Goal: Navigation & Orientation: Find specific page/section

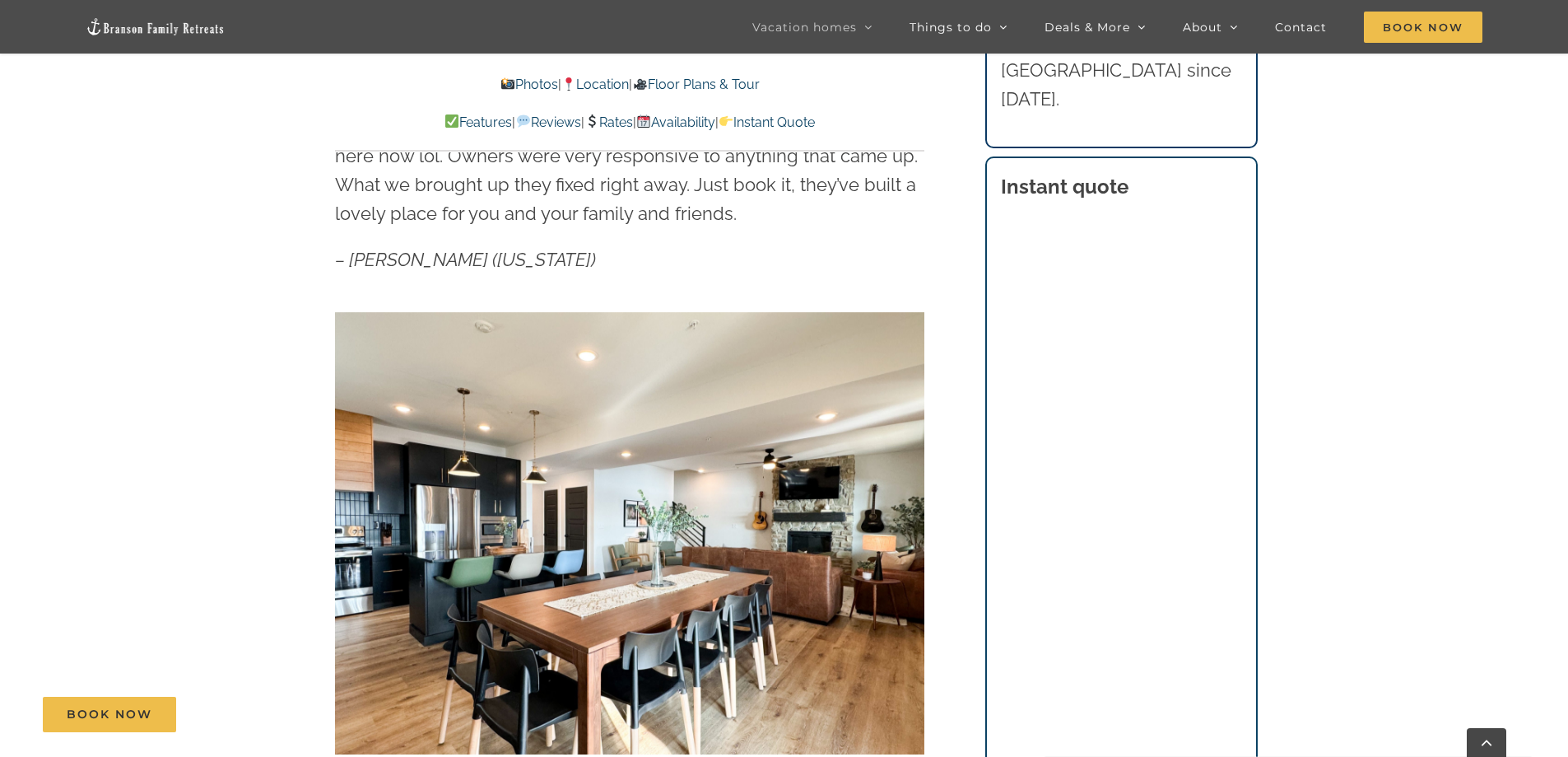
scroll to position [1070, 0]
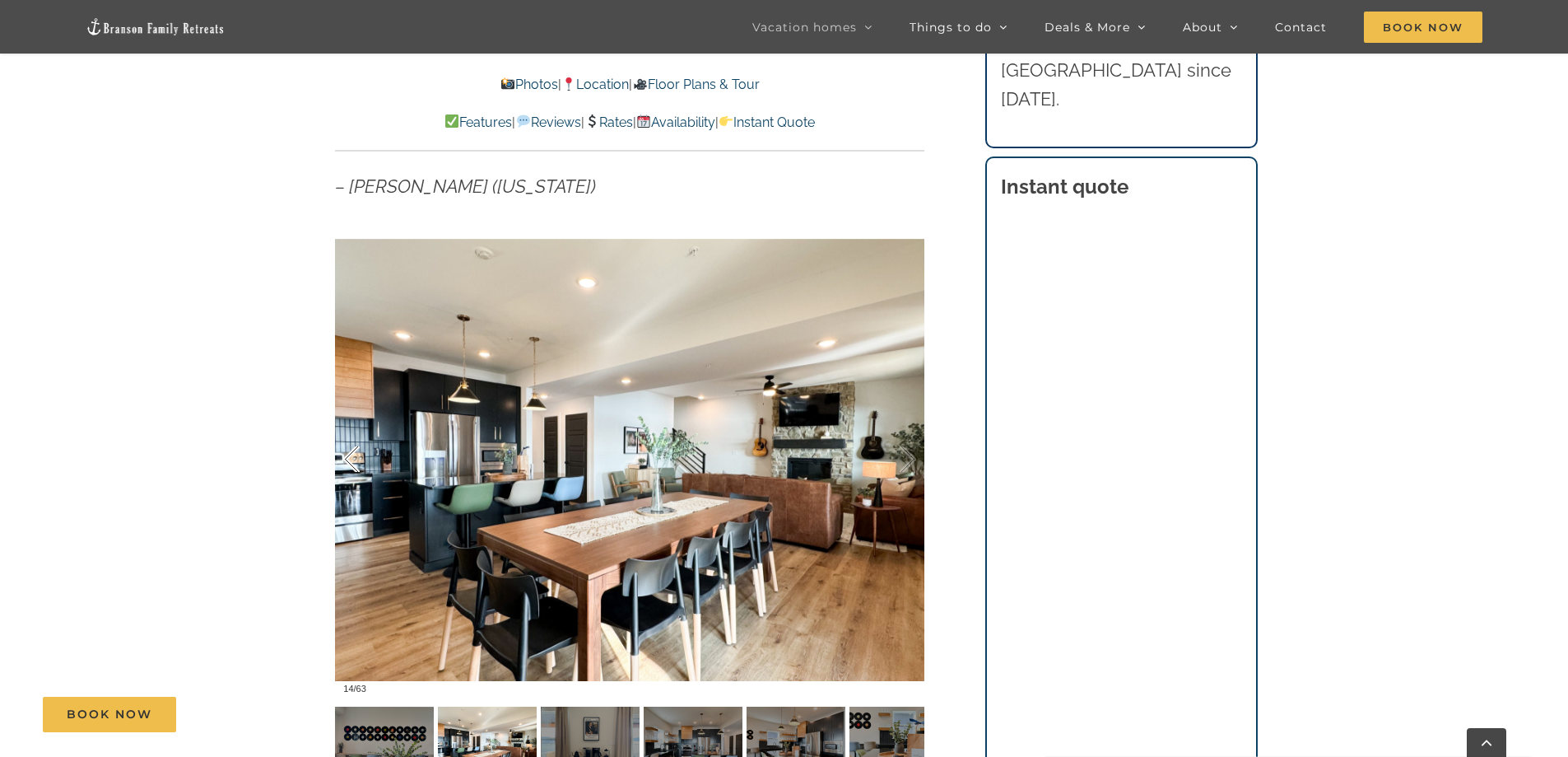
click at [353, 460] on div at bounding box center [369, 459] width 51 height 102
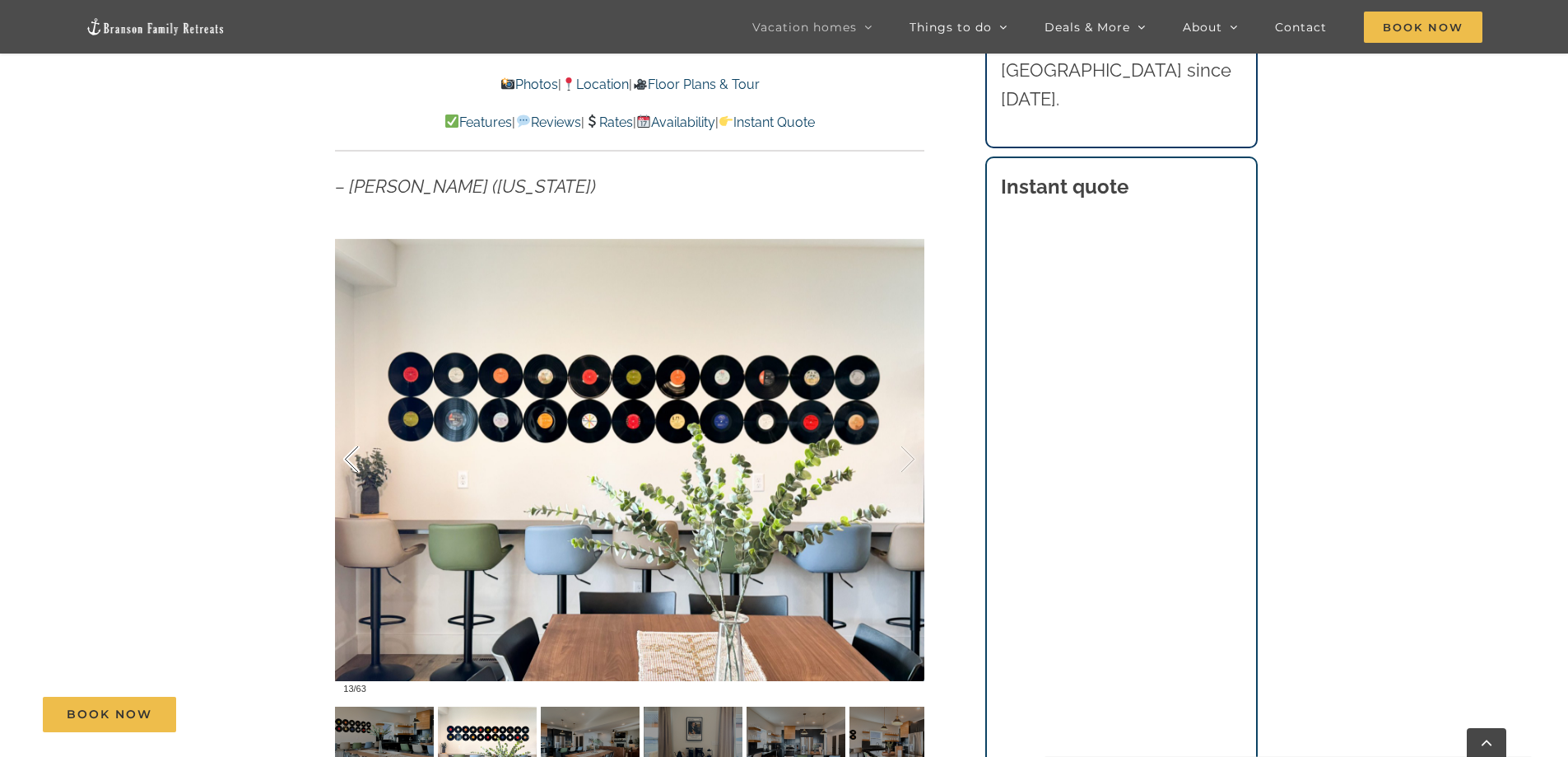
click at [353, 460] on div at bounding box center [369, 459] width 51 height 102
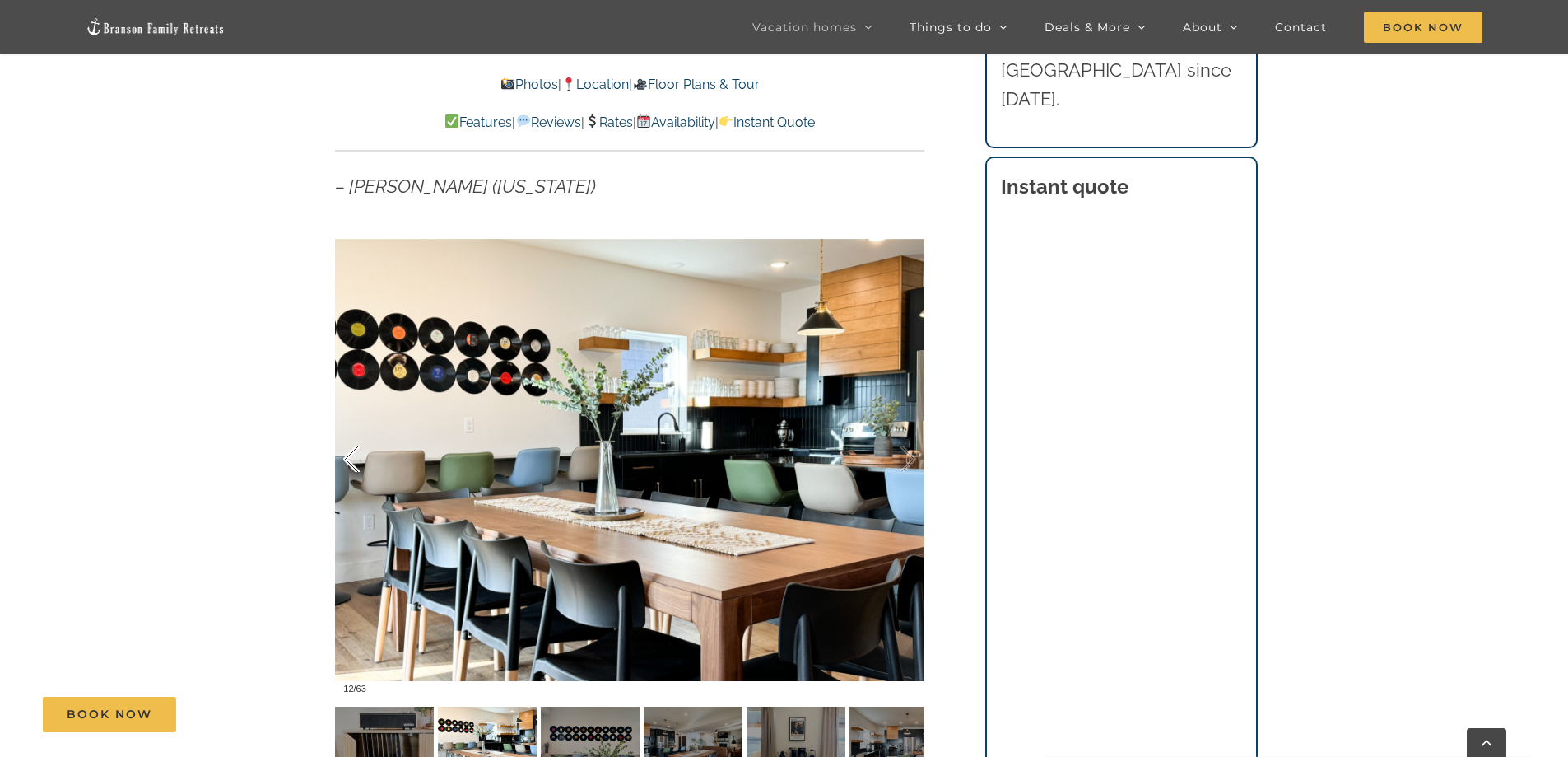
click at [353, 460] on div at bounding box center [369, 459] width 51 height 102
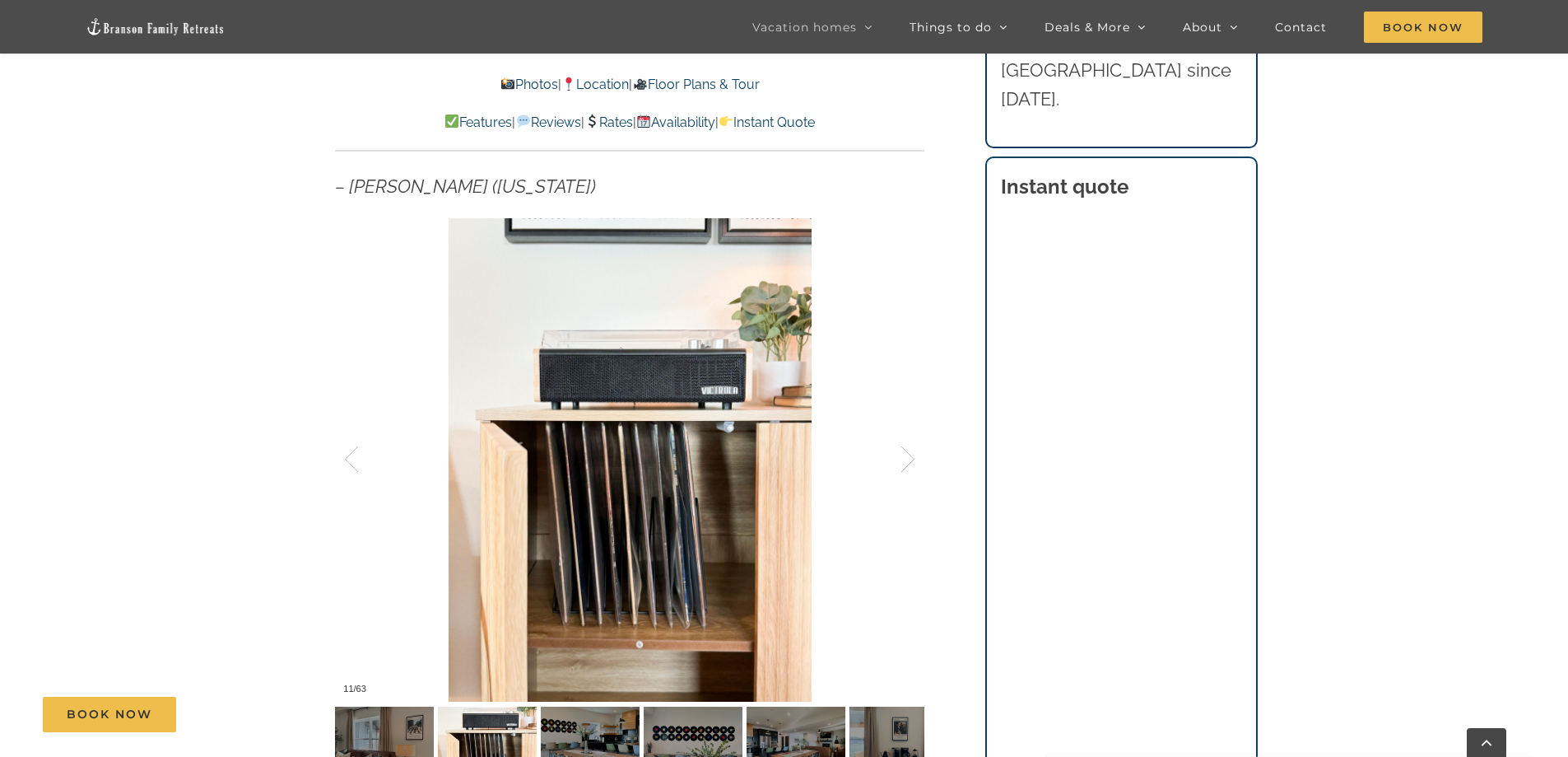
drag, startPoint x: 377, startPoint y: 725, endPoint x: 507, endPoint y: 722, distance: 130.0
click at [507, 722] on div "Book Now" at bounding box center [796, 715] width 1508 height 36
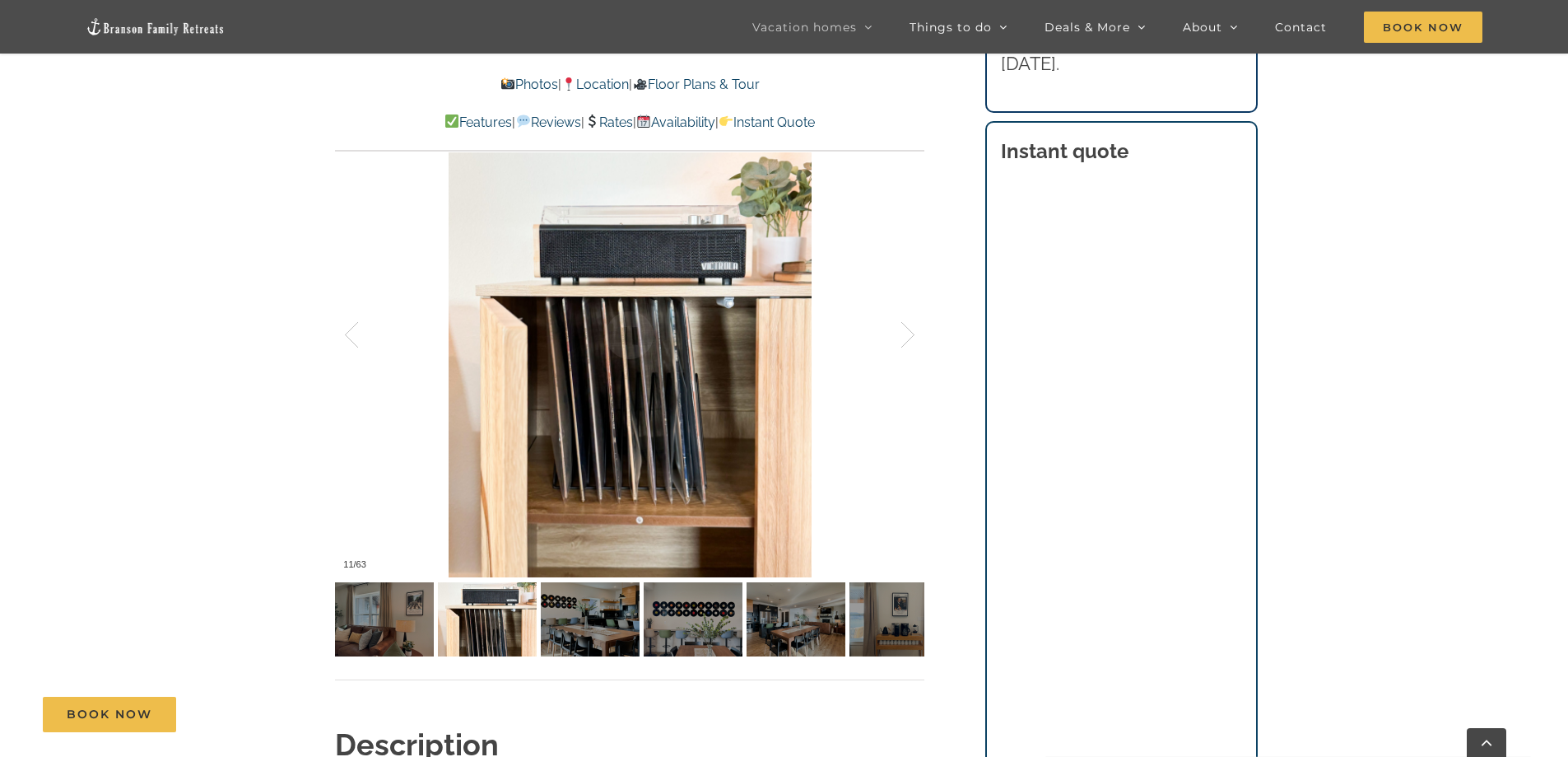
scroll to position [1317, 0]
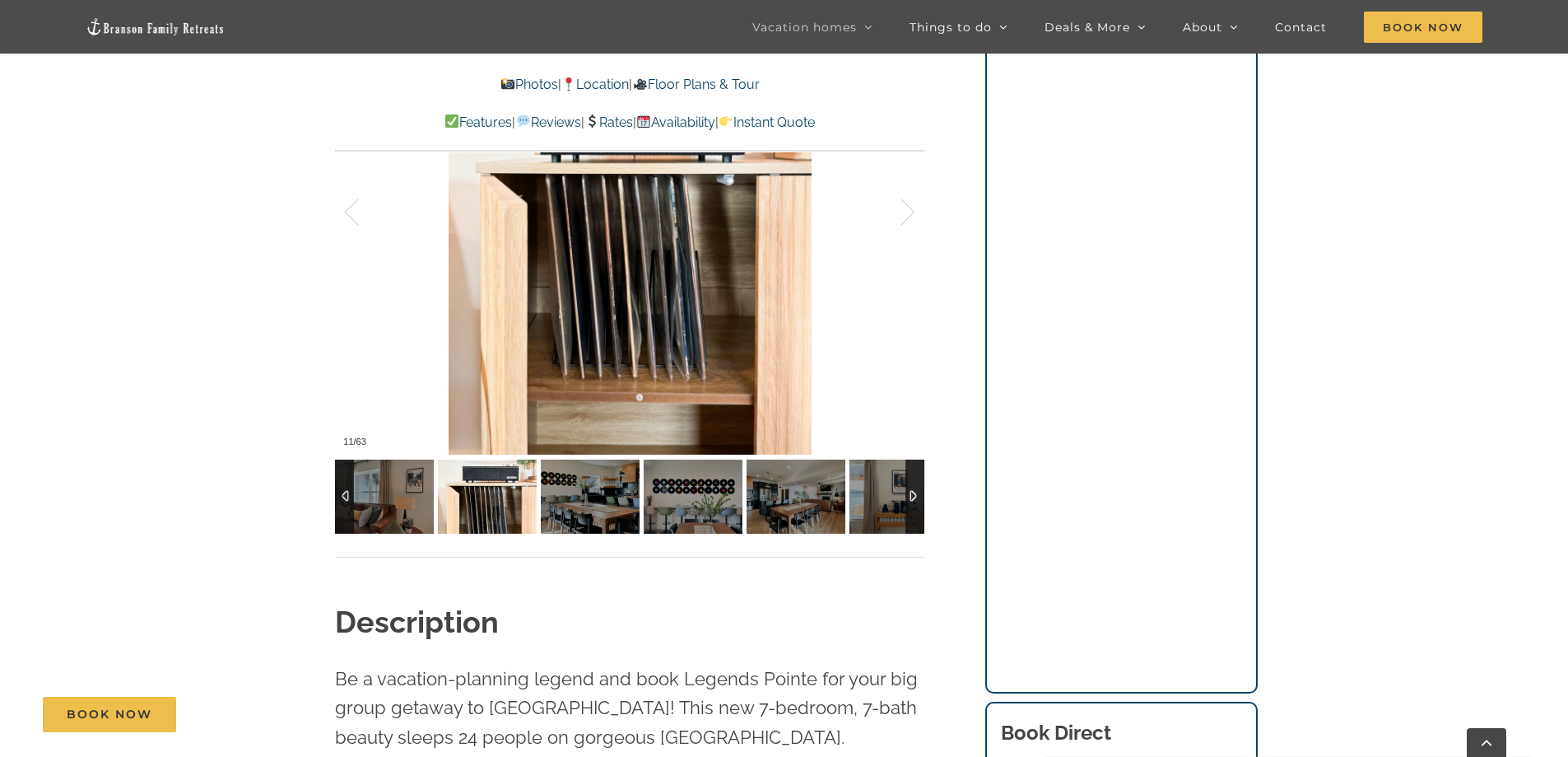
click at [339, 493] on div at bounding box center [344, 496] width 19 height 74
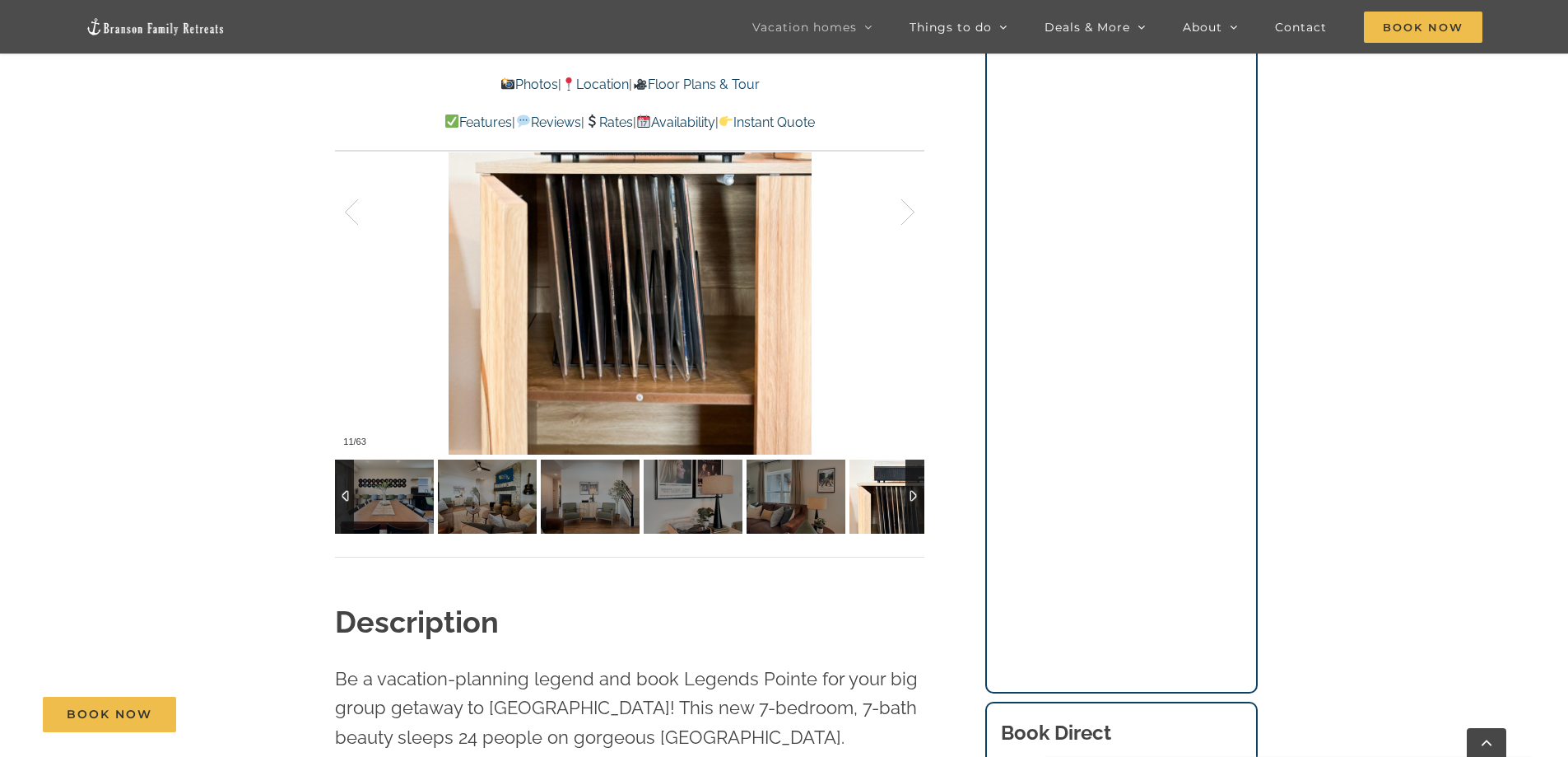
click at [339, 493] on div at bounding box center [344, 496] width 19 height 74
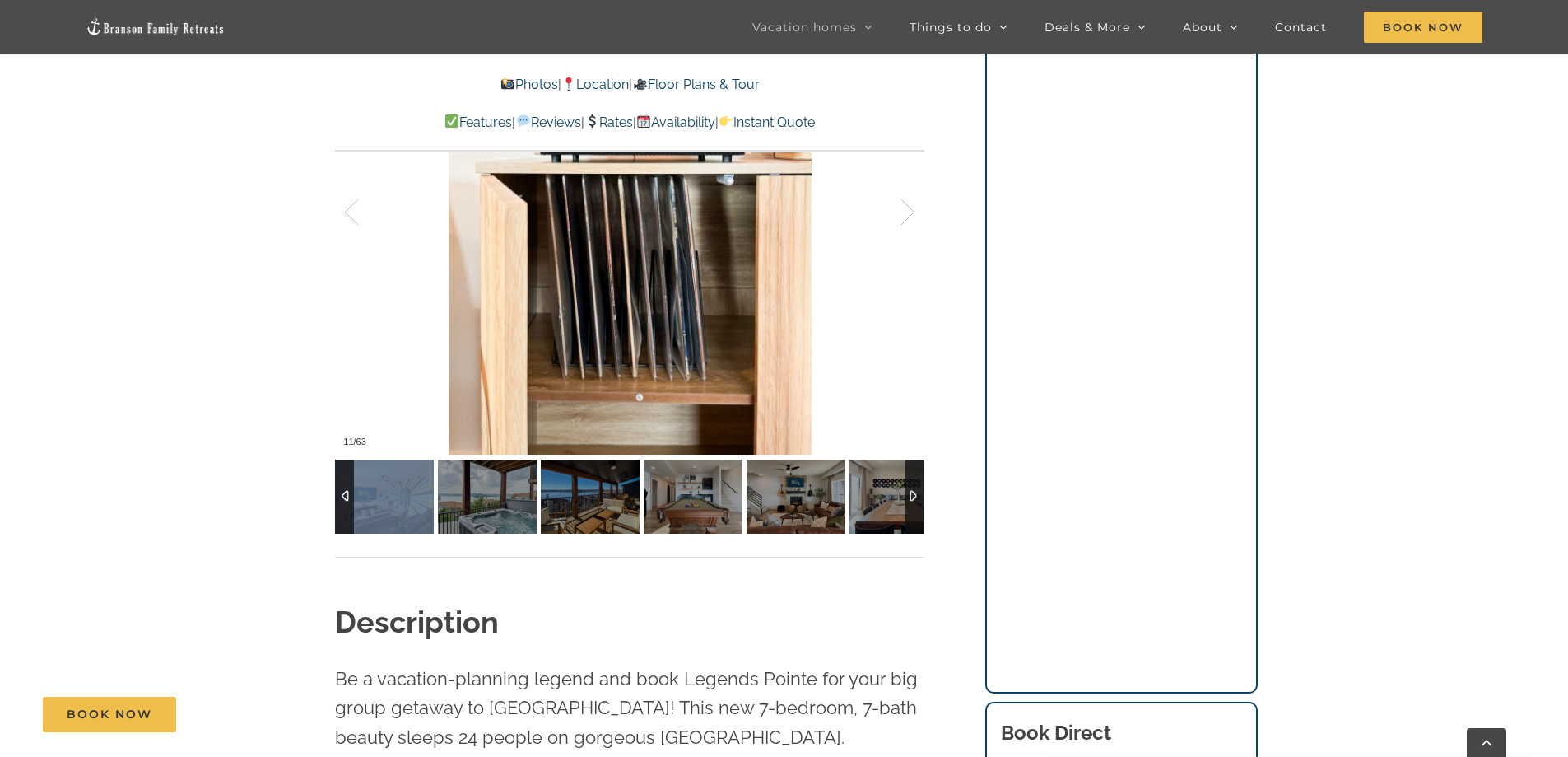
click at [339, 493] on div at bounding box center [344, 496] width 19 height 74
click at [339, 492] on div at bounding box center [344, 496] width 19 height 74
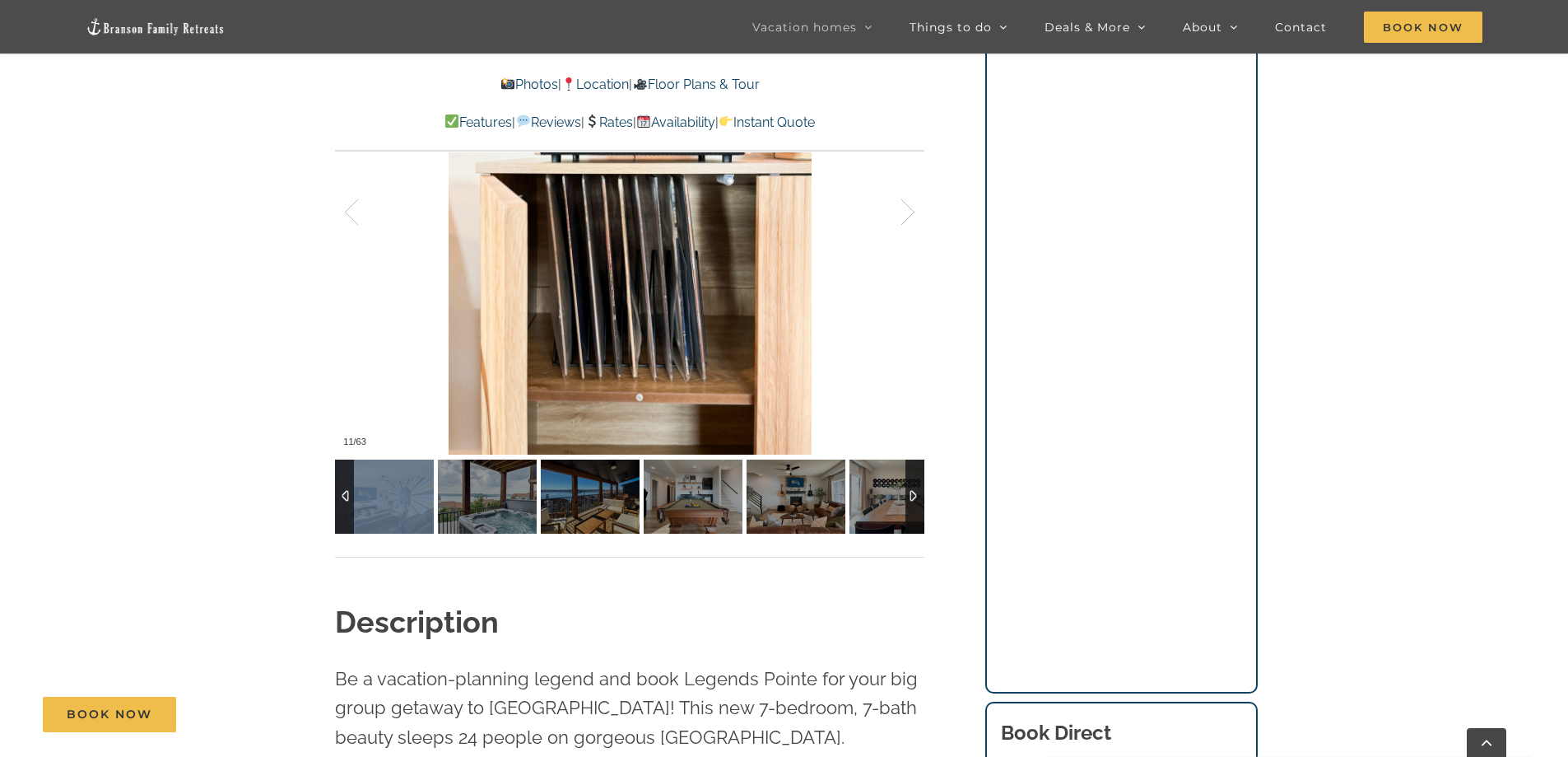
click at [341, 487] on div at bounding box center [344, 496] width 19 height 74
click at [387, 500] on img at bounding box center [384, 496] width 99 height 74
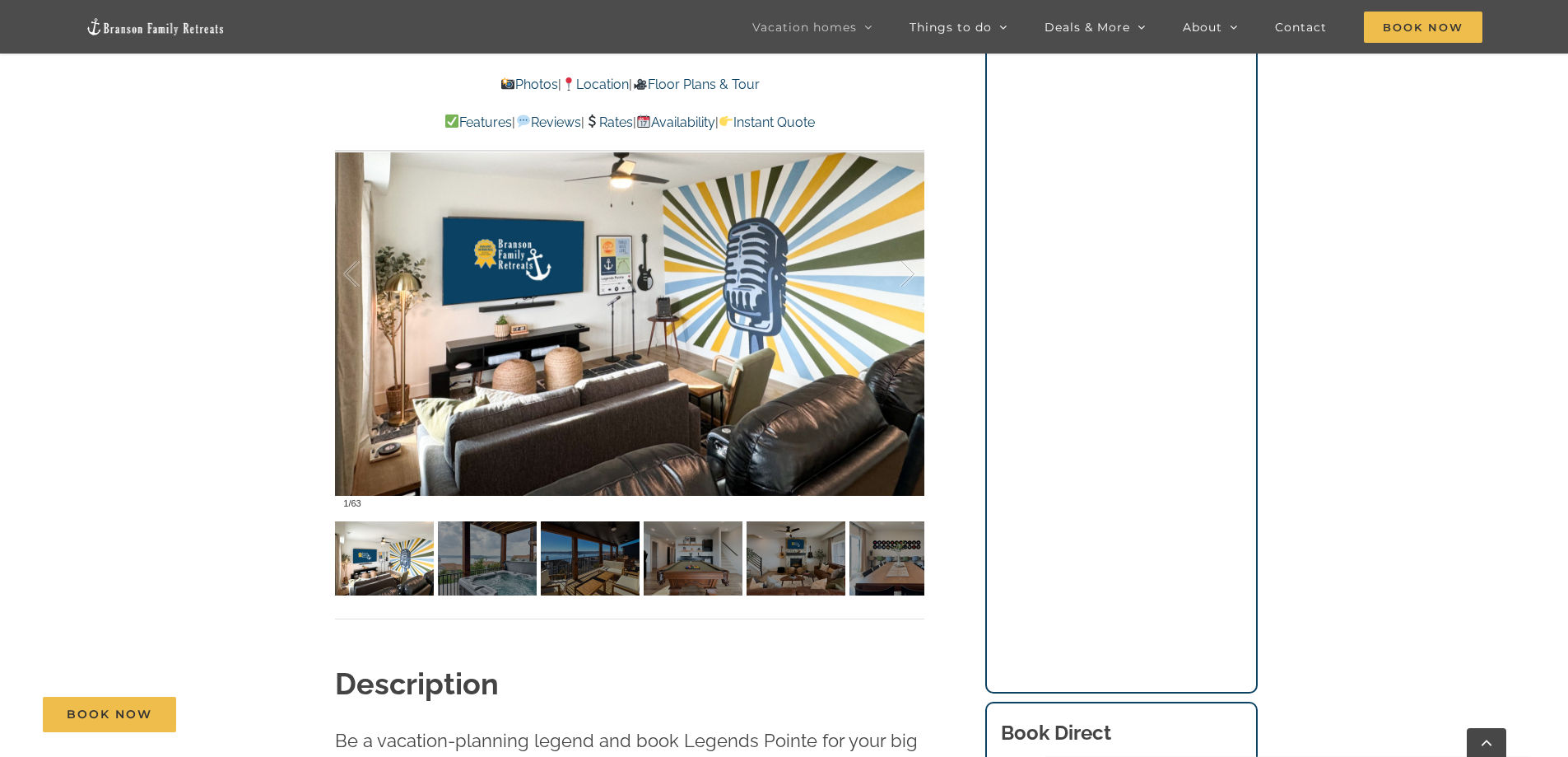
scroll to position [1152, 0]
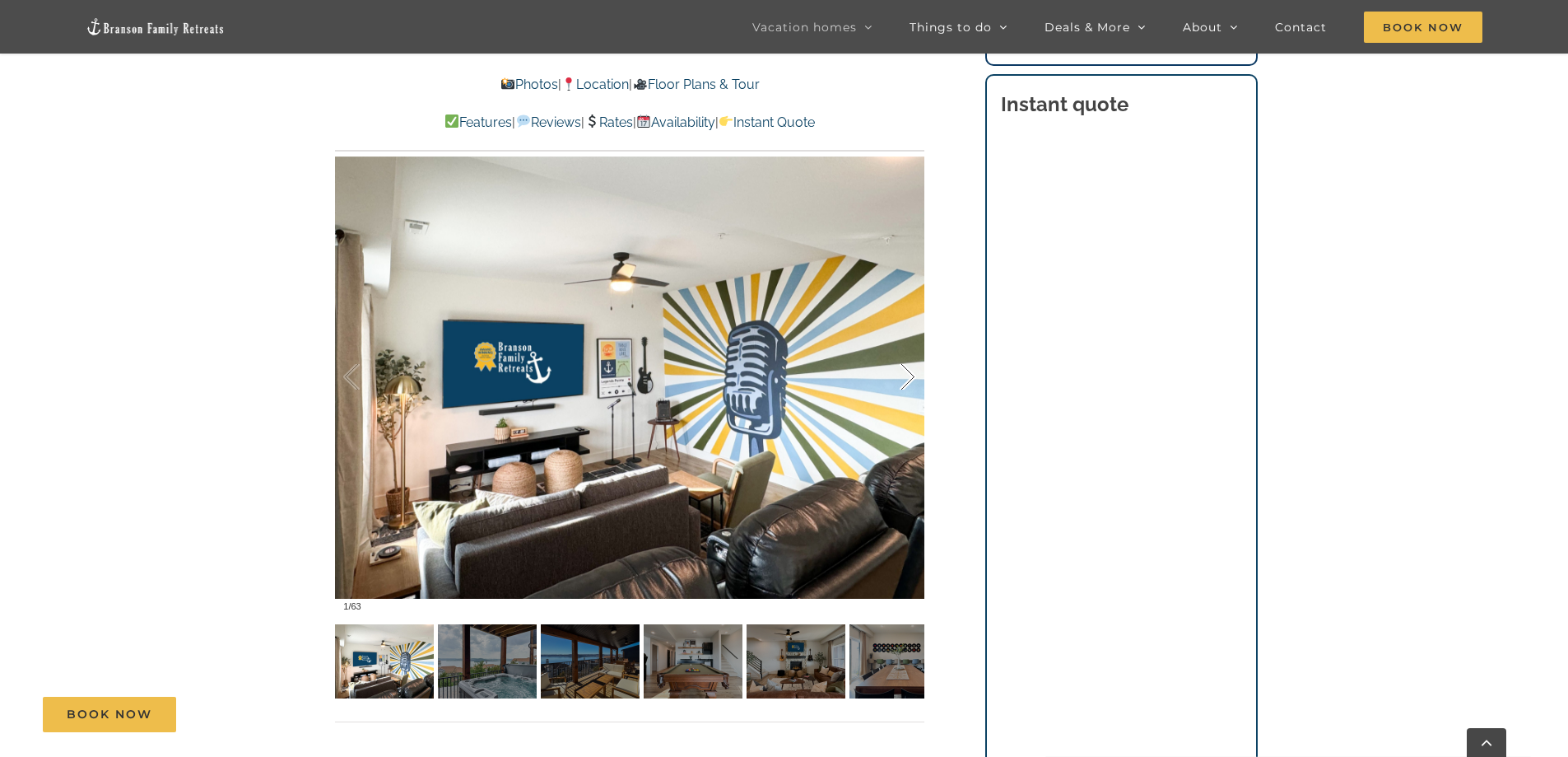
click at [906, 378] on div at bounding box center [890, 377] width 51 height 102
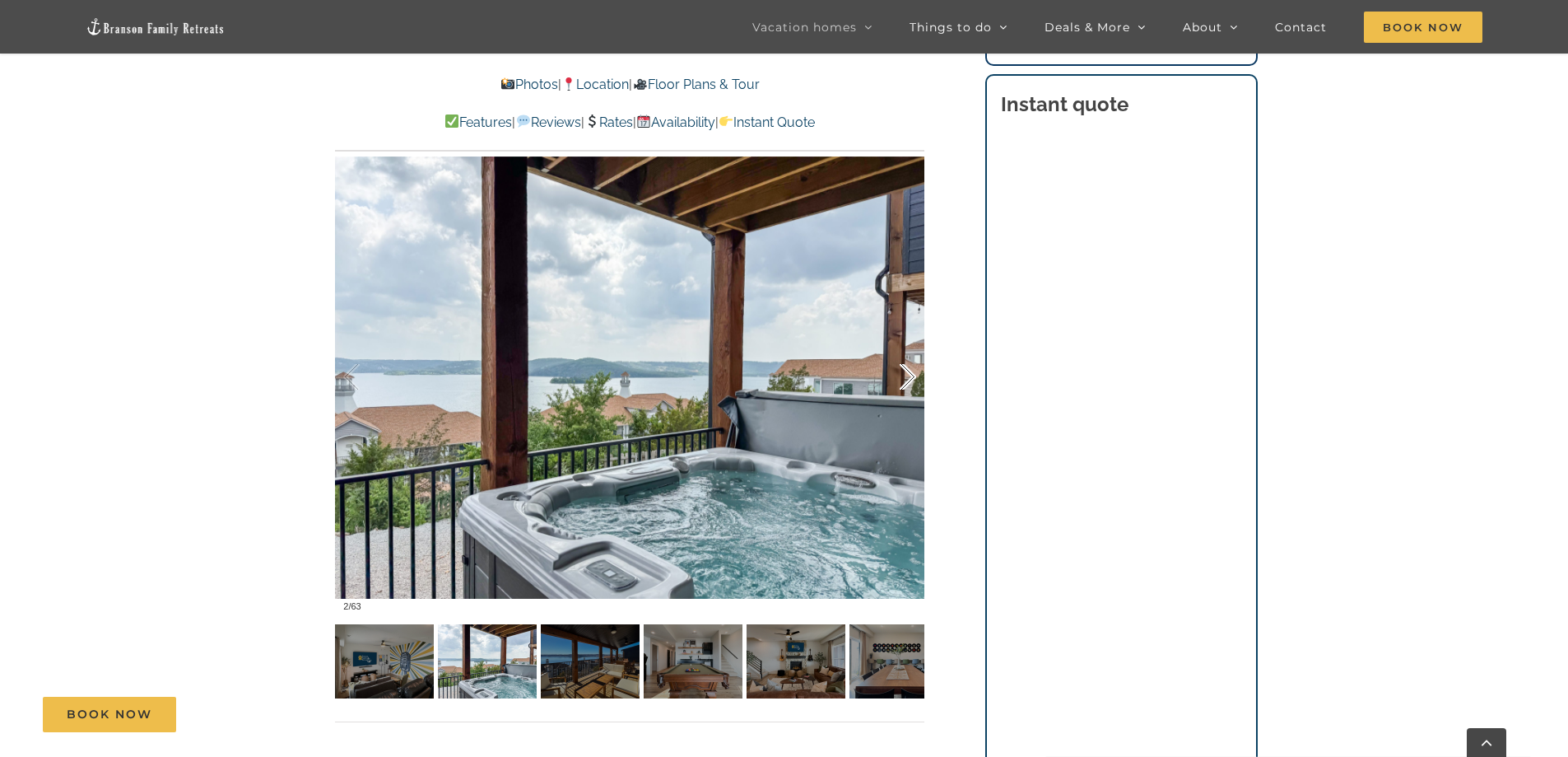
click at [914, 375] on div at bounding box center [890, 377] width 51 height 102
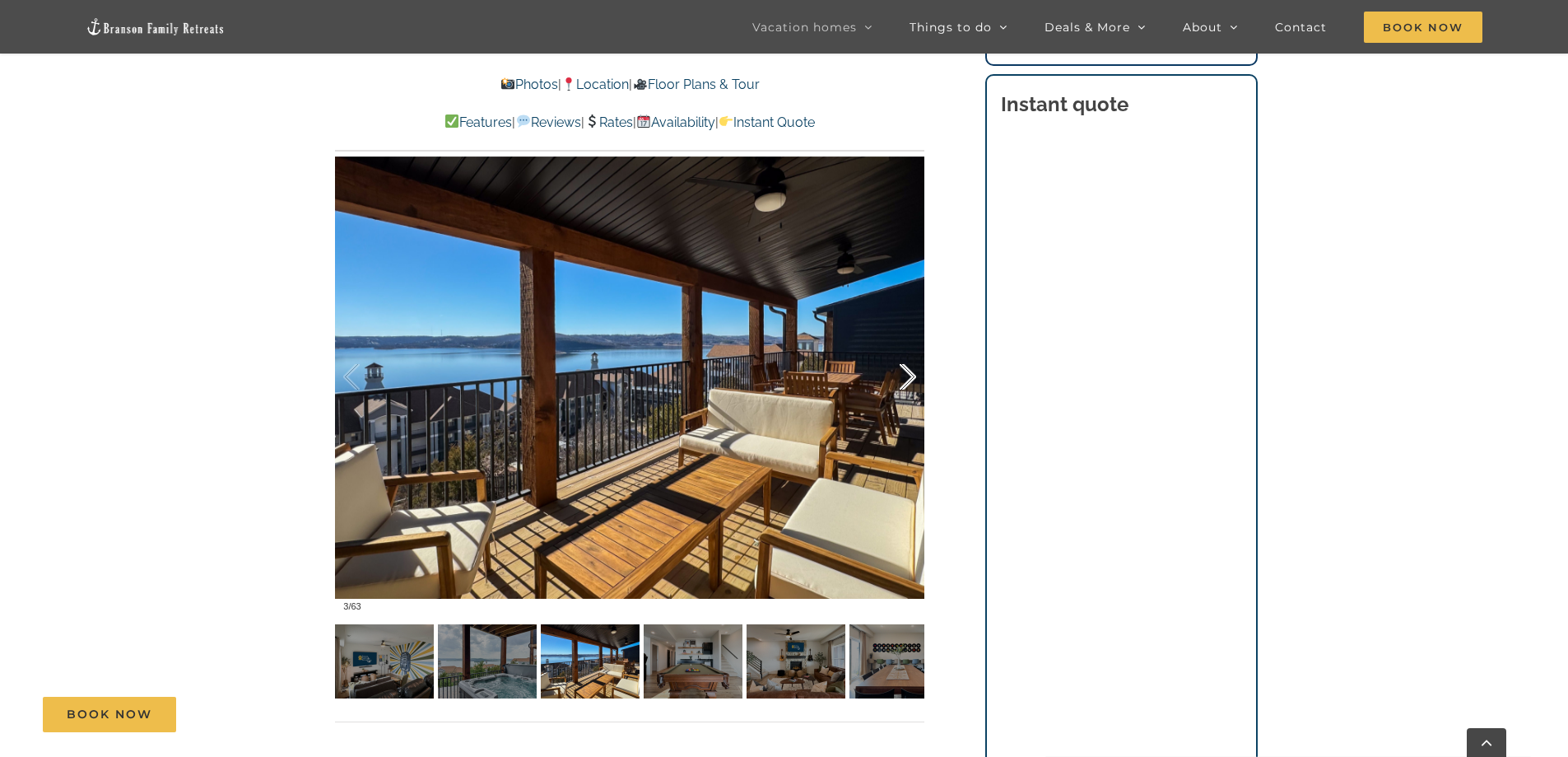
click at [902, 368] on div at bounding box center [890, 377] width 51 height 102
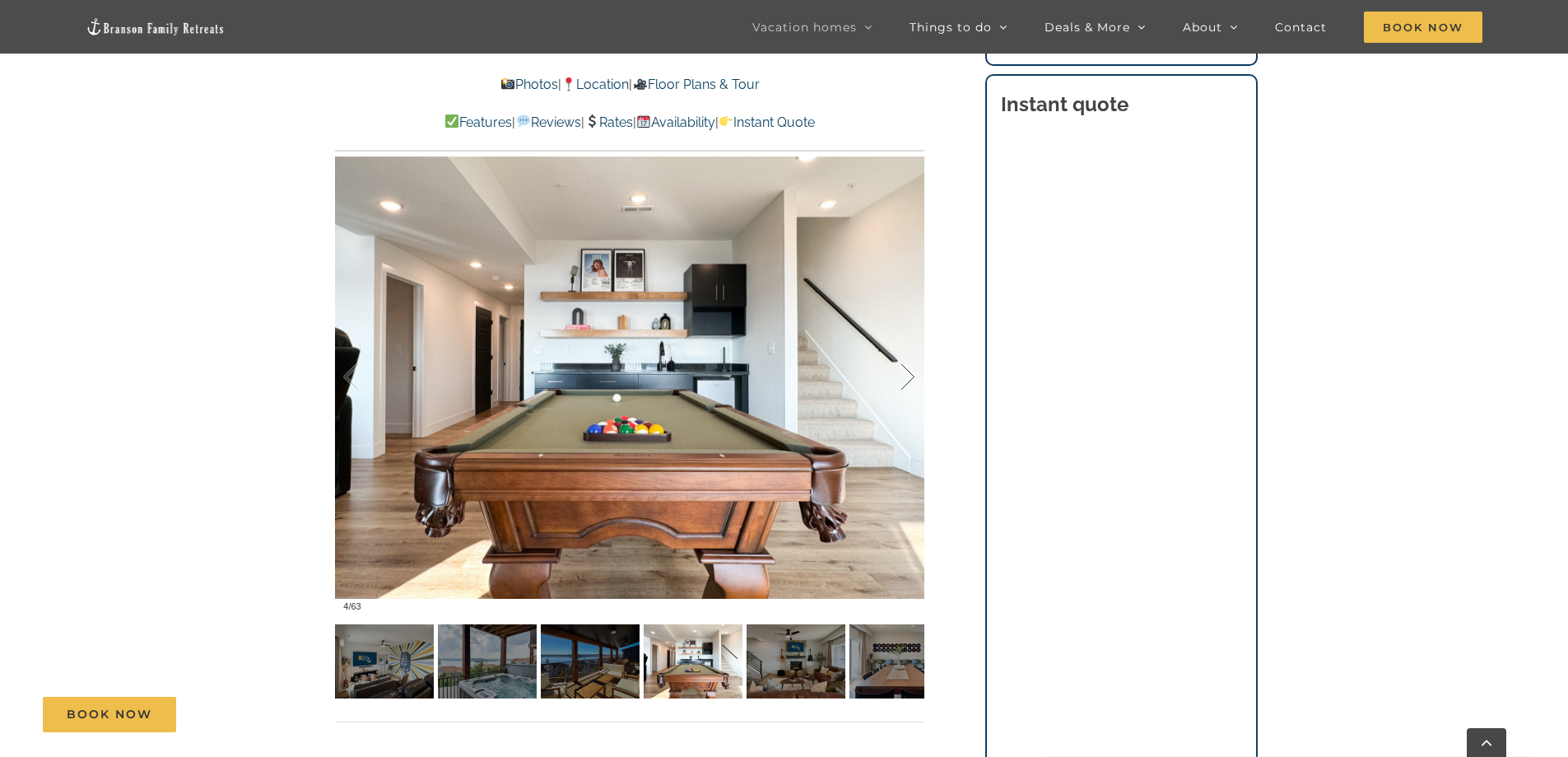
click at [908, 376] on div at bounding box center [890, 377] width 51 height 102
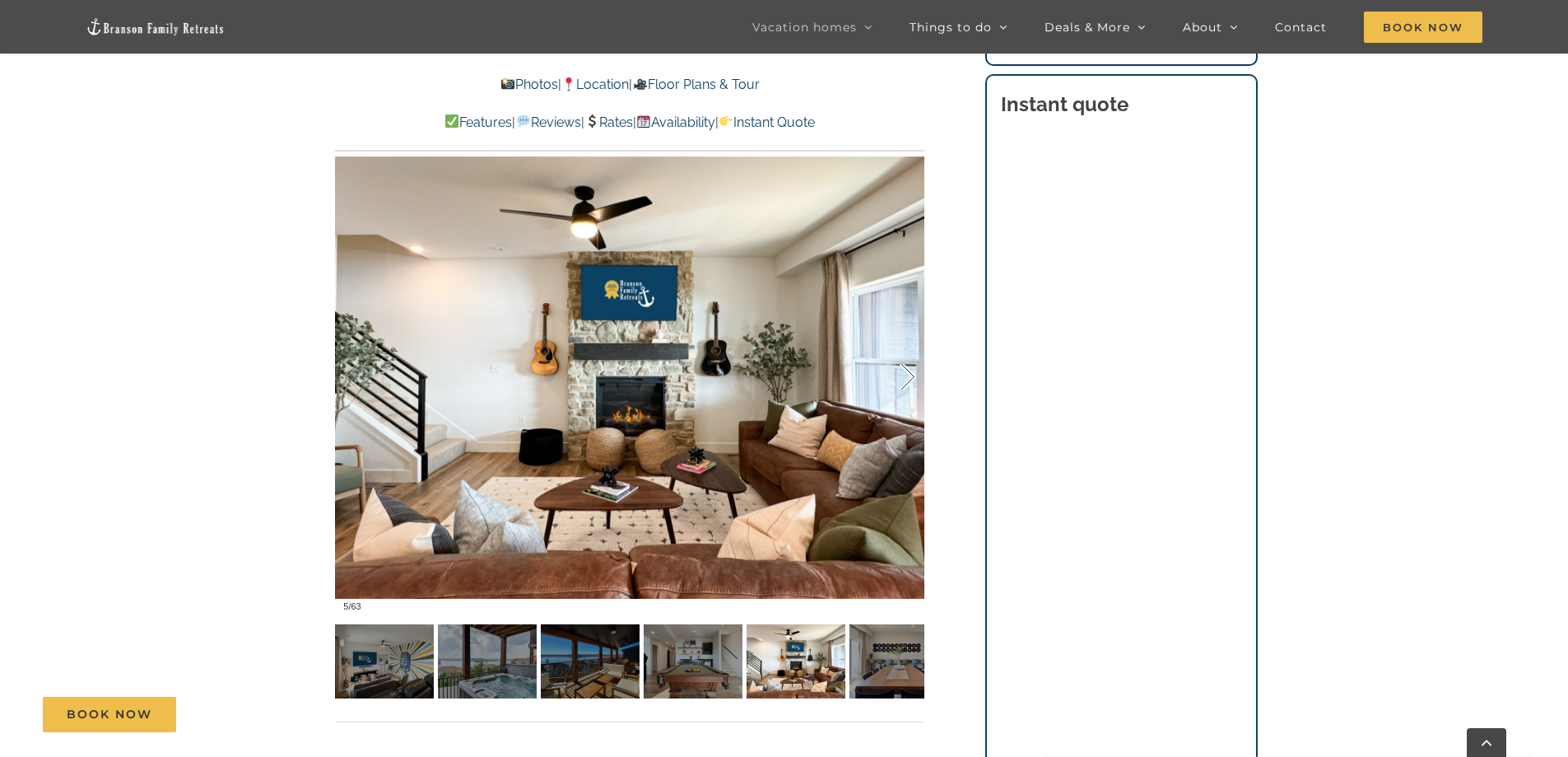
click at [908, 376] on div at bounding box center [890, 377] width 51 height 102
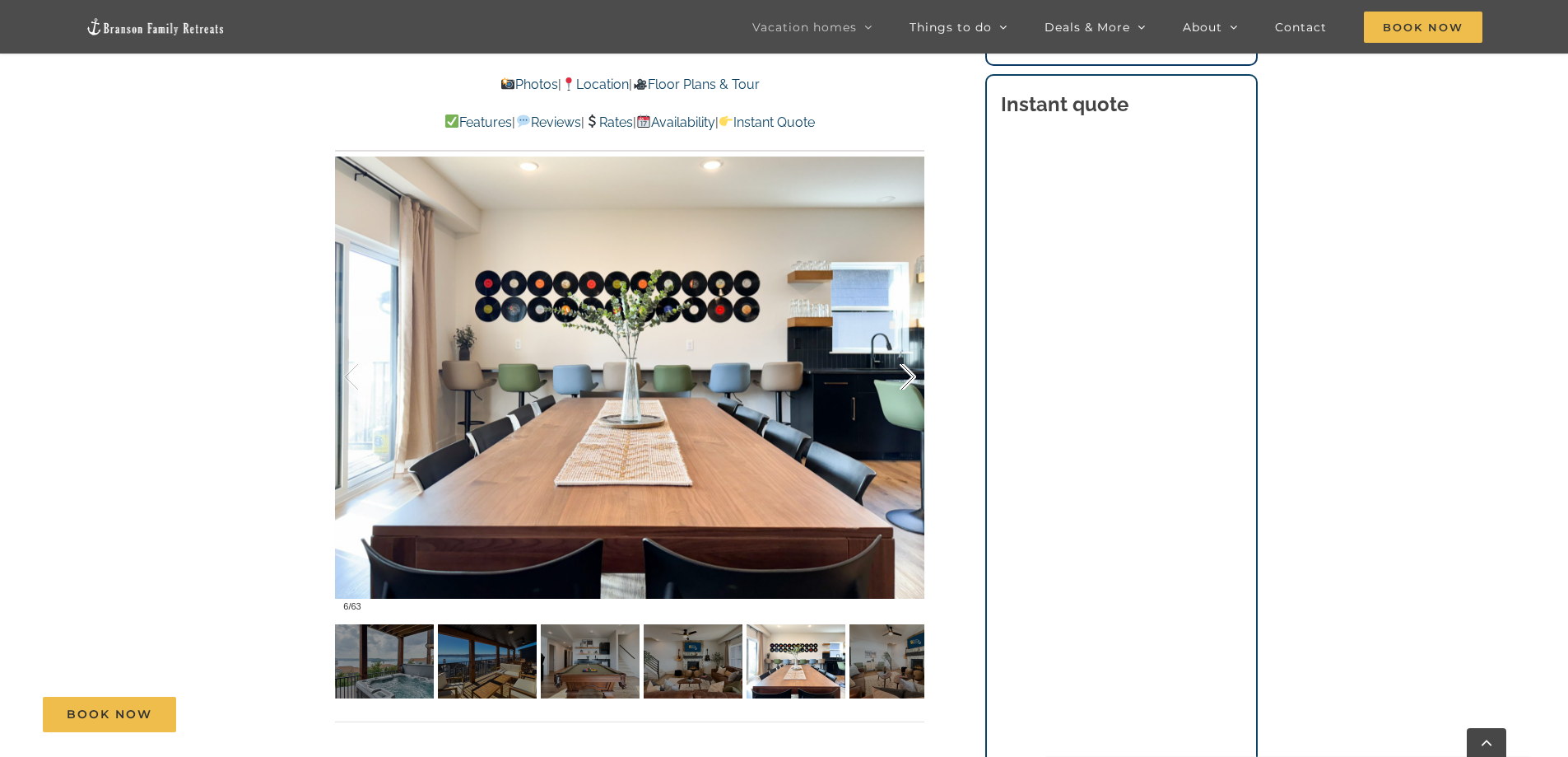
click at [905, 373] on div at bounding box center [890, 377] width 51 height 102
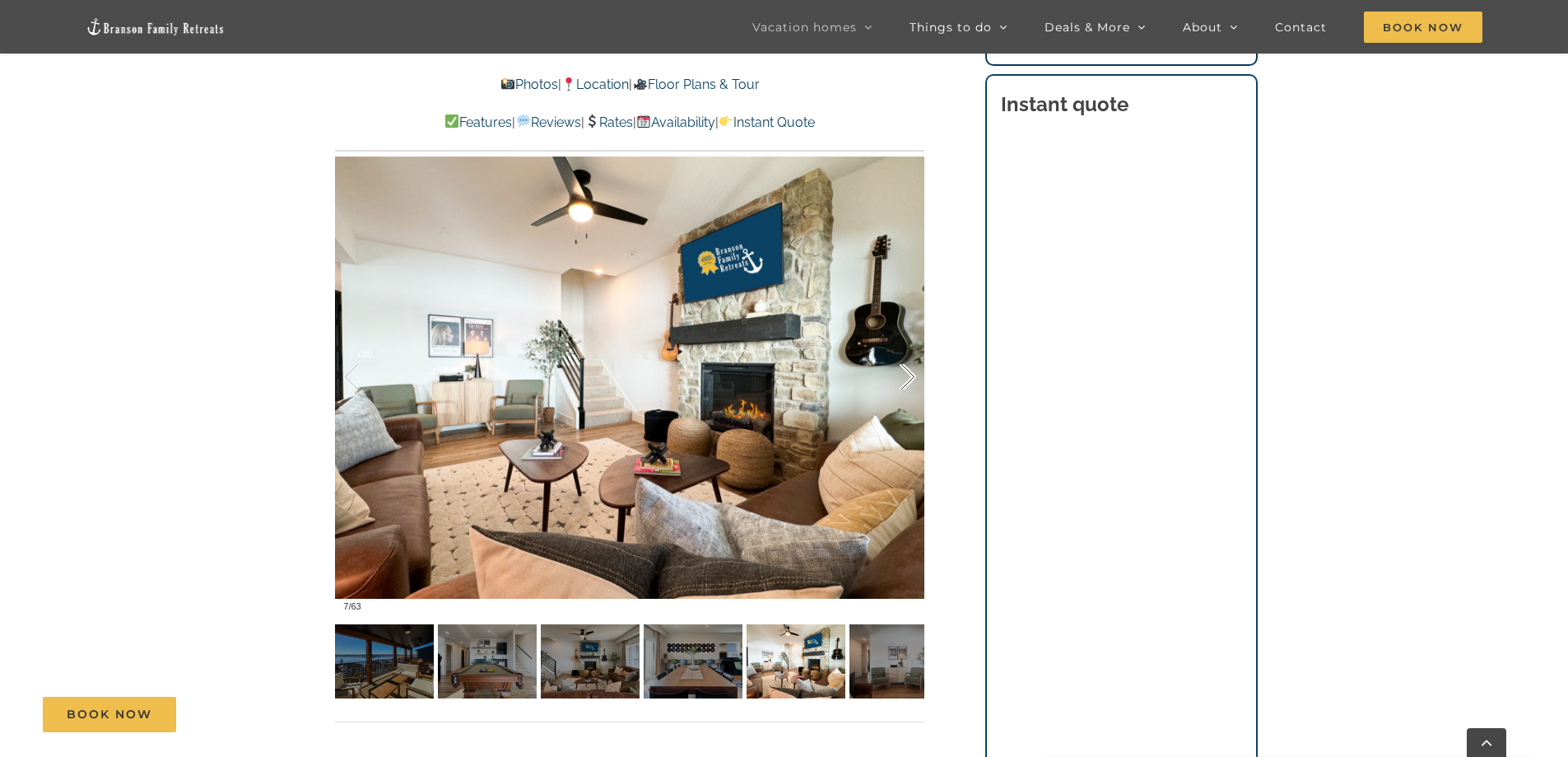
click at [905, 373] on div at bounding box center [890, 377] width 51 height 102
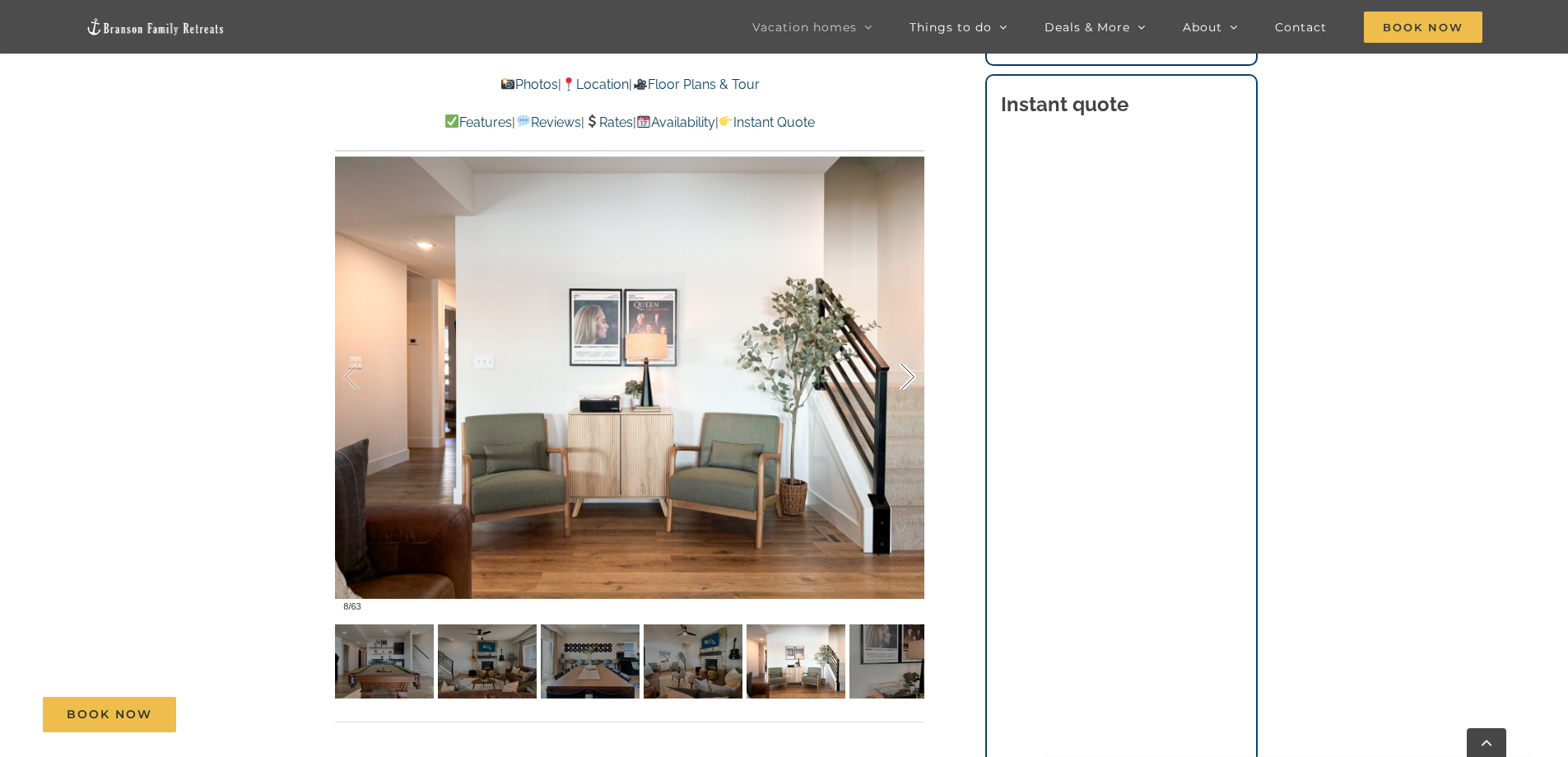
click at [905, 373] on div at bounding box center [890, 377] width 51 height 102
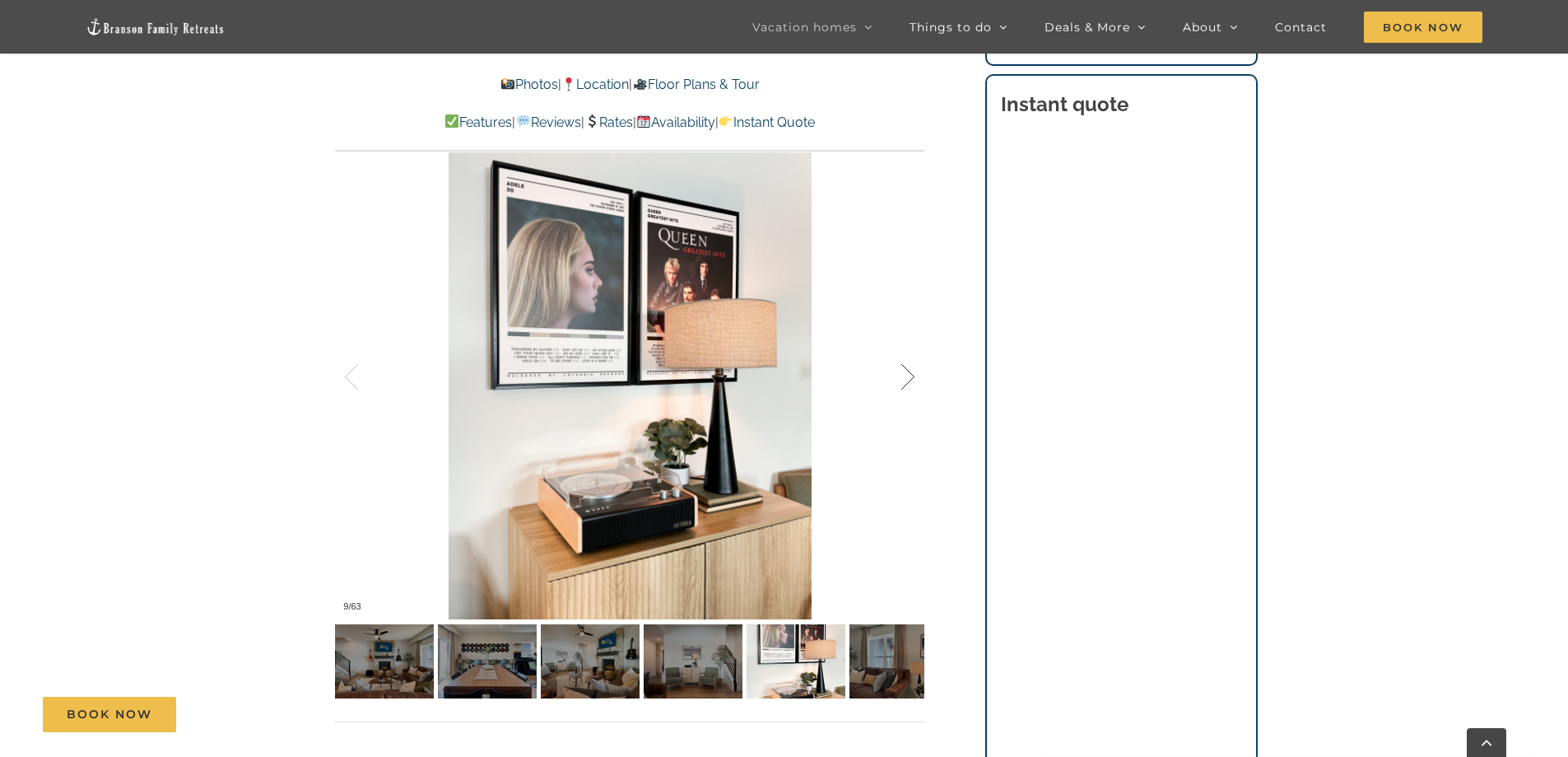
click at [905, 373] on div at bounding box center [890, 377] width 51 height 102
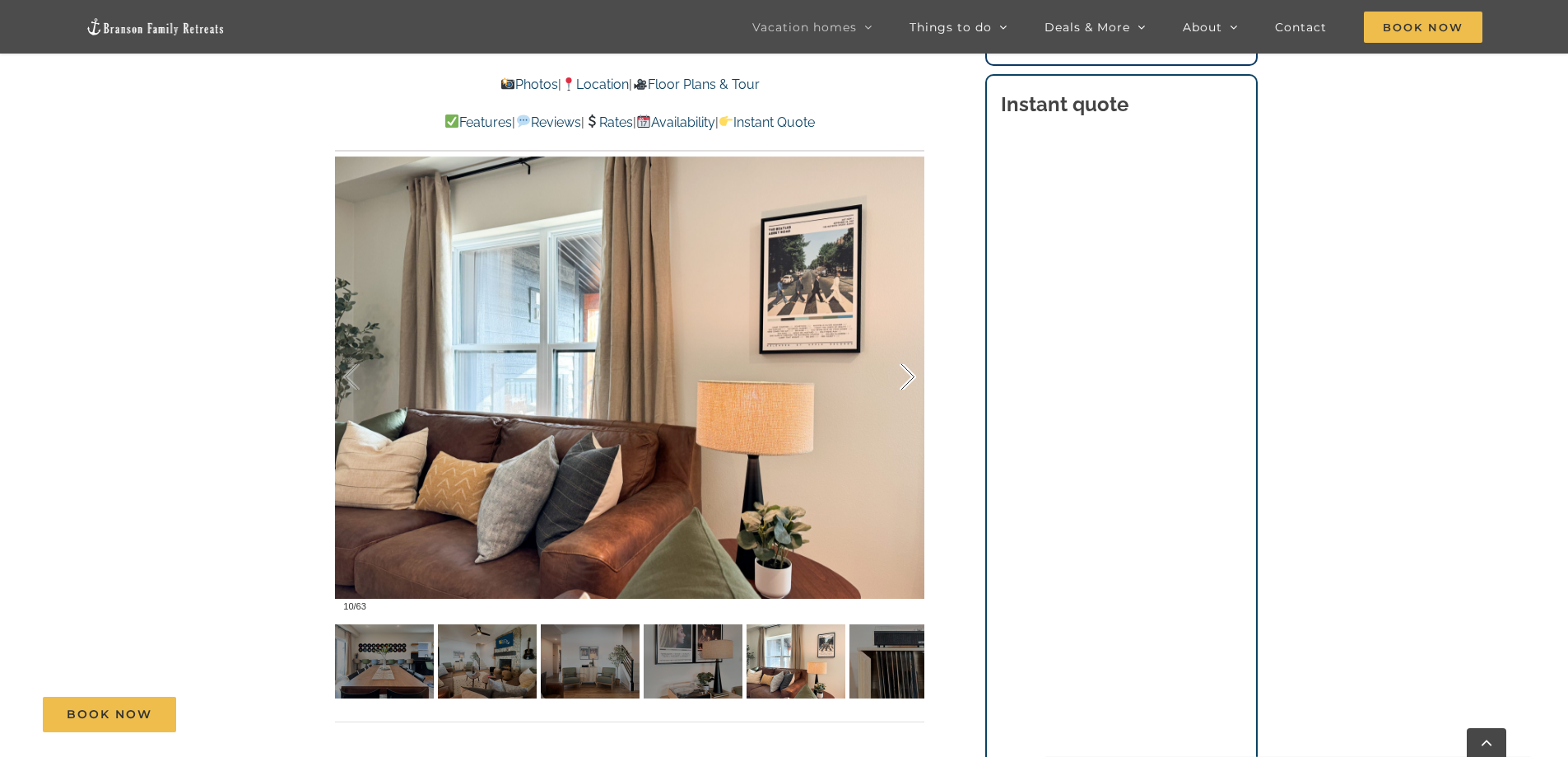
click at [905, 373] on div at bounding box center [890, 377] width 51 height 102
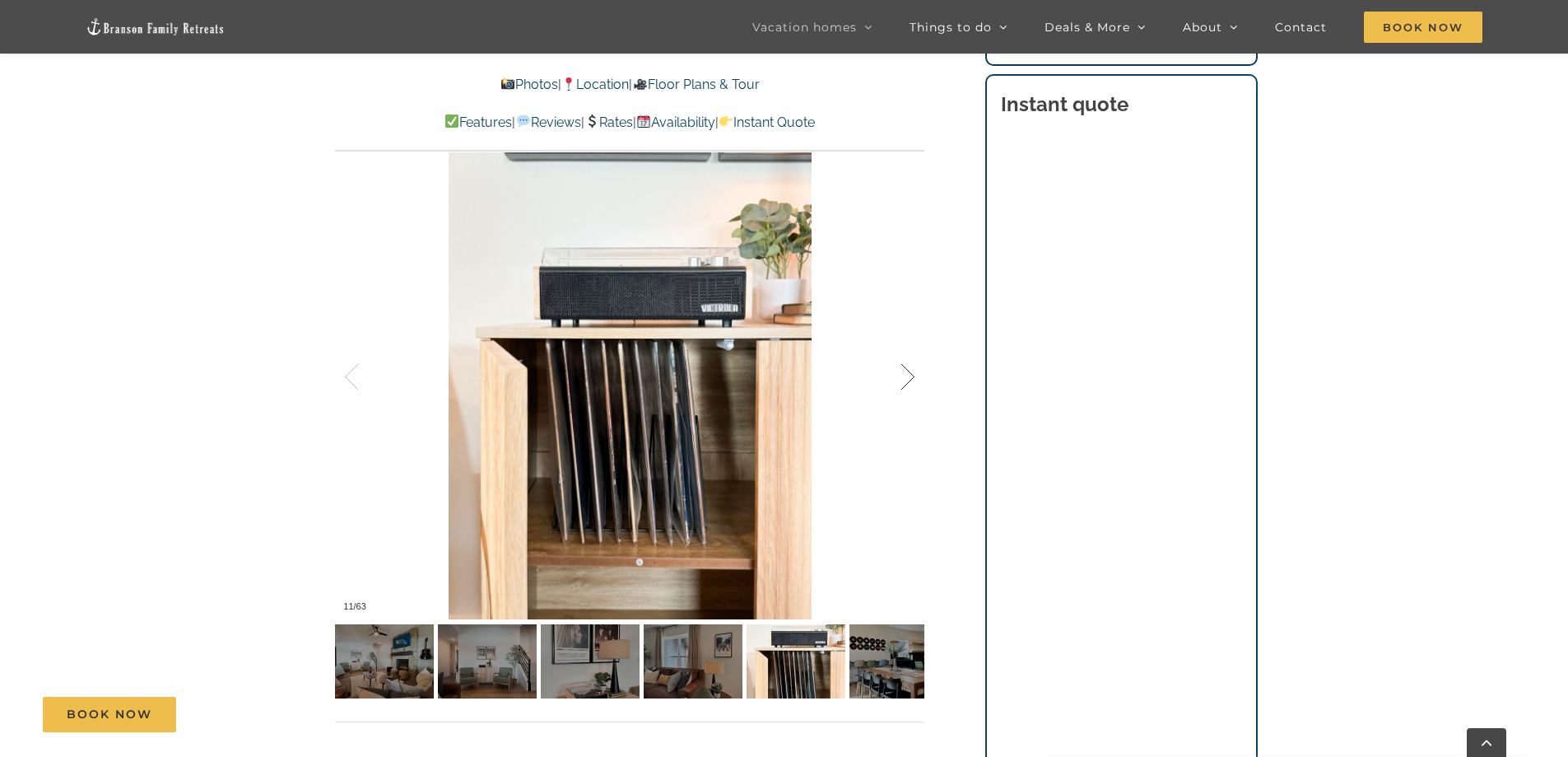
click at [905, 373] on div at bounding box center [890, 377] width 51 height 102
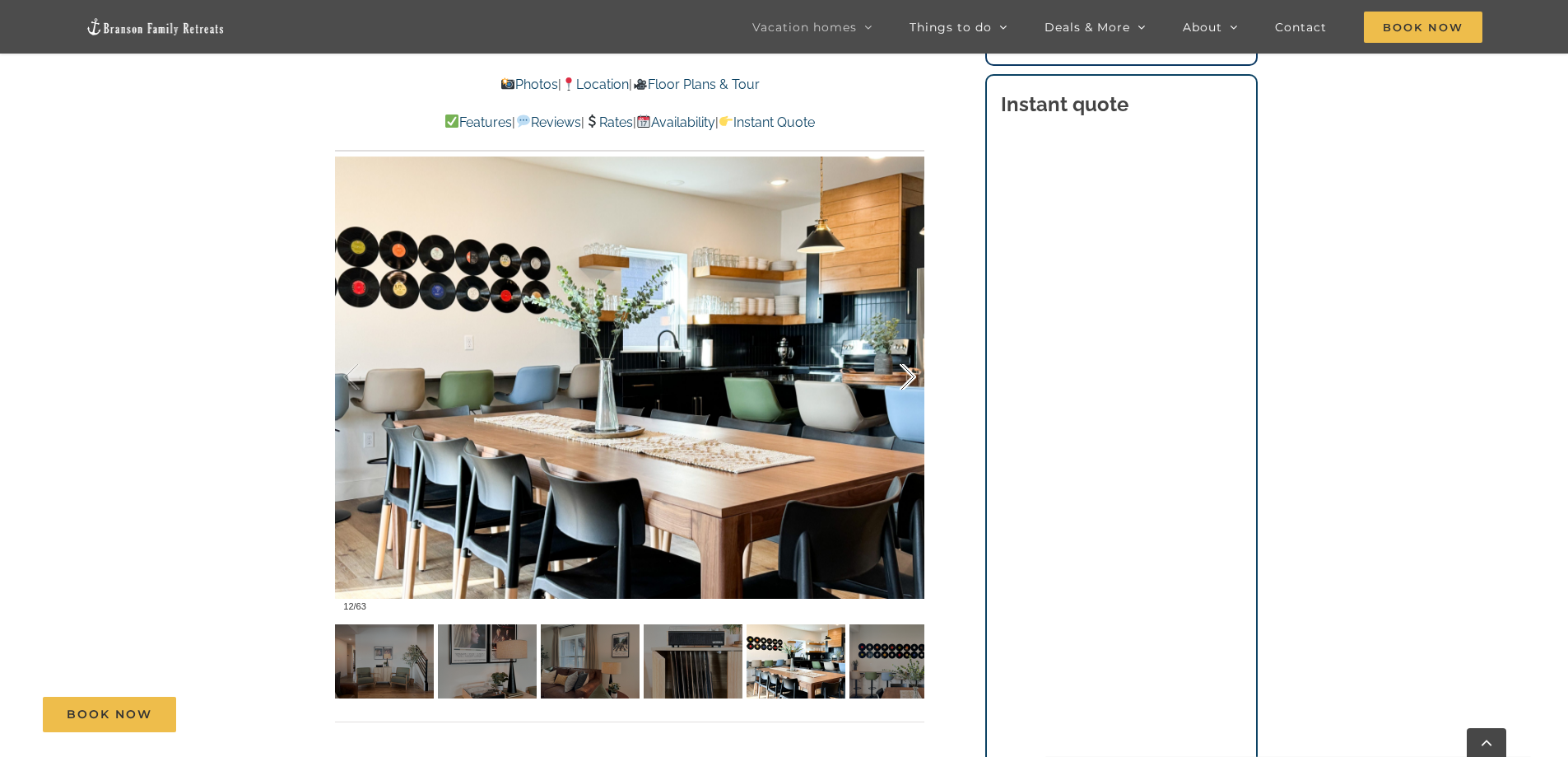
click at [905, 373] on div at bounding box center [890, 377] width 51 height 102
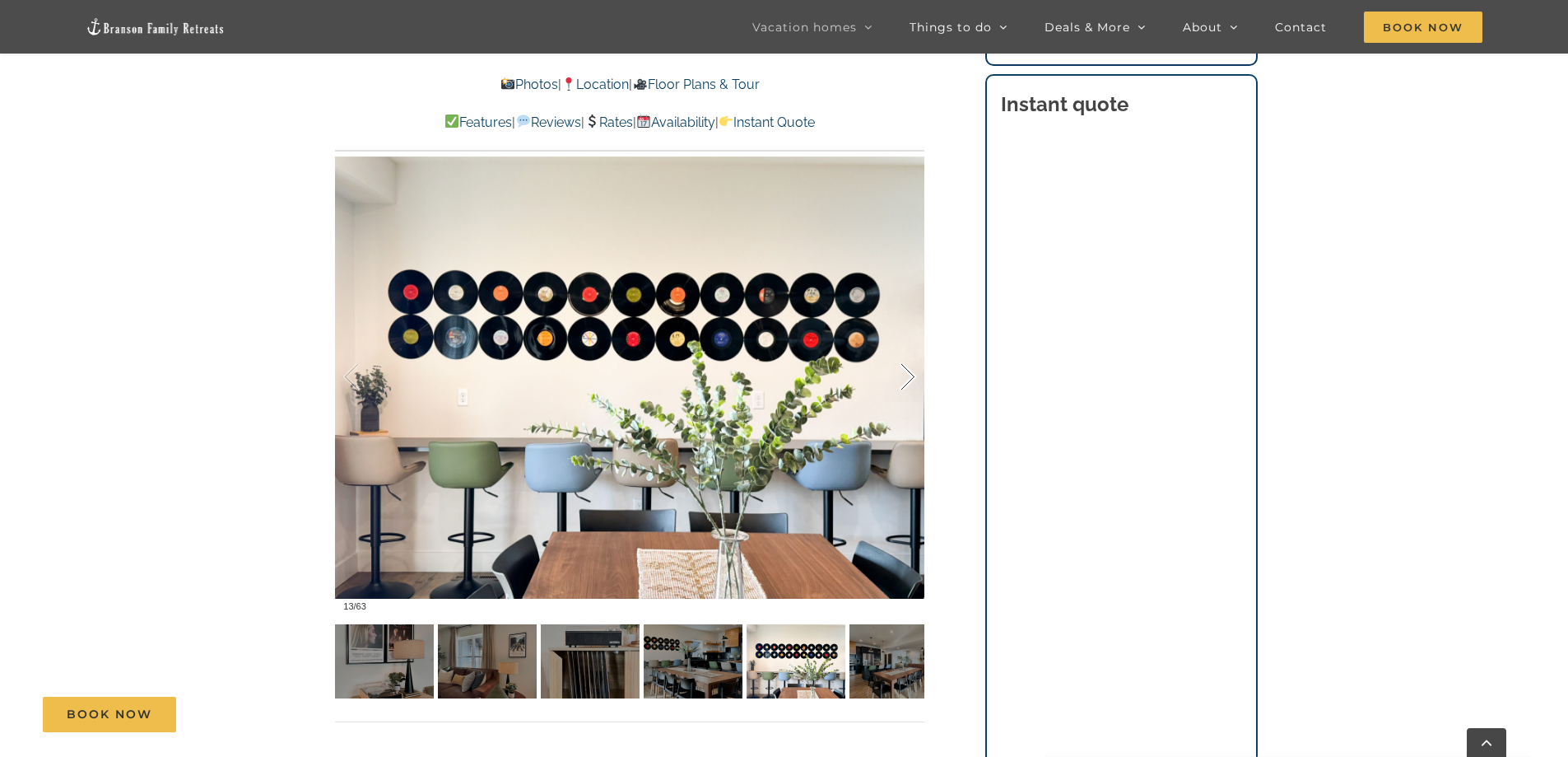
click at [905, 373] on div at bounding box center [890, 377] width 51 height 102
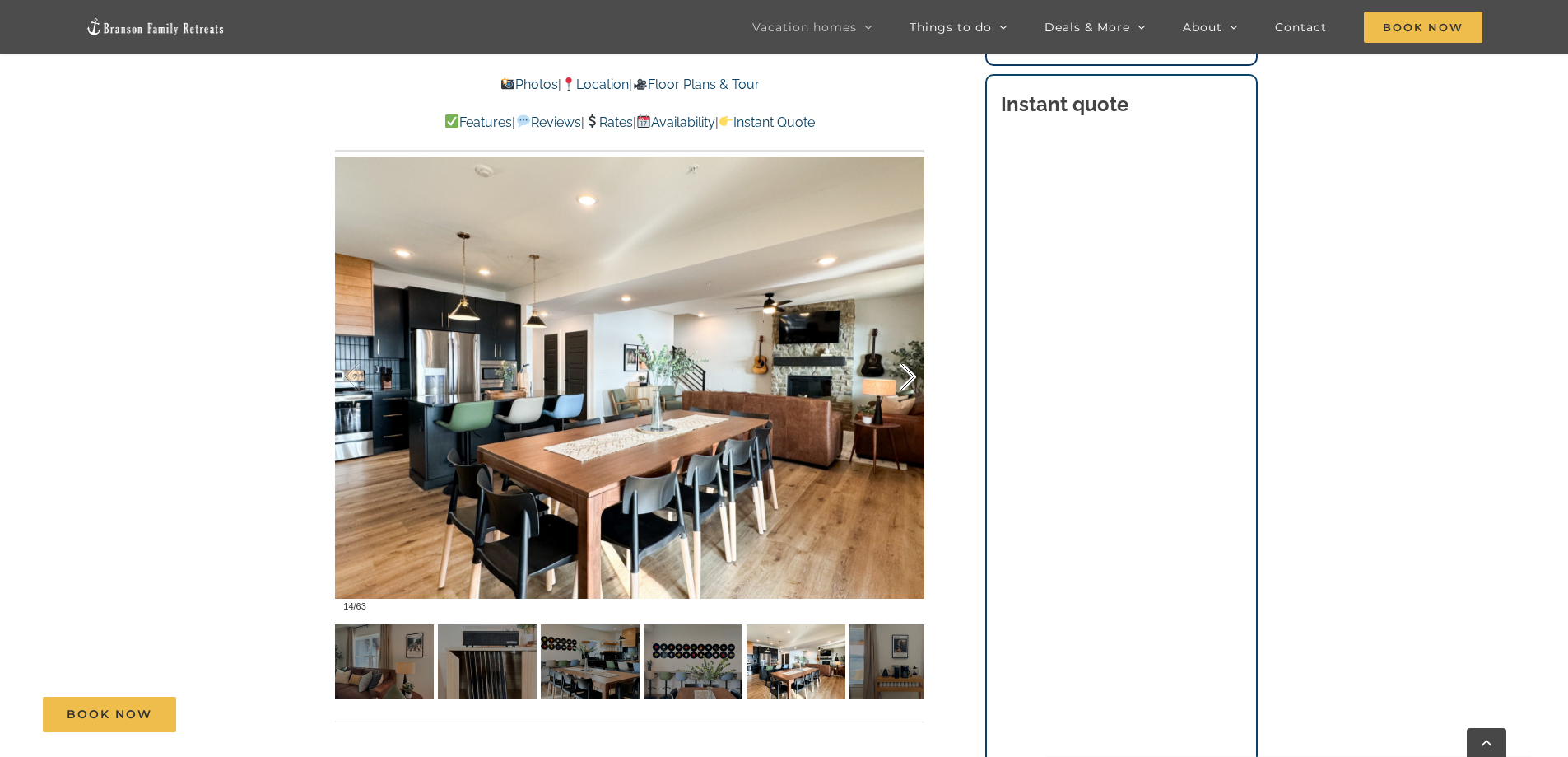
click at [909, 369] on div at bounding box center [890, 377] width 51 height 102
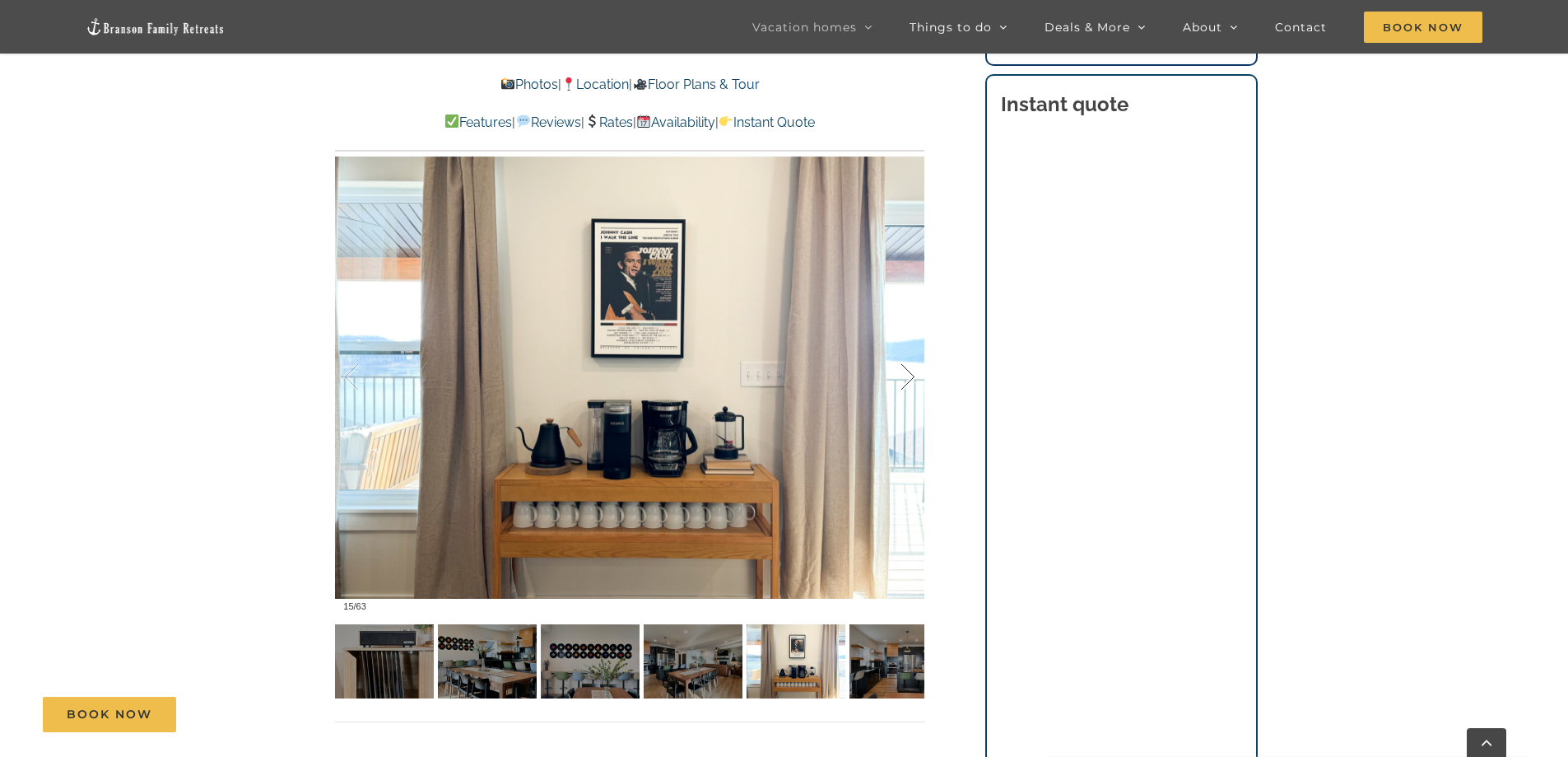
click at [908, 371] on div at bounding box center [890, 377] width 51 height 102
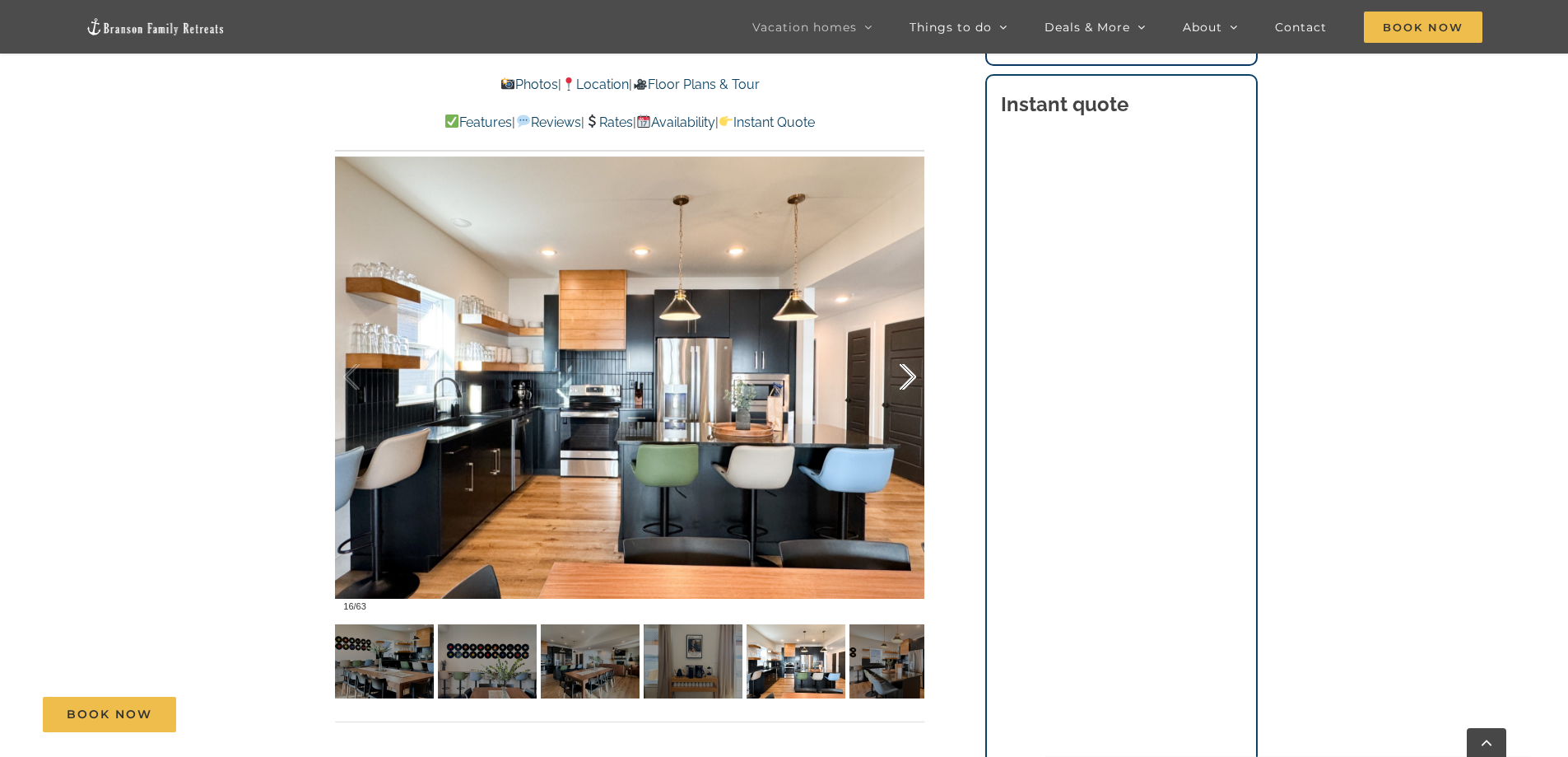
click at [908, 371] on div at bounding box center [890, 377] width 51 height 102
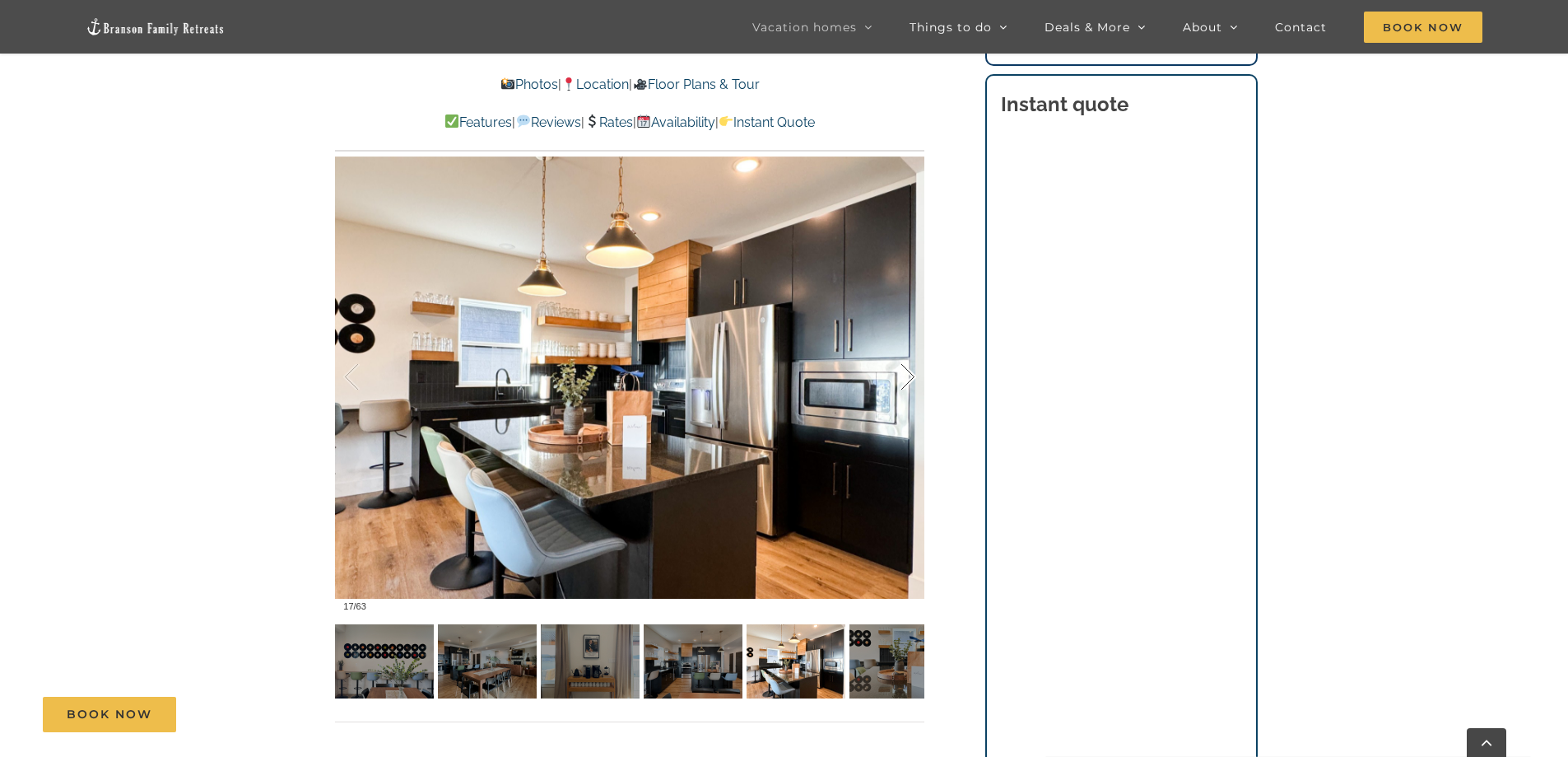
click at [908, 371] on div at bounding box center [890, 377] width 51 height 102
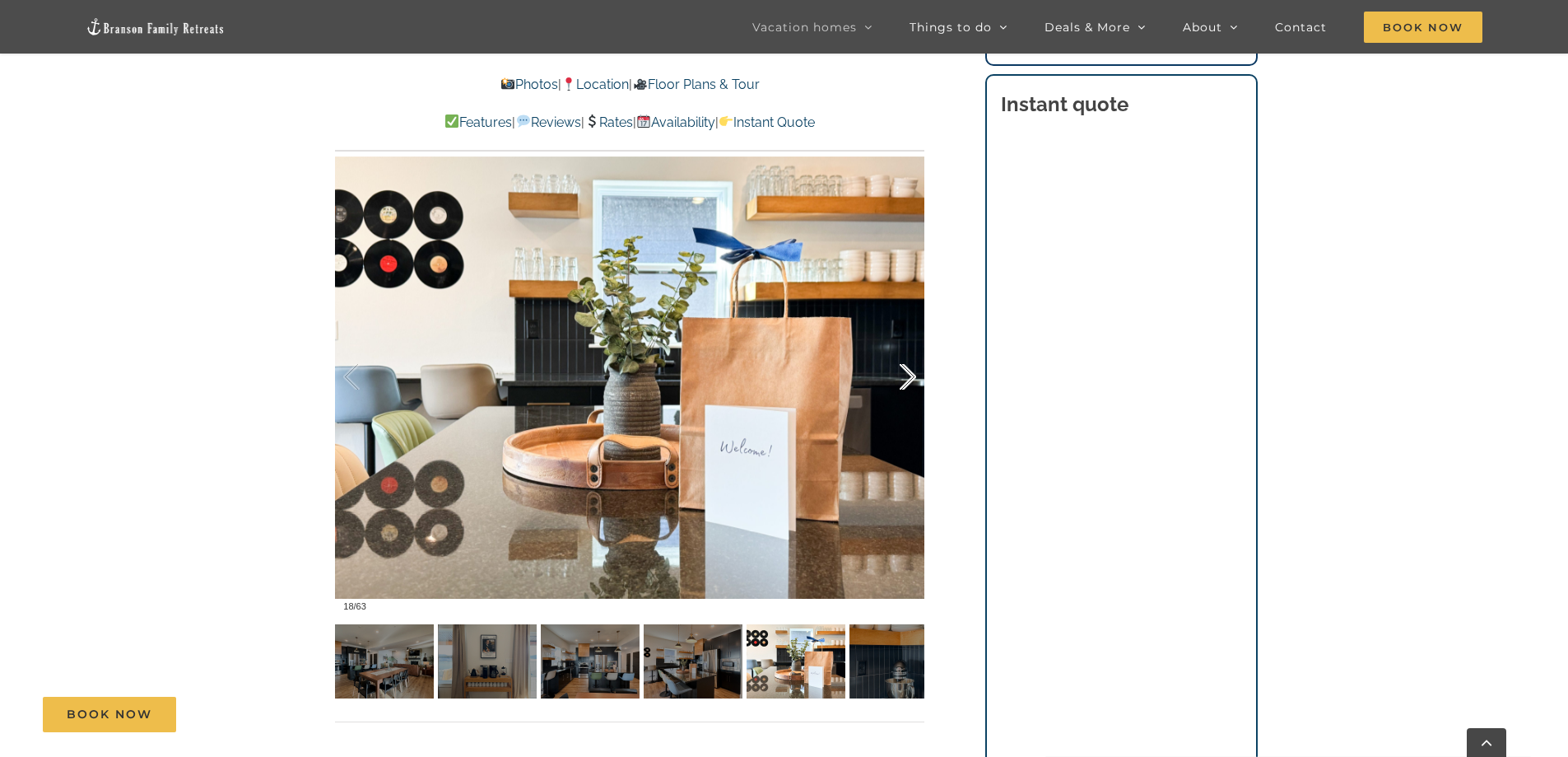
click at [908, 371] on div at bounding box center [890, 377] width 51 height 102
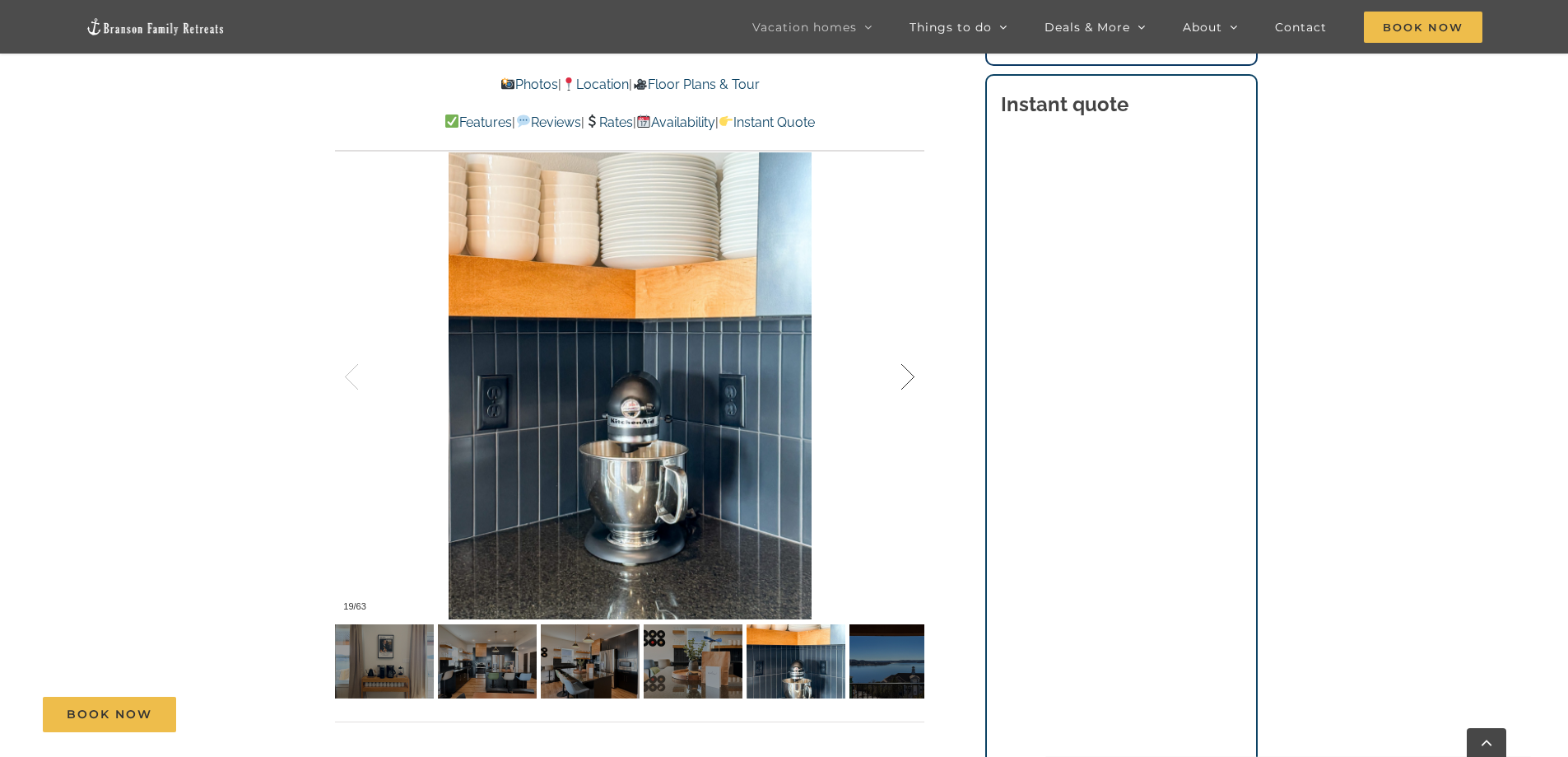
click at [908, 371] on div at bounding box center [890, 377] width 51 height 102
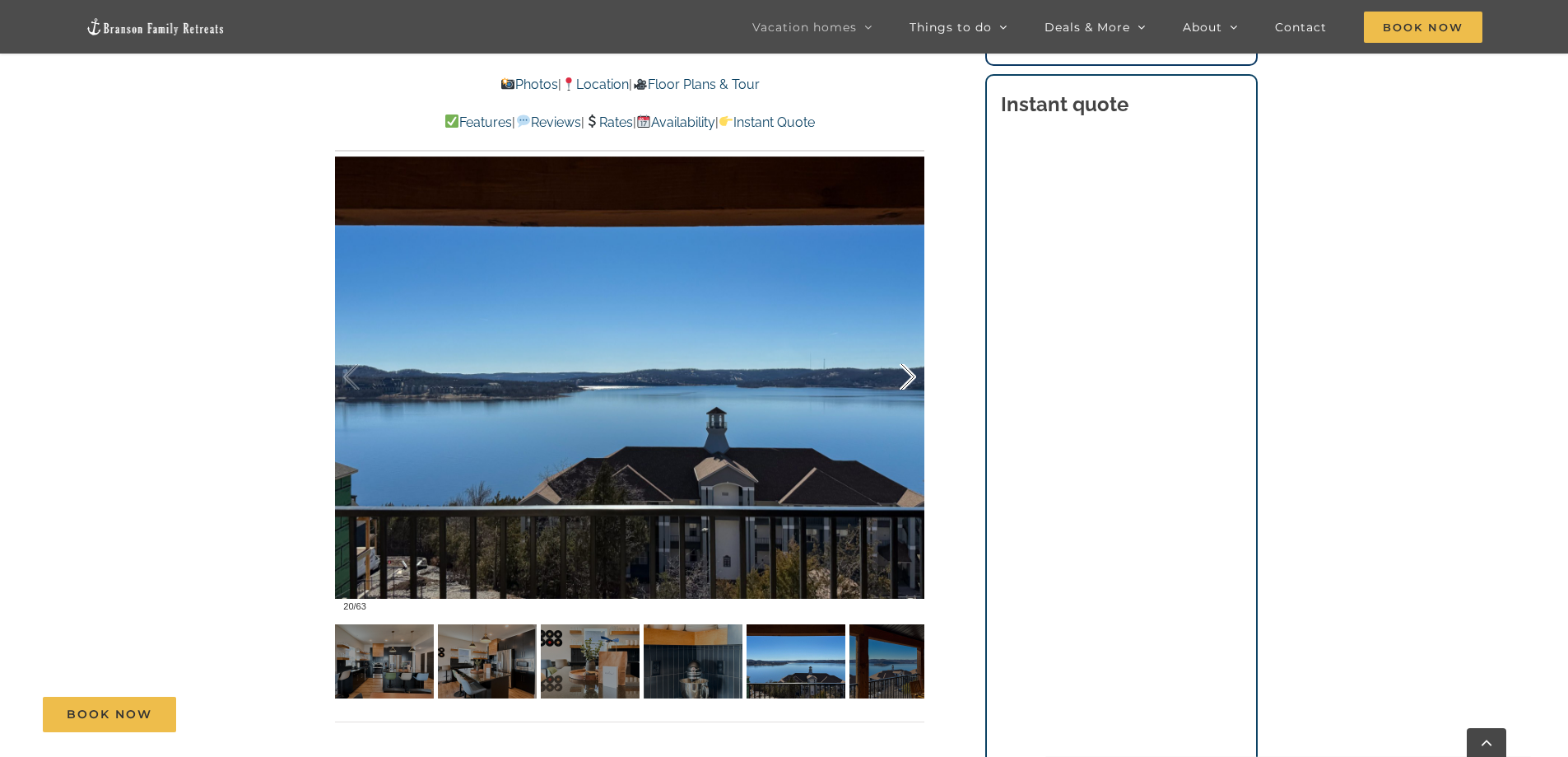
click at [908, 371] on div at bounding box center [890, 377] width 51 height 102
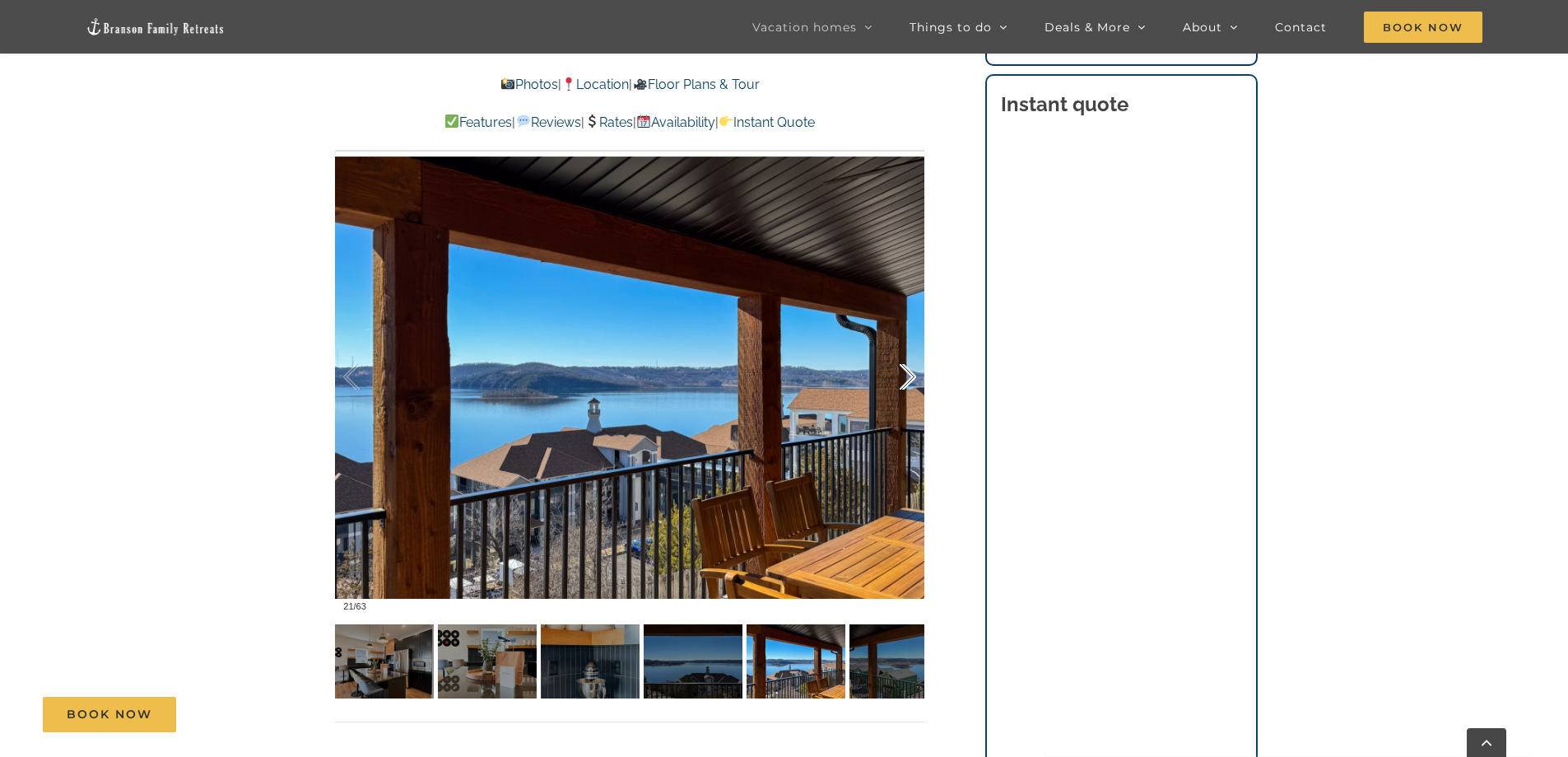
click at [908, 371] on div at bounding box center [890, 377] width 51 height 102
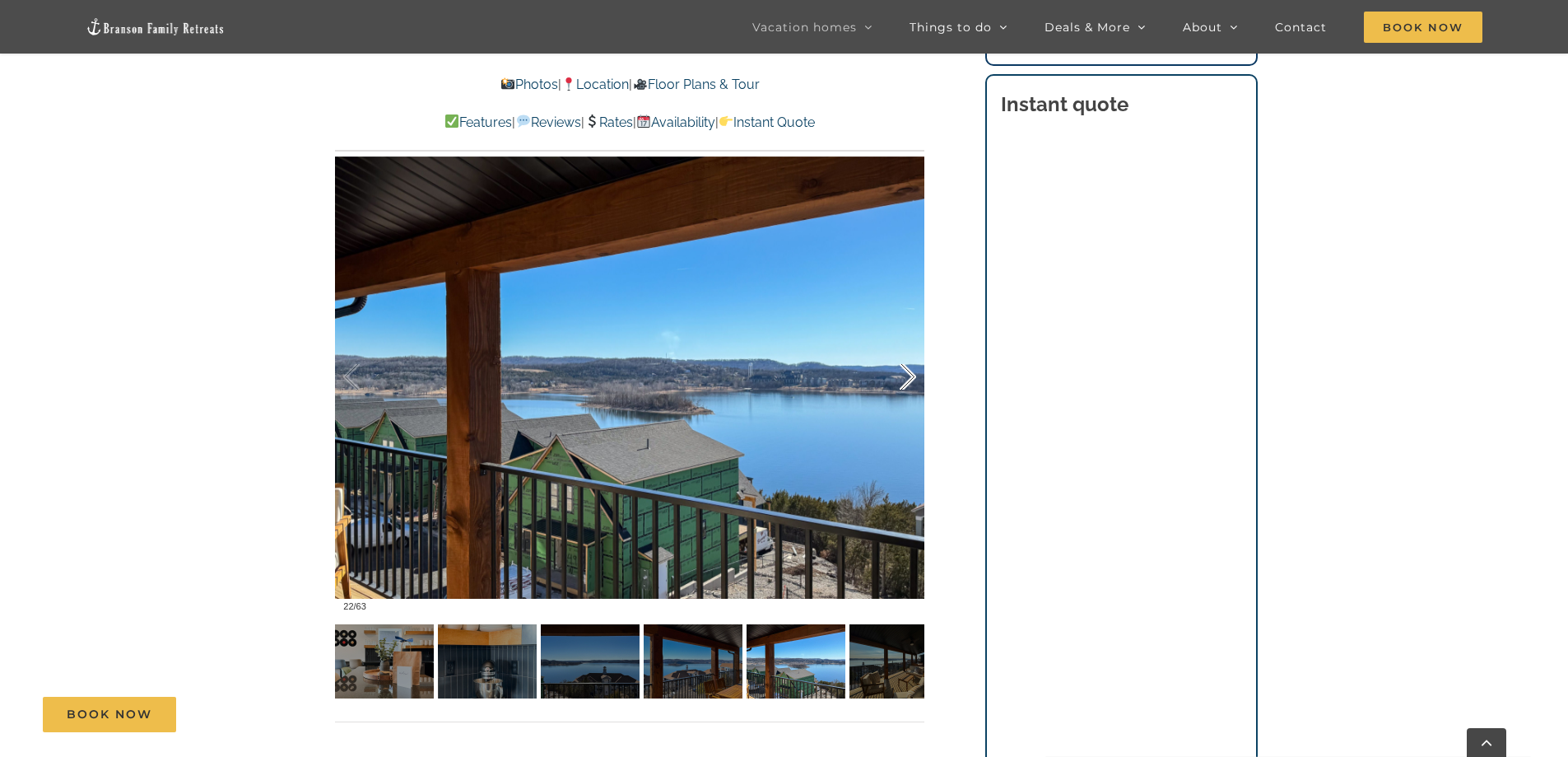
click at [908, 371] on div at bounding box center [890, 377] width 51 height 102
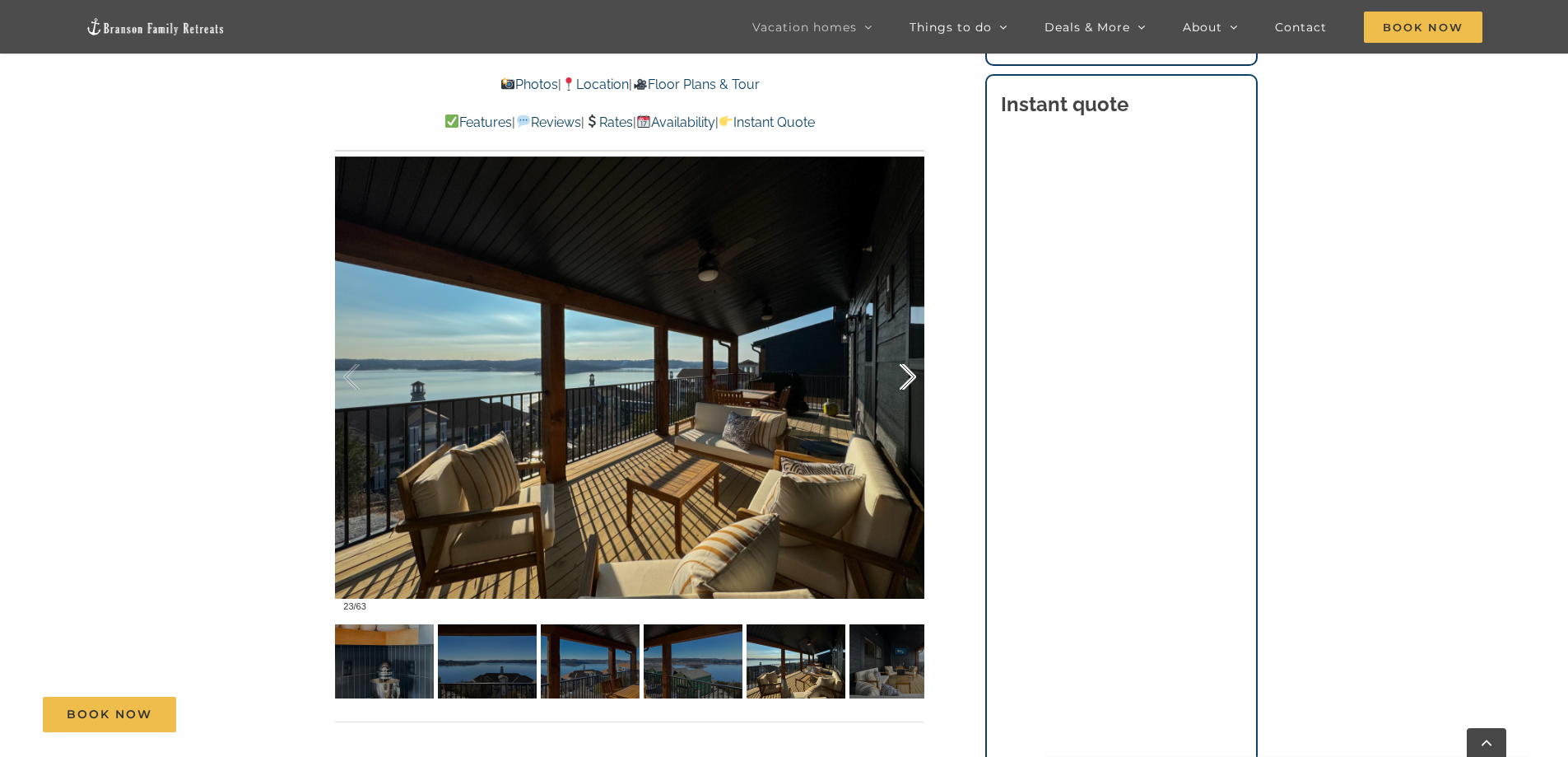
click at [903, 375] on div at bounding box center [890, 377] width 51 height 102
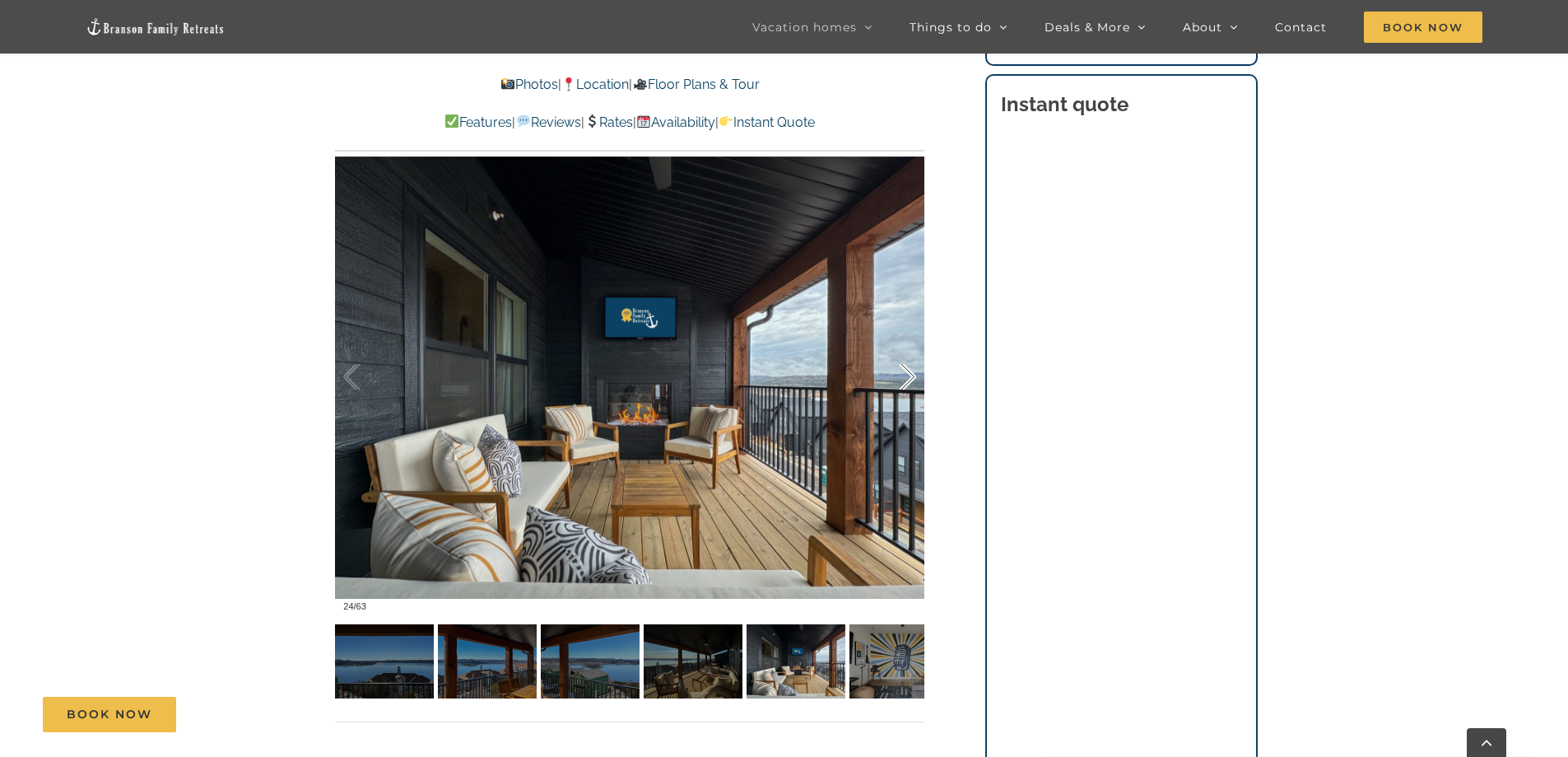
click at [903, 375] on div at bounding box center [890, 377] width 51 height 102
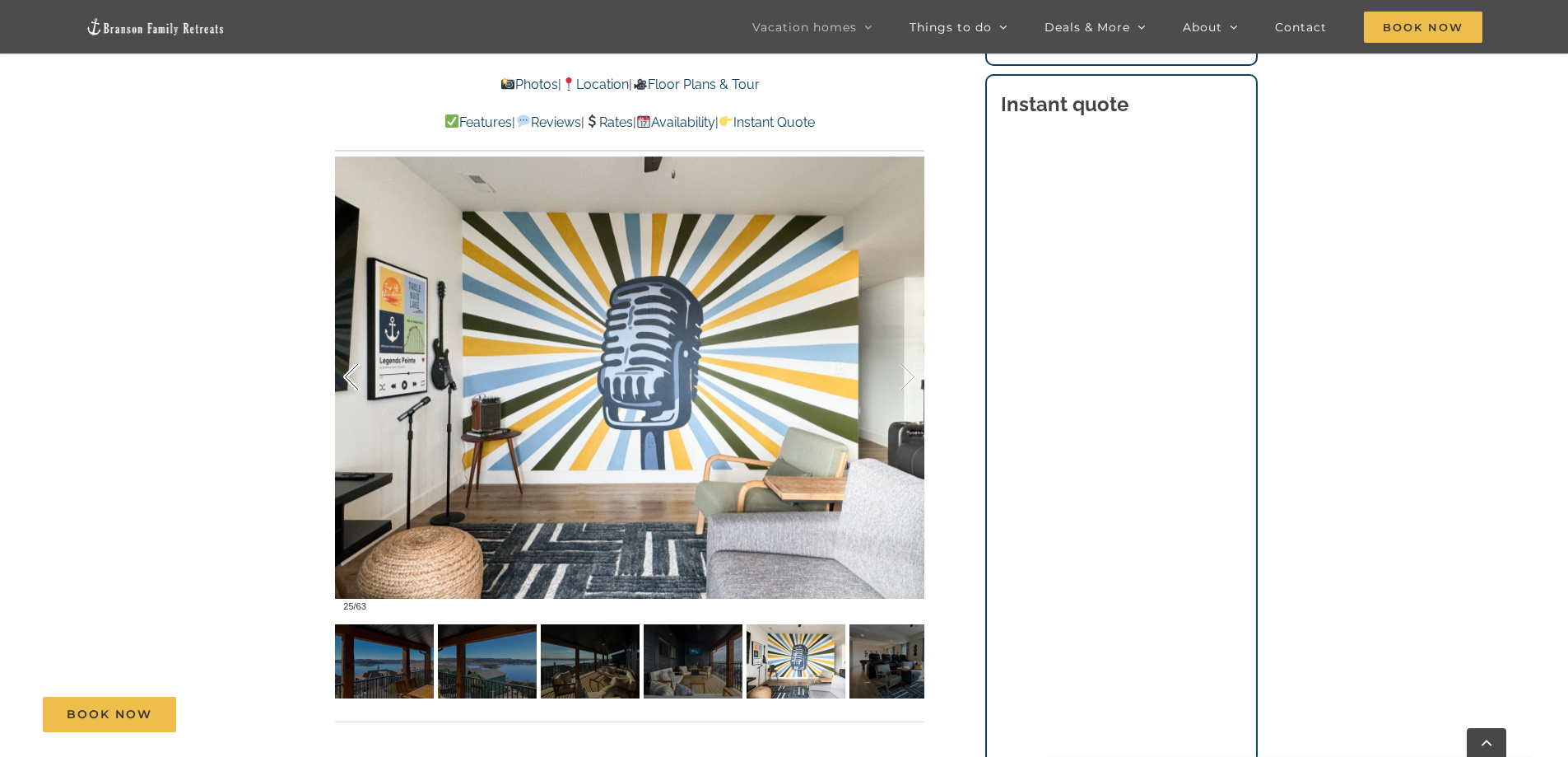
click at [358, 383] on div at bounding box center [369, 377] width 51 height 102
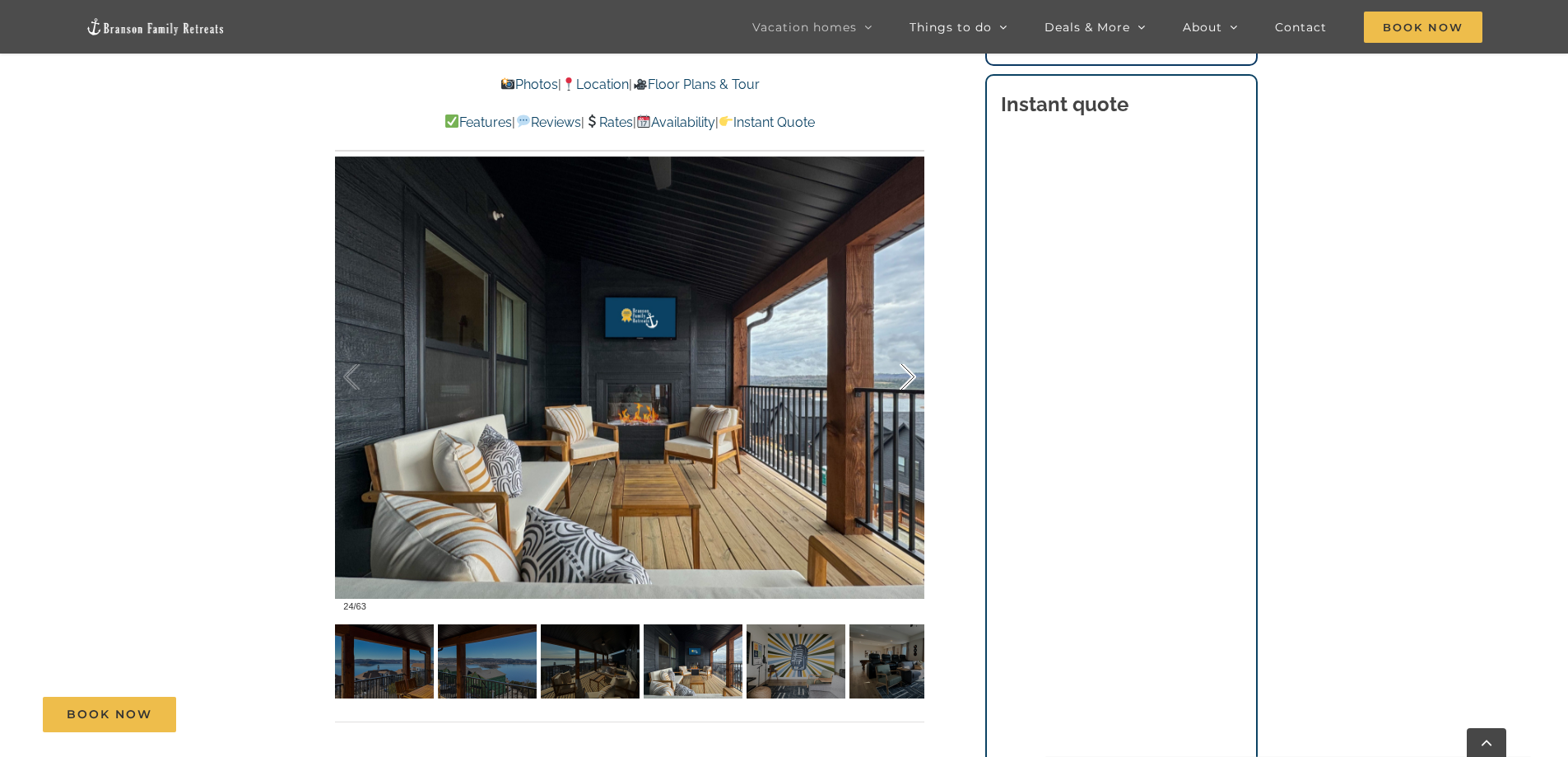
click at [899, 379] on div at bounding box center [890, 377] width 51 height 102
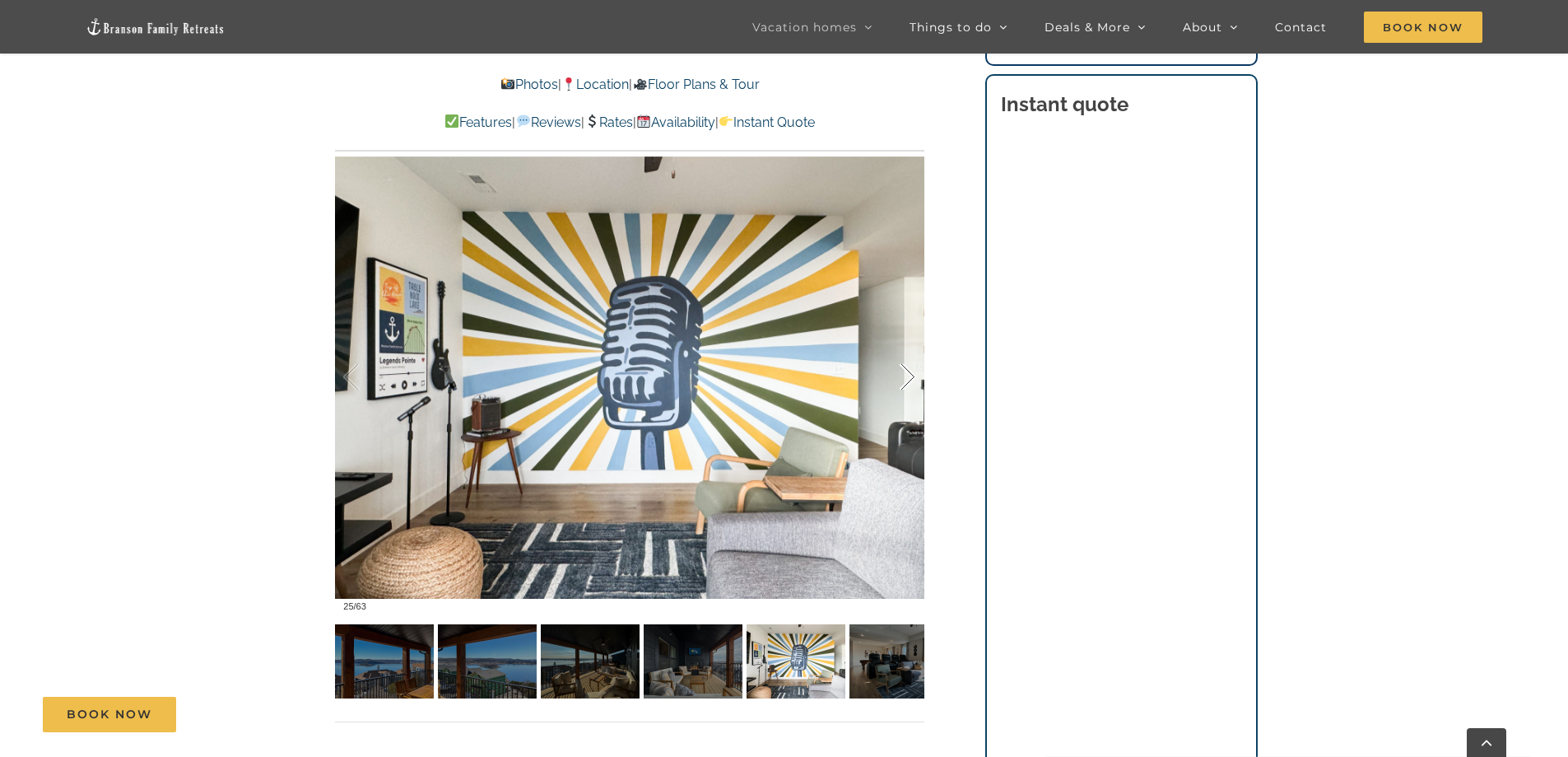
click at [899, 378] on div at bounding box center [890, 377] width 51 height 102
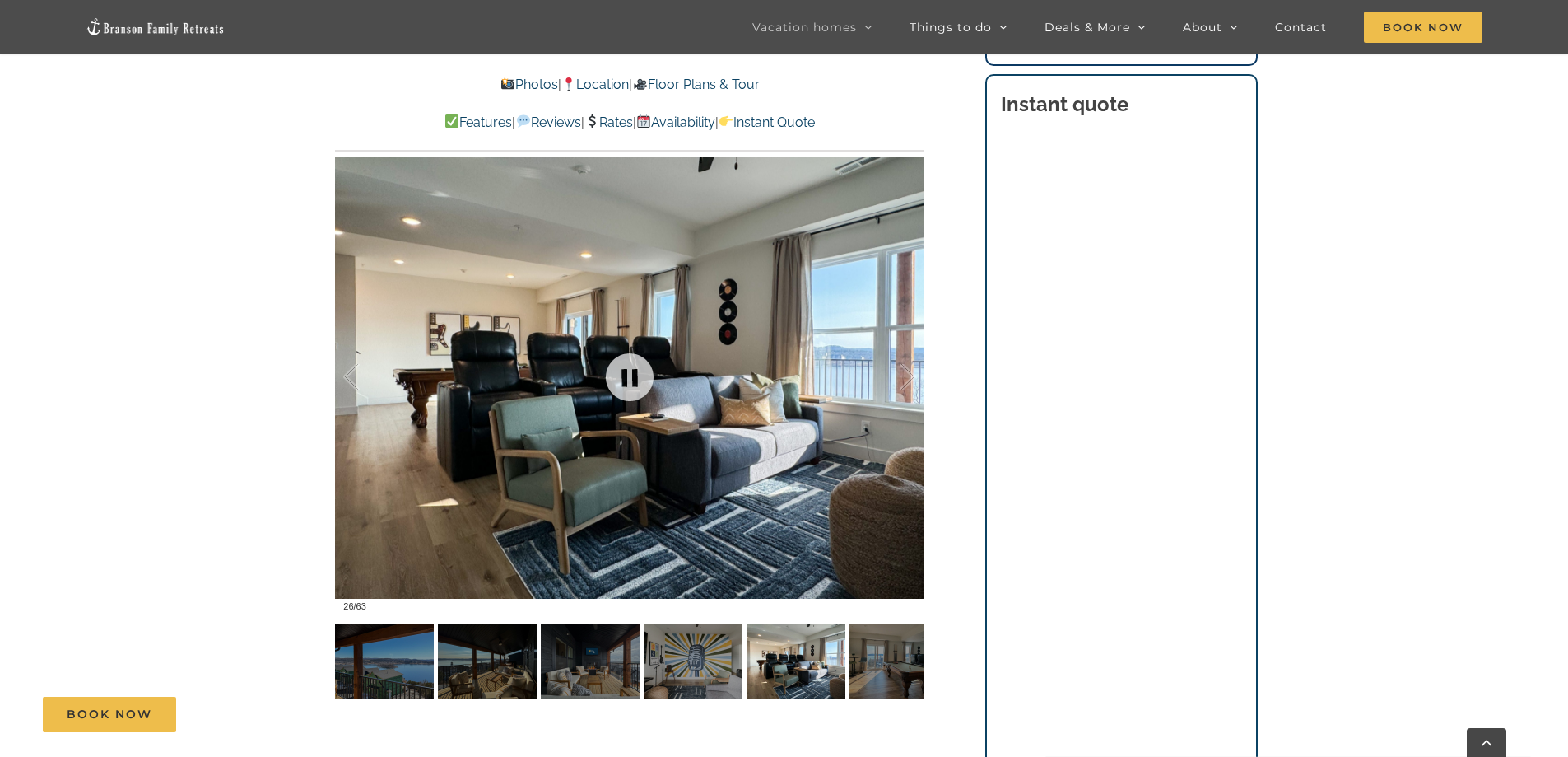
drag, startPoint x: 899, startPoint y: 378, endPoint x: 811, endPoint y: 319, distance: 105.9
click at [836, 337] on div "26 / 63" at bounding box center [629, 378] width 589 height 484
click at [906, 373] on div at bounding box center [890, 377] width 51 height 102
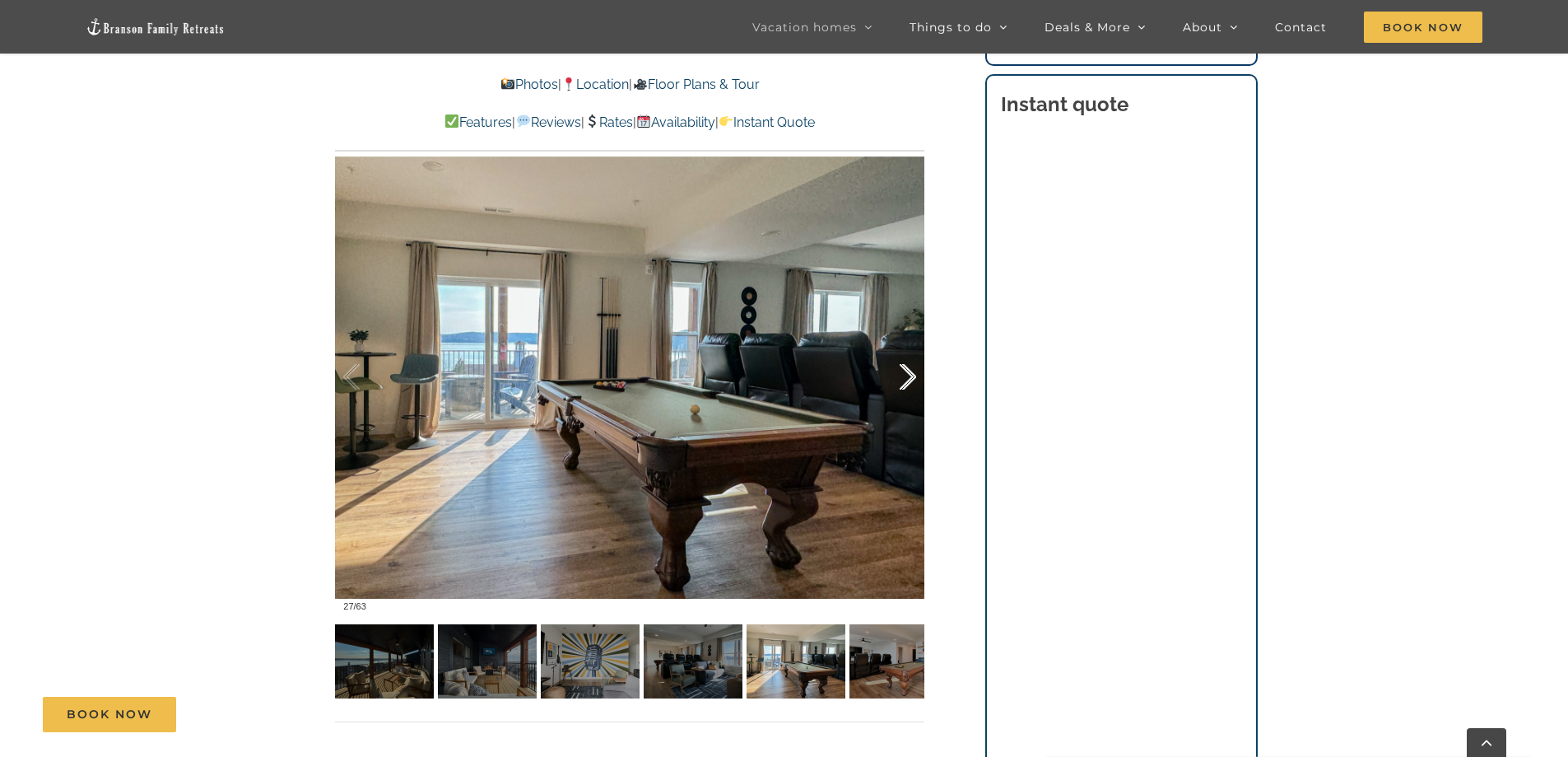
click at [906, 373] on div at bounding box center [890, 377] width 51 height 102
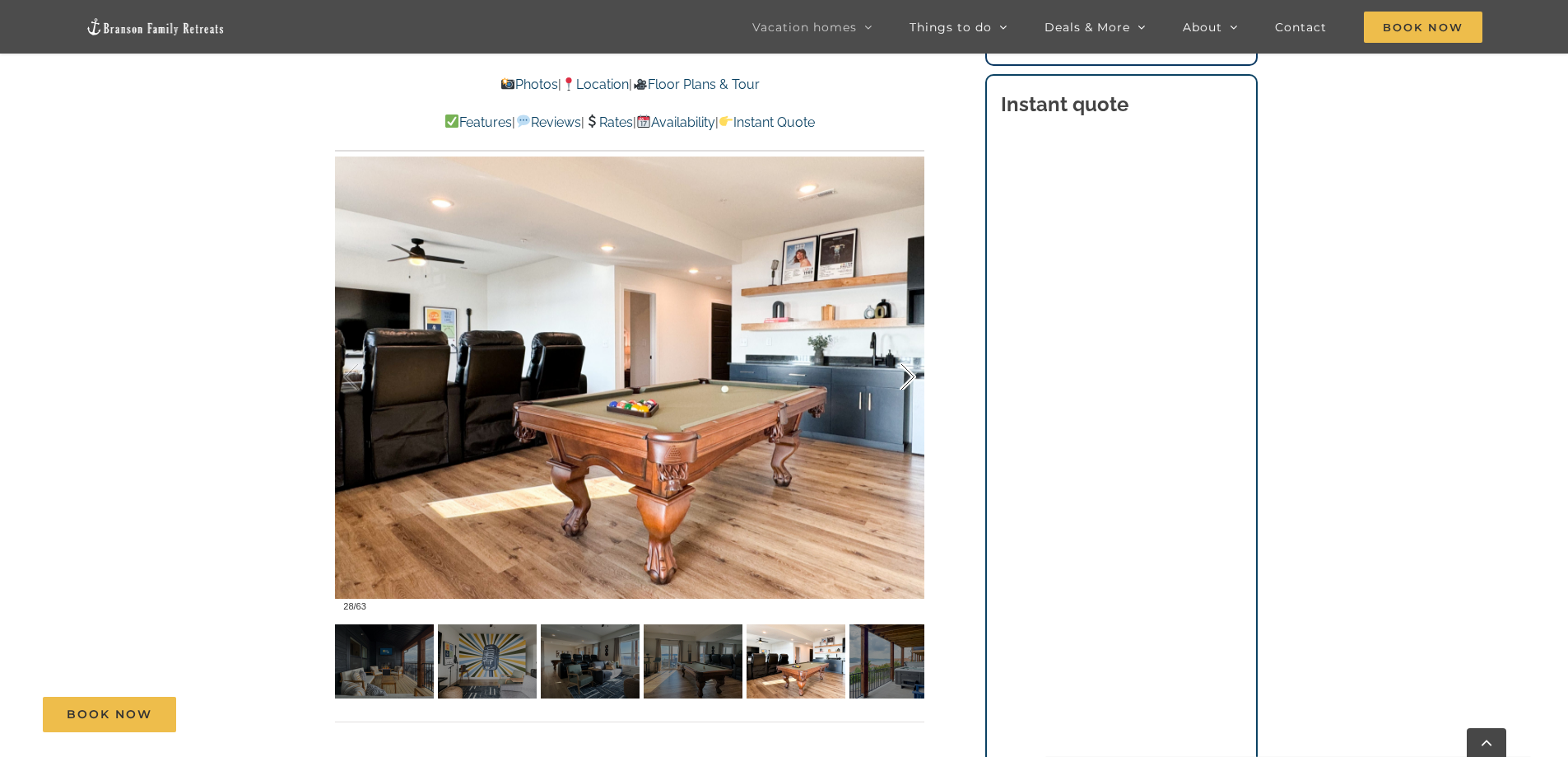
click at [906, 373] on div at bounding box center [890, 377] width 51 height 102
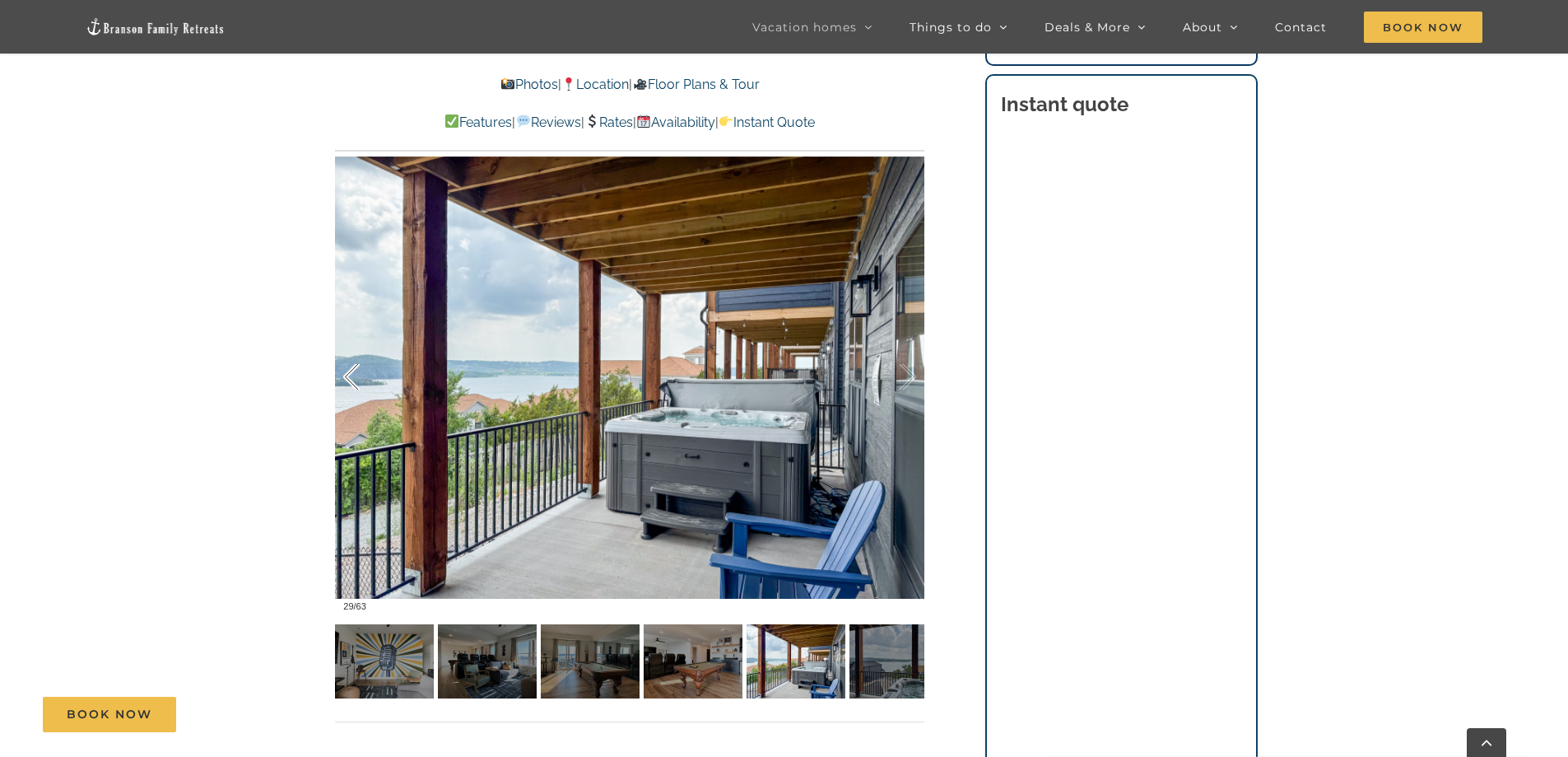
click at [347, 372] on div at bounding box center [369, 377] width 51 height 102
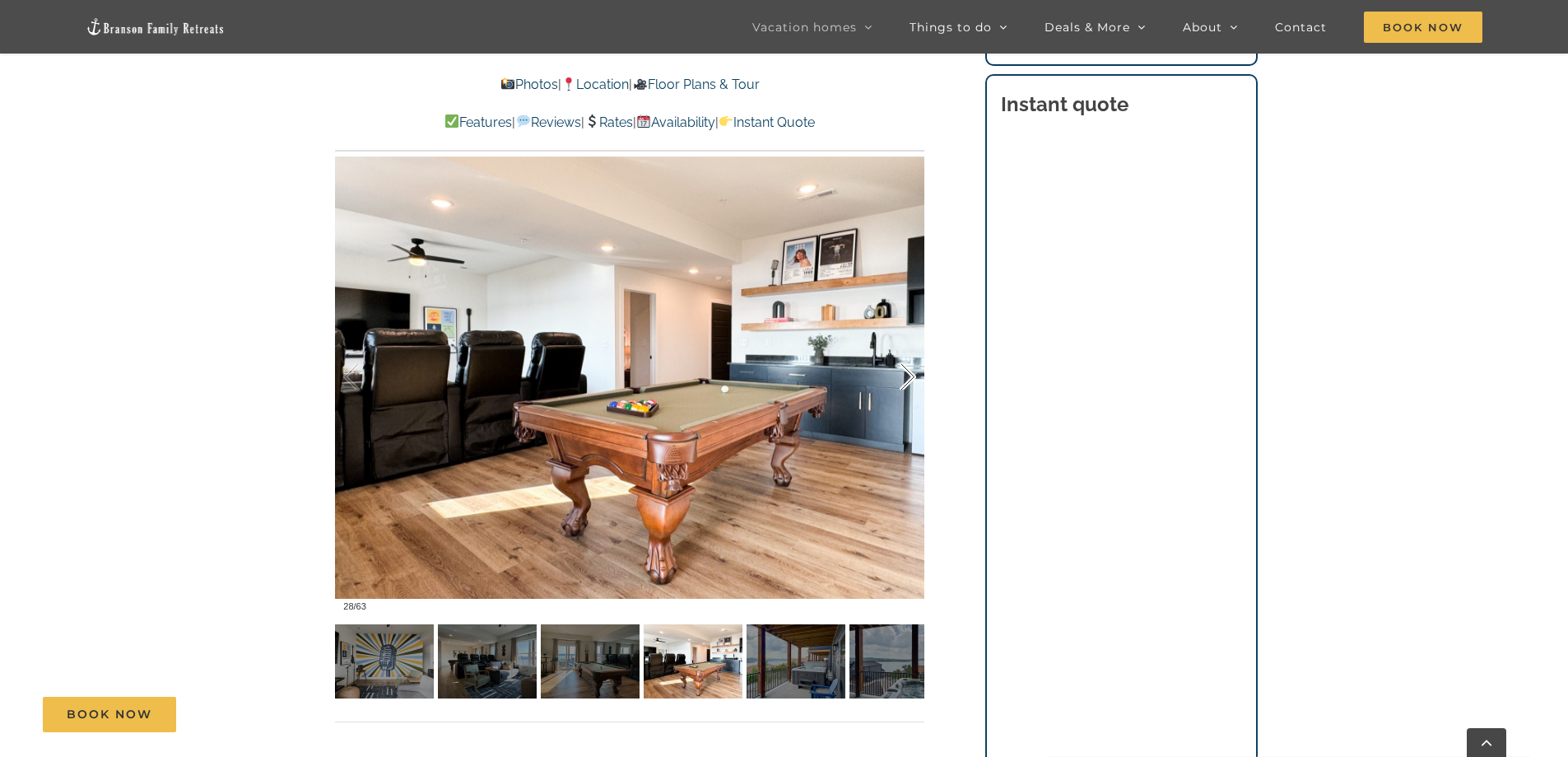
click at [907, 372] on div at bounding box center [890, 377] width 51 height 102
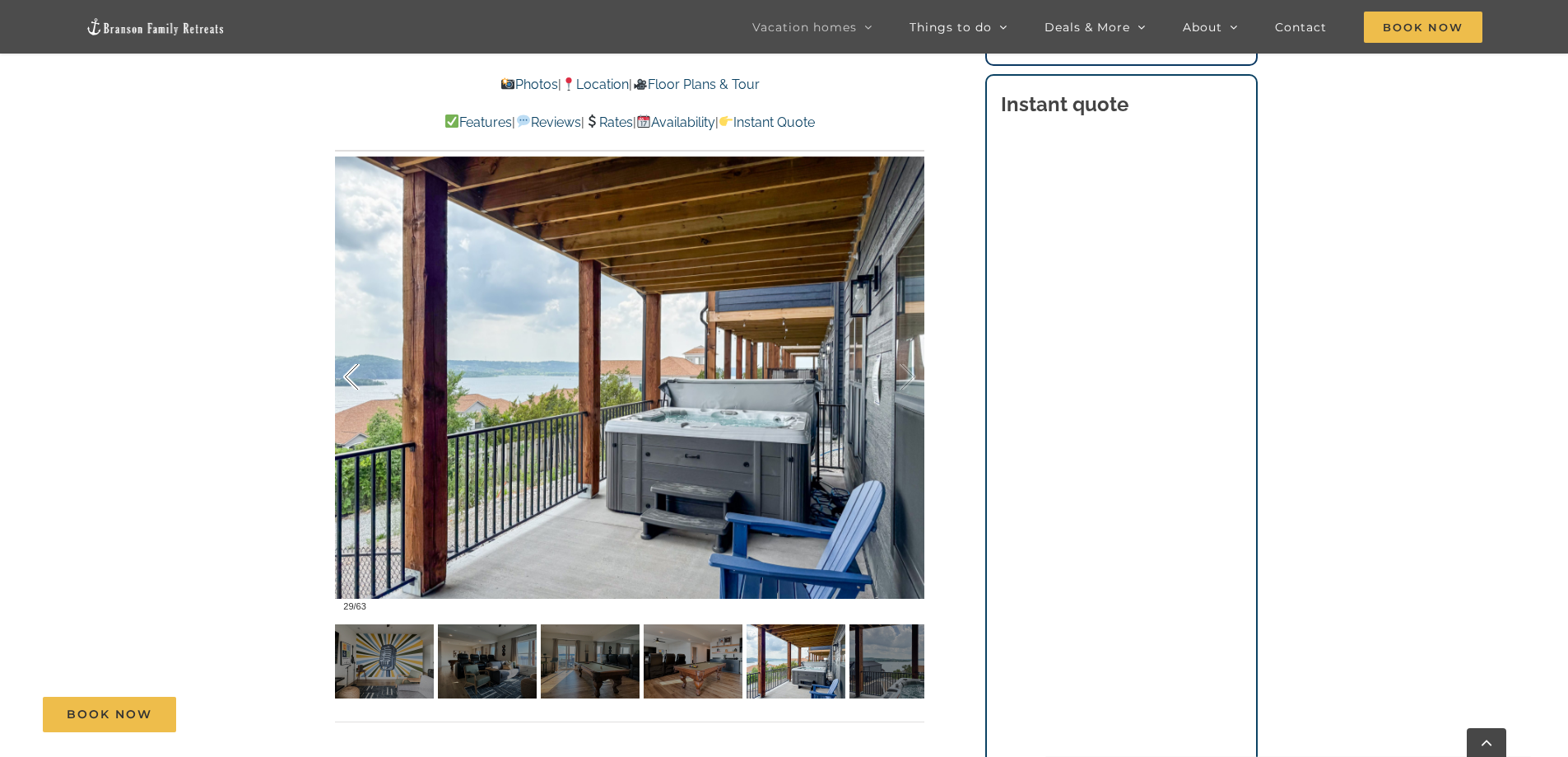
click at [354, 366] on div at bounding box center [369, 377] width 51 height 102
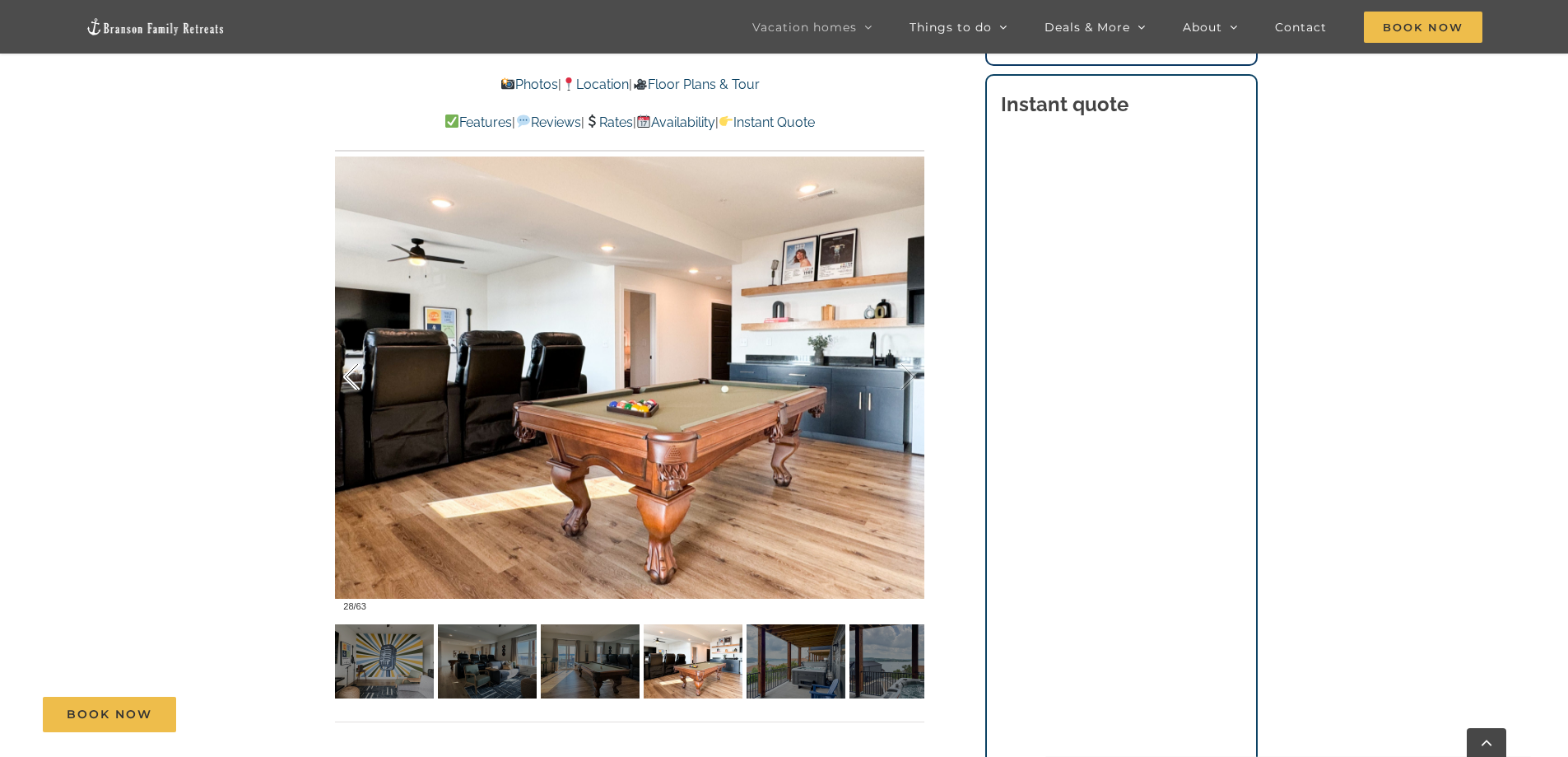
click at [354, 366] on div at bounding box center [369, 377] width 51 height 102
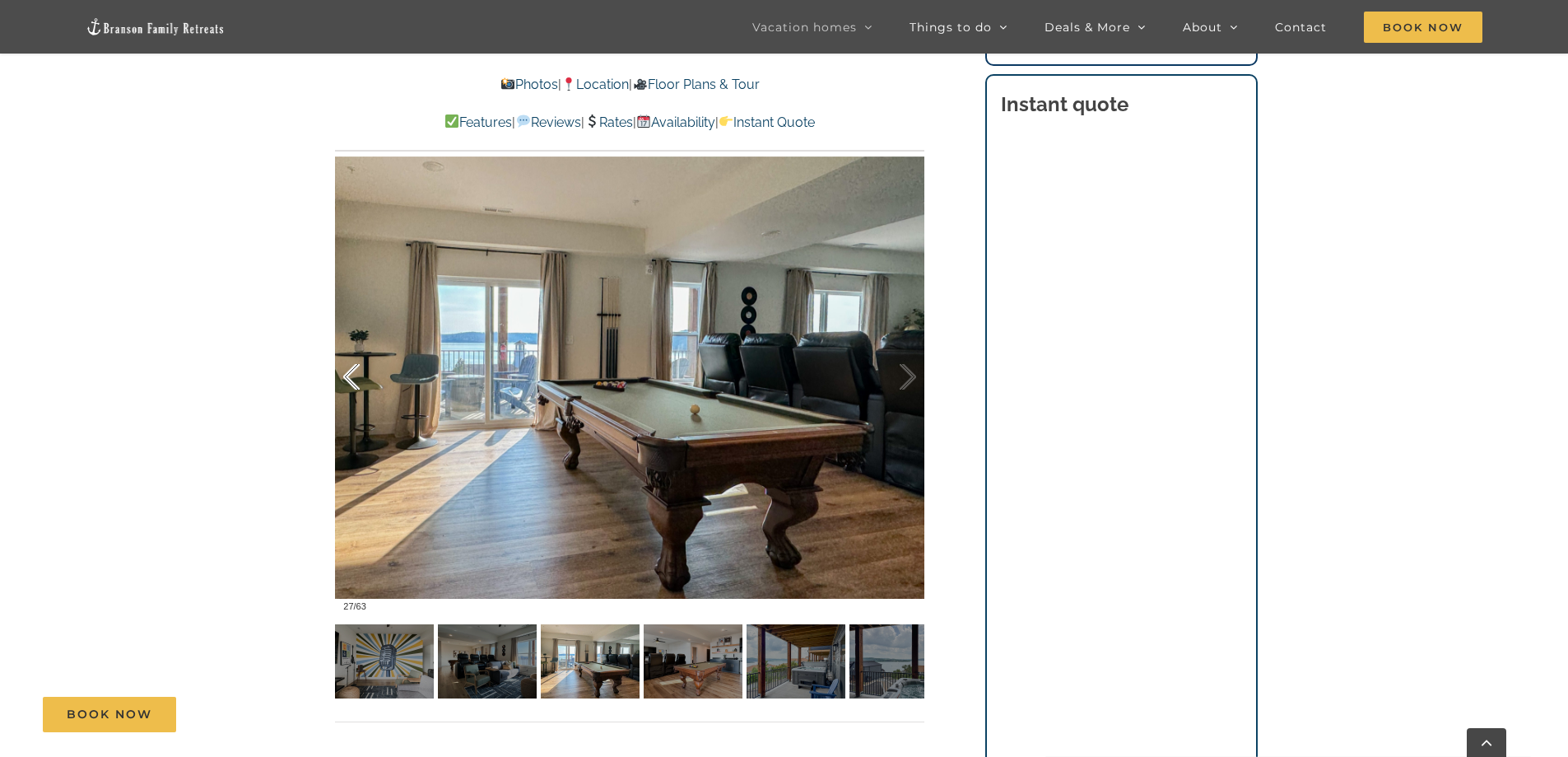
click at [354, 366] on div at bounding box center [369, 377] width 51 height 102
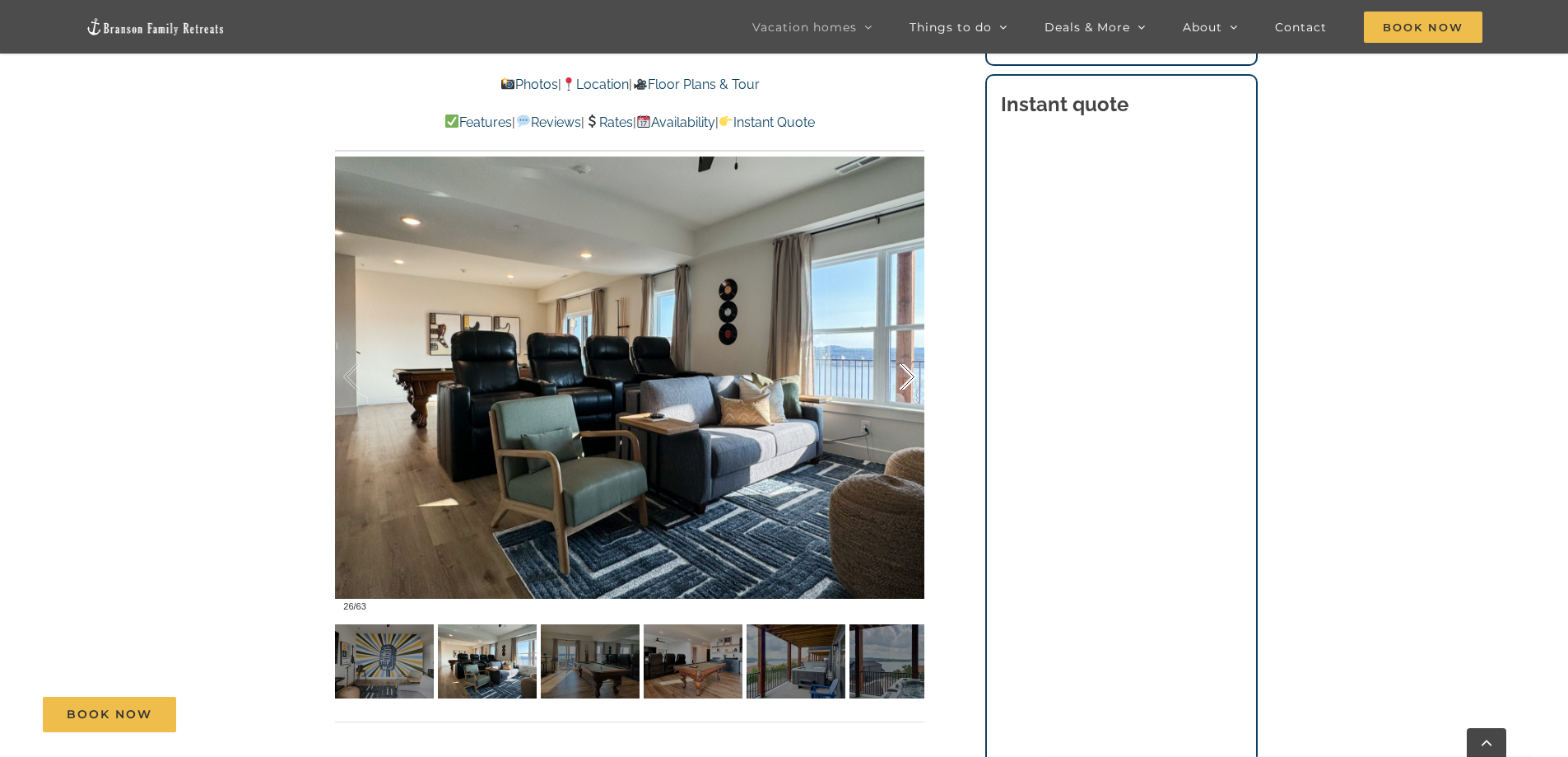
click at [906, 376] on div at bounding box center [890, 377] width 51 height 102
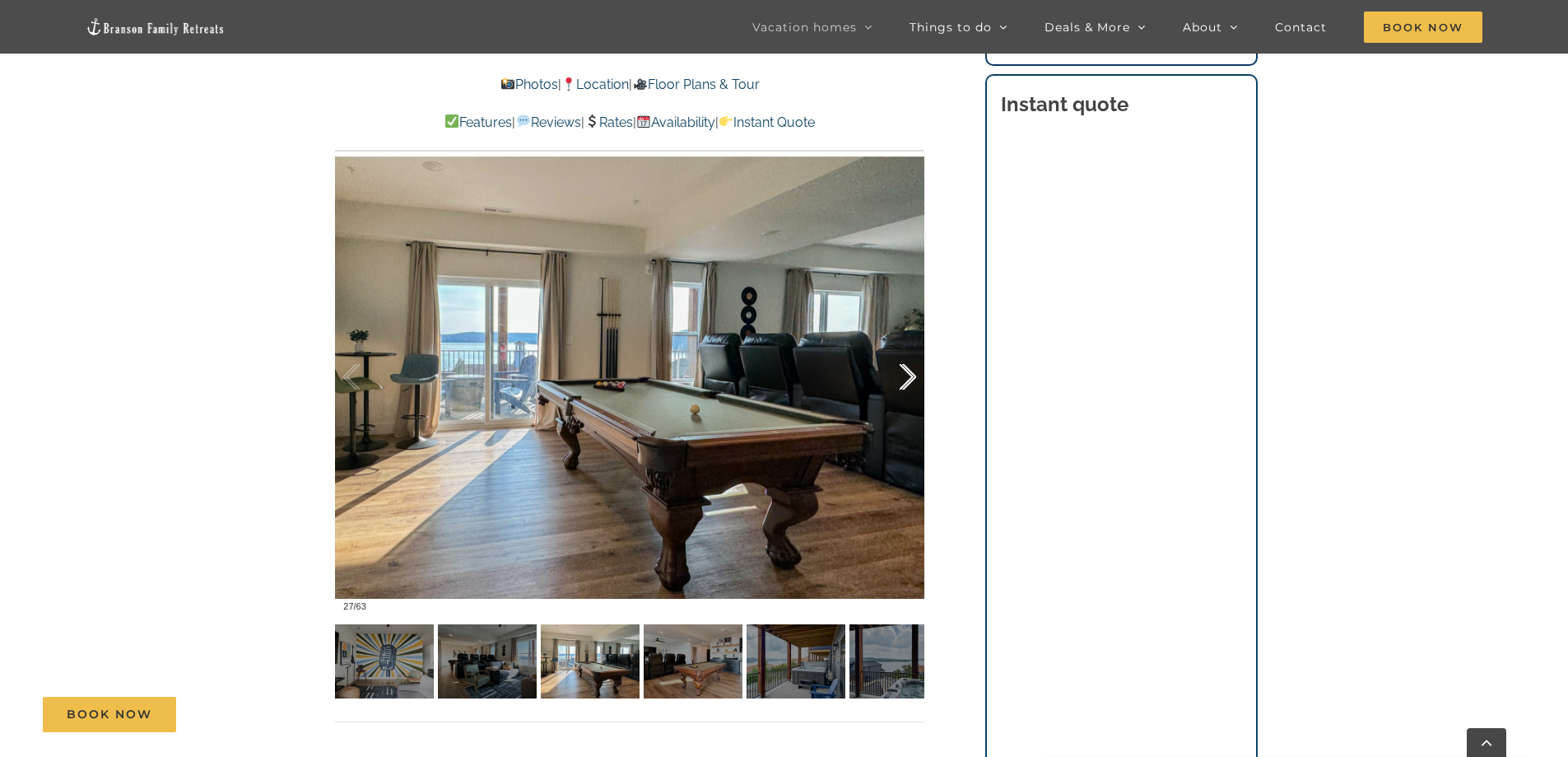
click at [905, 378] on div at bounding box center [890, 377] width 51 height 102
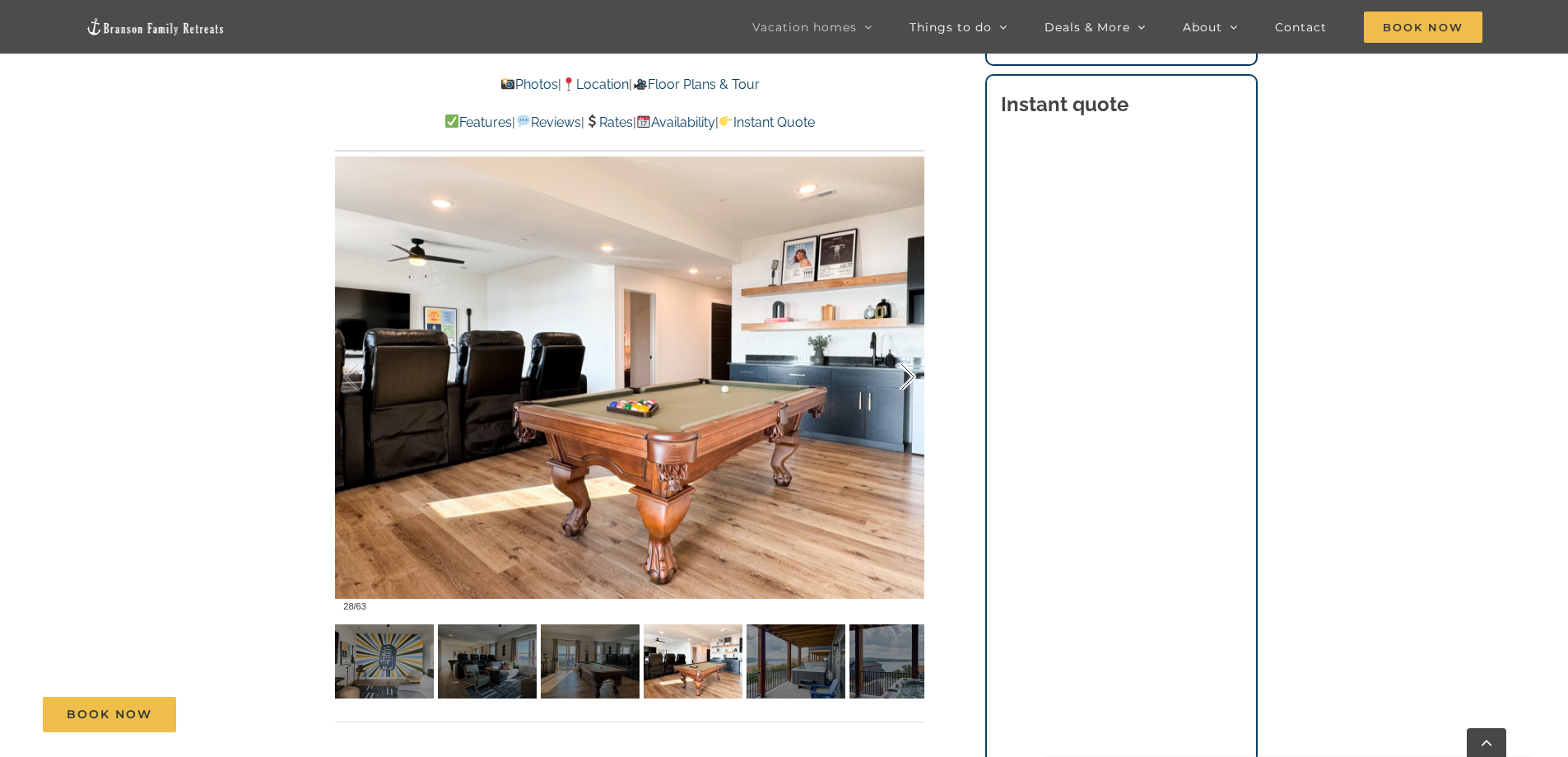
click at [905, 378] on div at bounding box center [890, 377] width 51 height 102
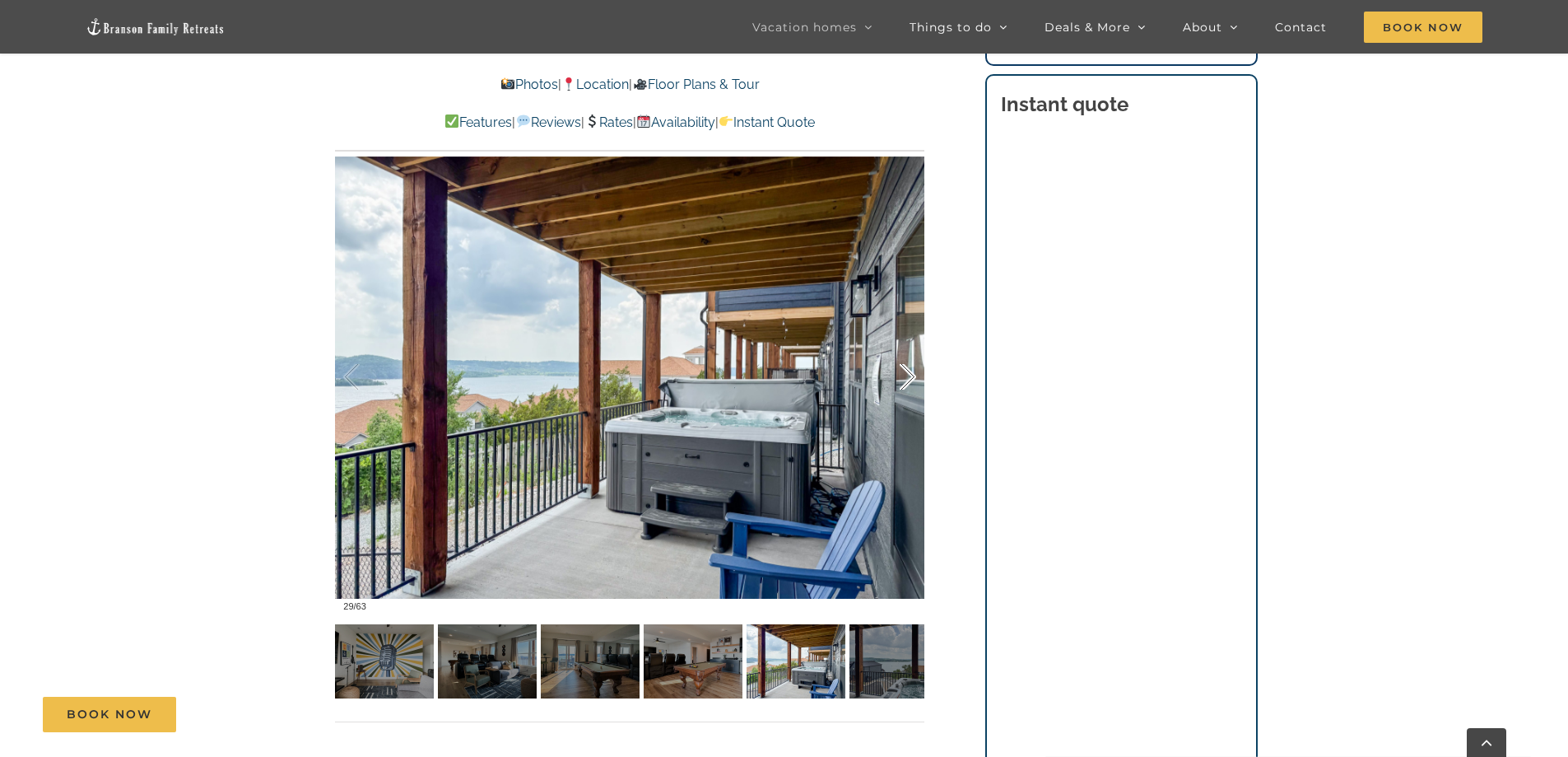
click at [905, 378] on div at bounding box center [890, 377] width 51 height 102
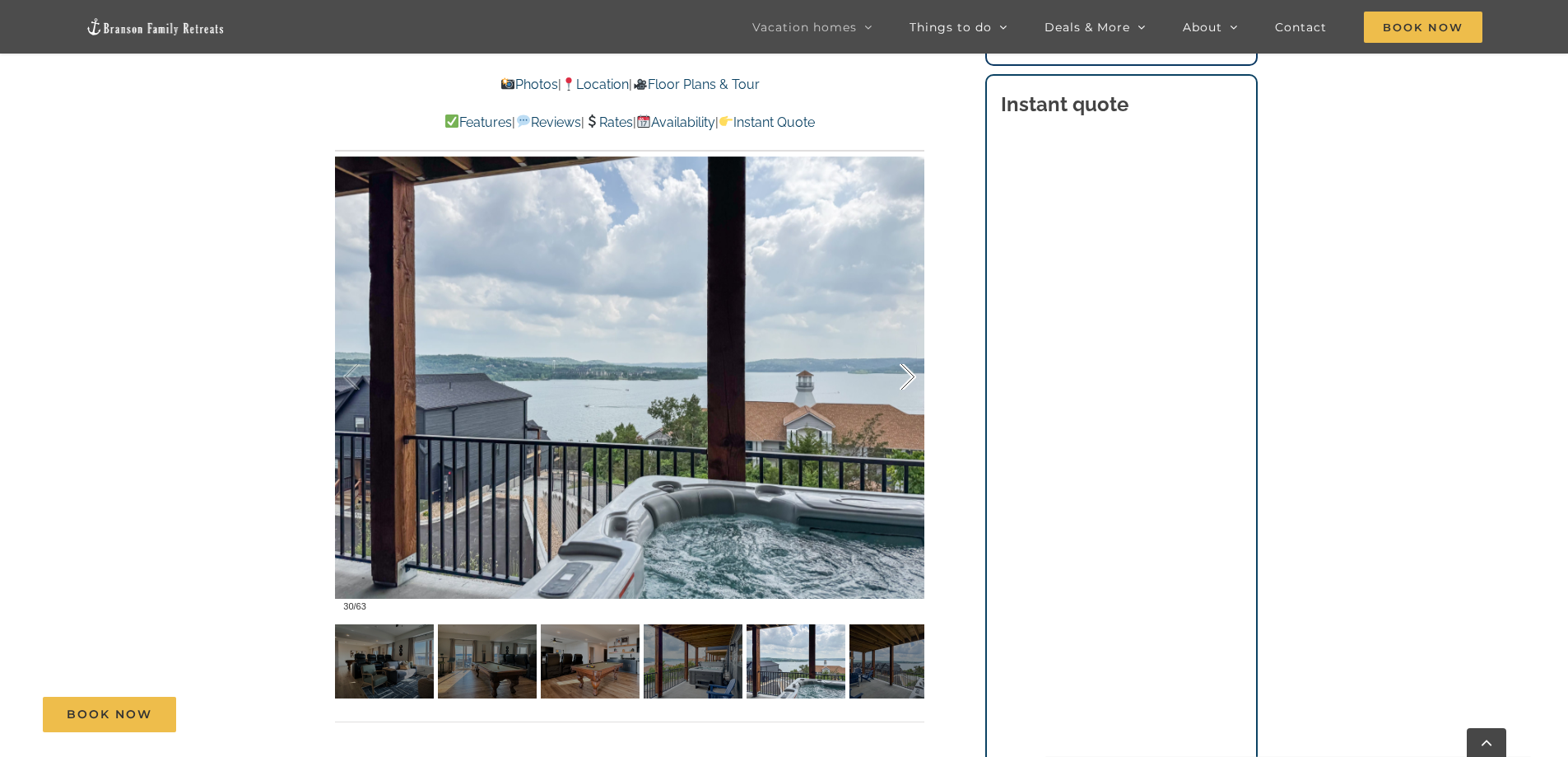
click at [905, 378] on div at bounding box center [890, 377] width 51 height 102
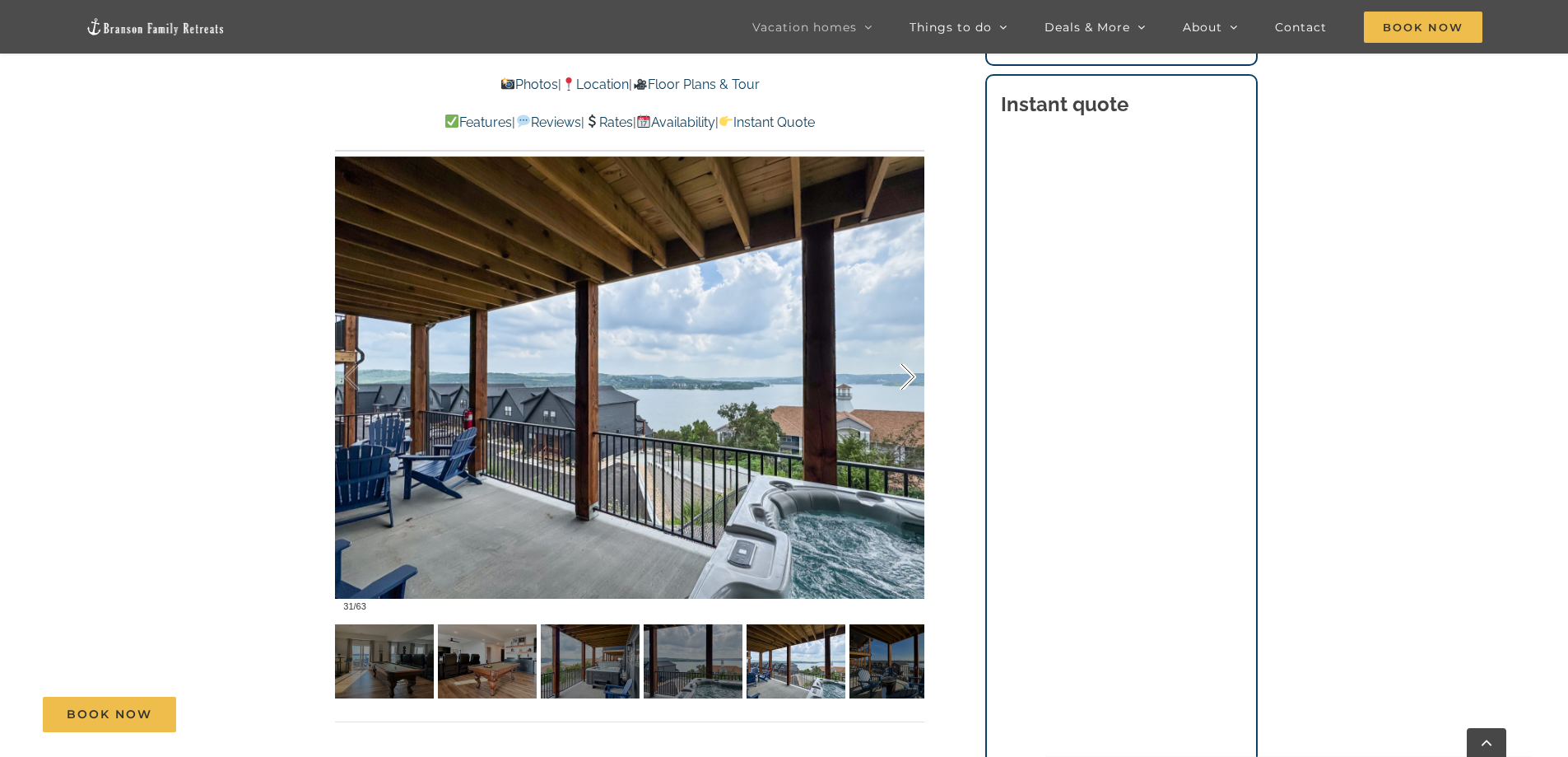
drag, startPoint x: 905, startPoint y: 378, endPoint x: 908, endPoint y: 365, distance: 13.3
click at [908, 365] on div at bounding box center [890, 377] width 51 height 102
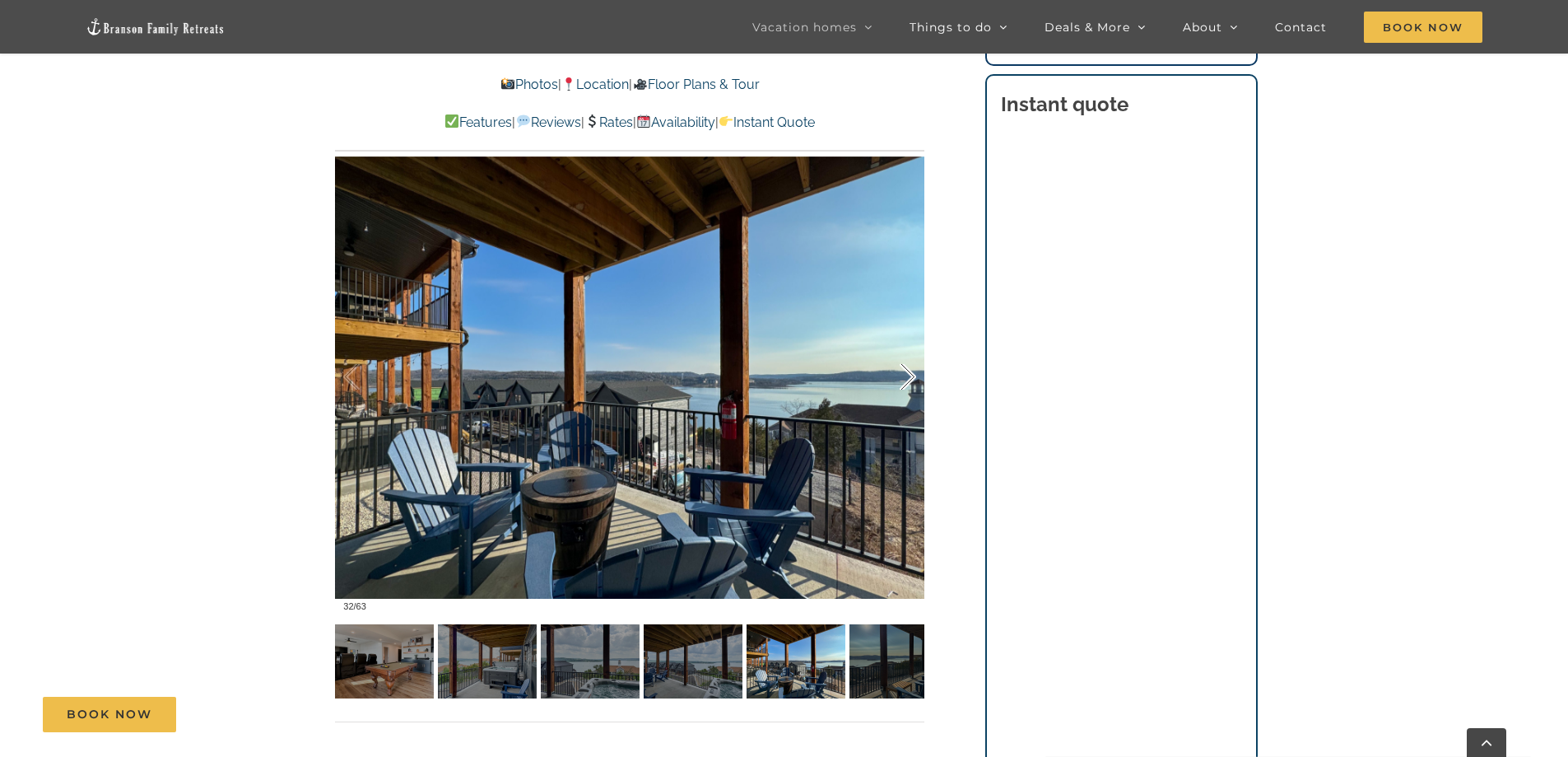
click at [904, 370] on div at bounding box center [890, 377] width 51 height 102
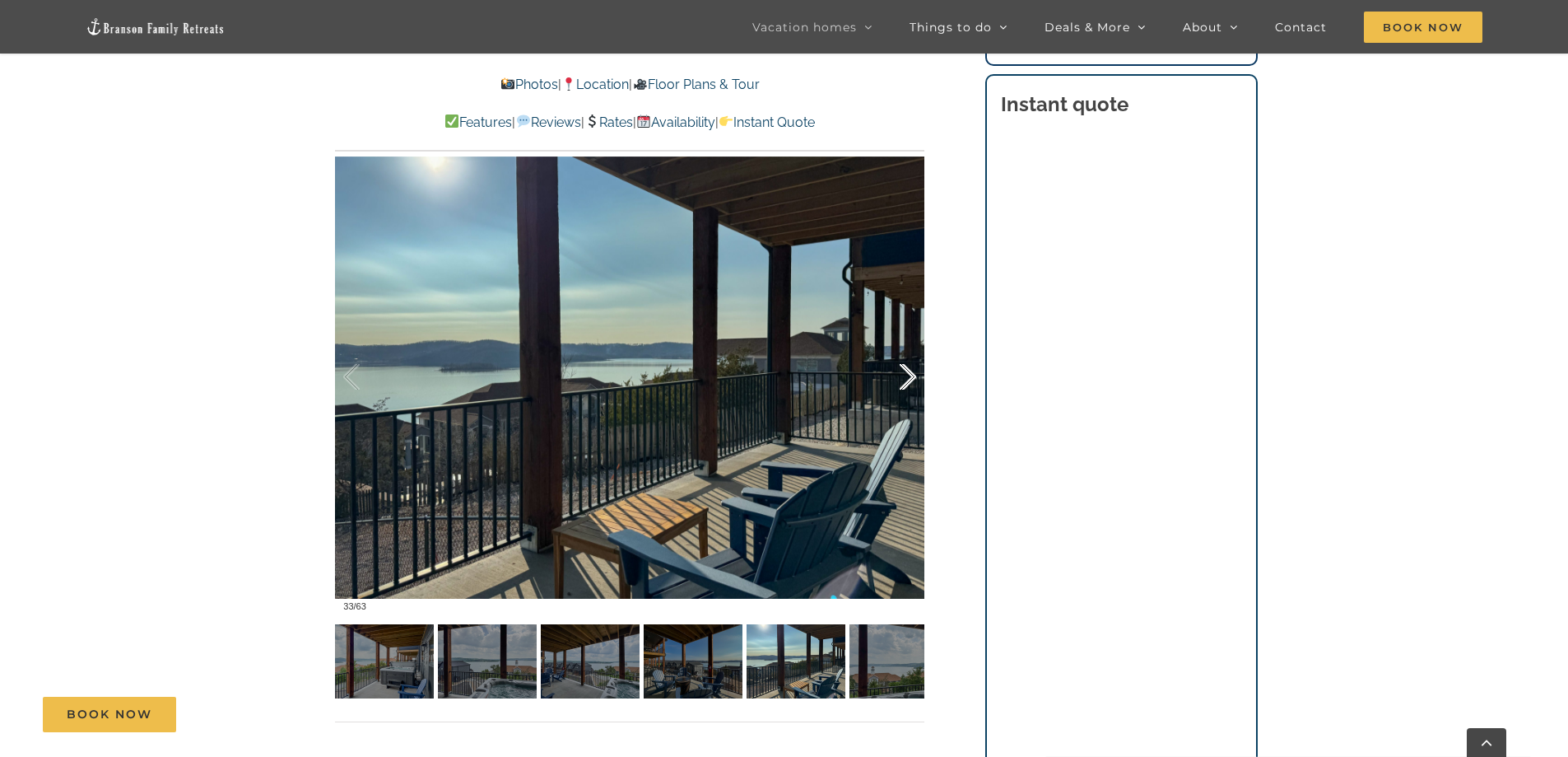
click at [904, 370] on div at bounding box center [890, 377] width 51 height 102
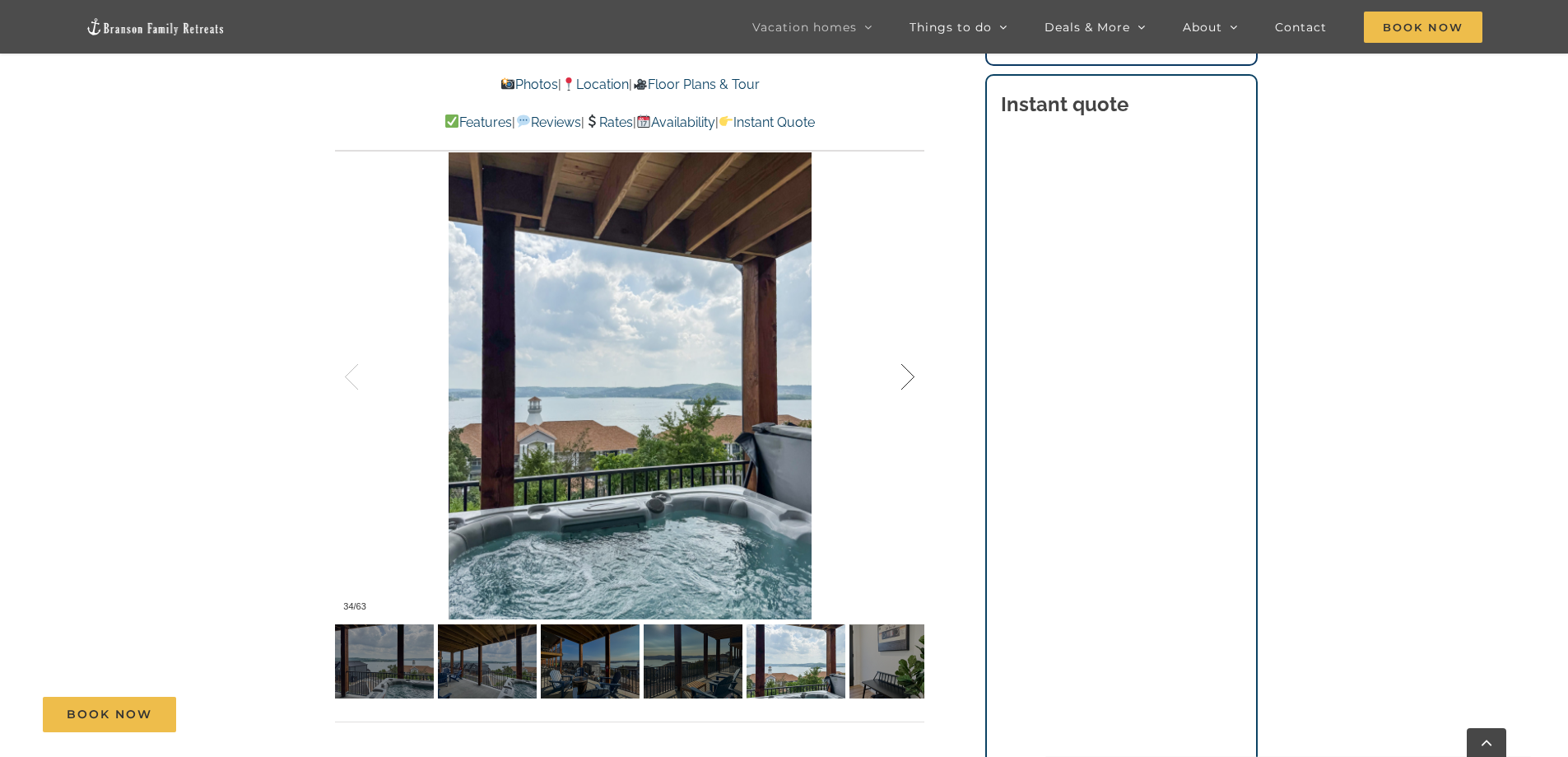
click at [904, 370] on div at bounding box center [890, 377] width 51 height 102
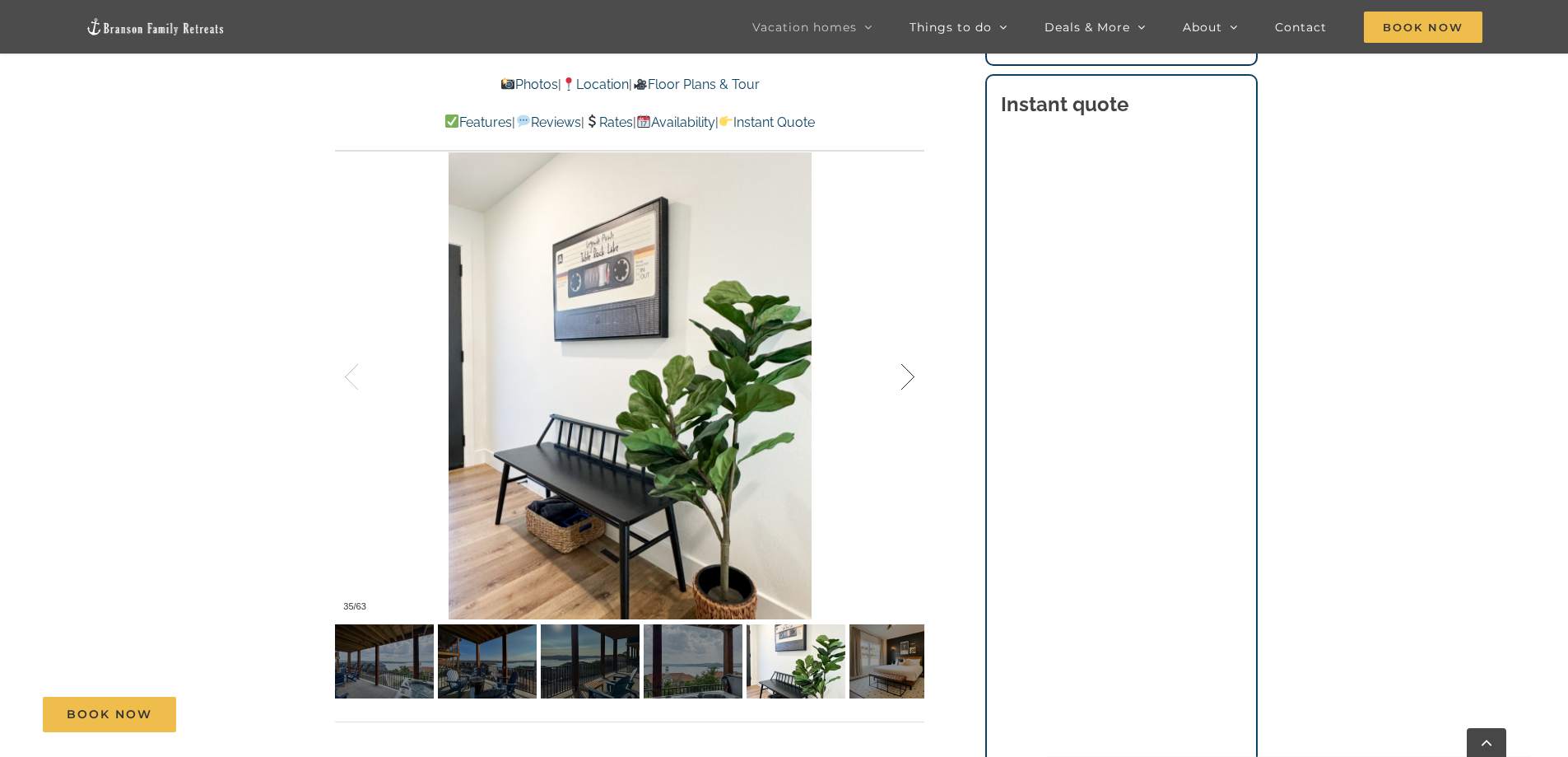
click at [904, 370] on div at bounding box center [890, 377] width 51 height 102
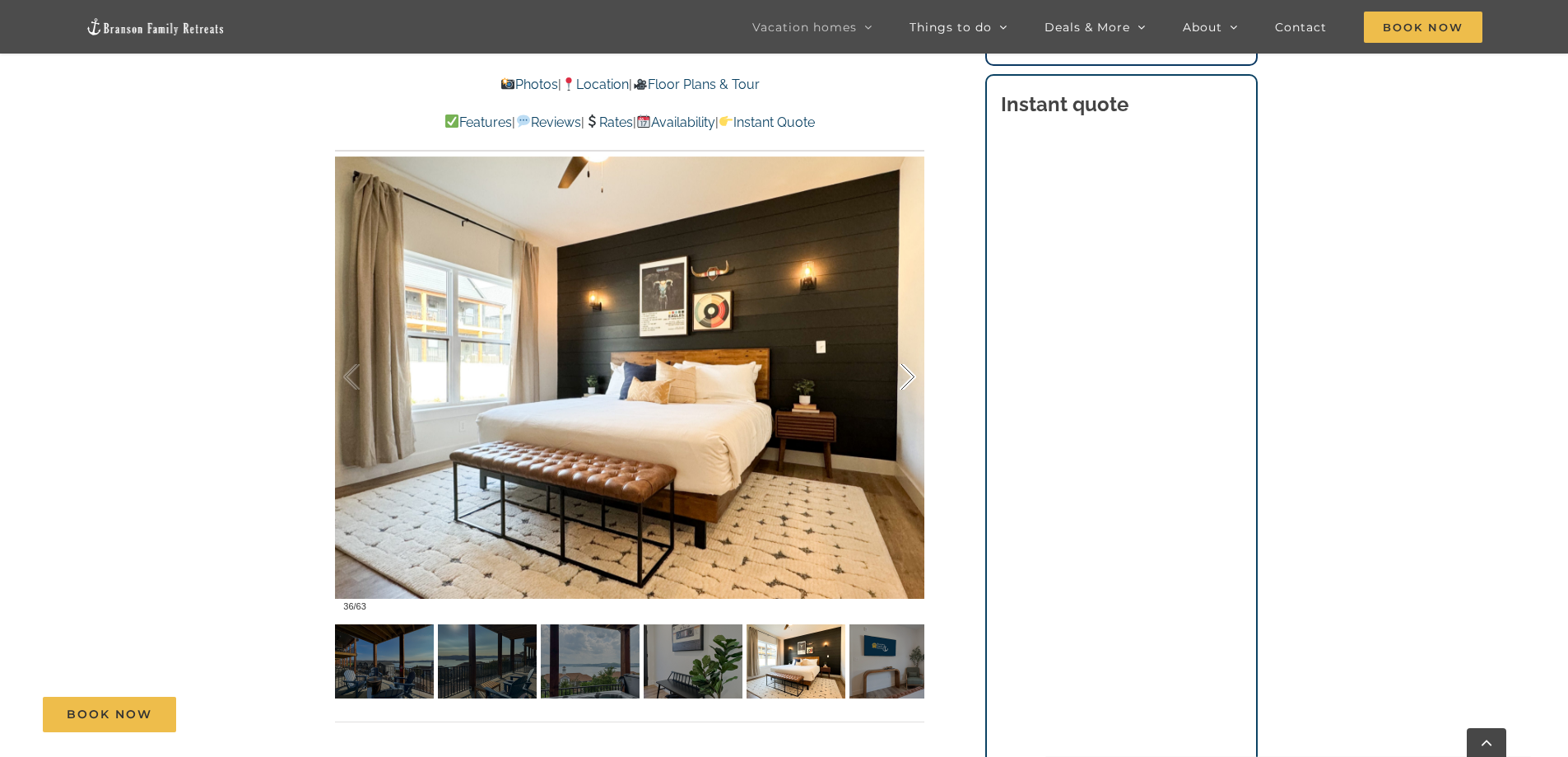
click at [904, 370] on div at bounding box center [890, 377] width 51 height 102
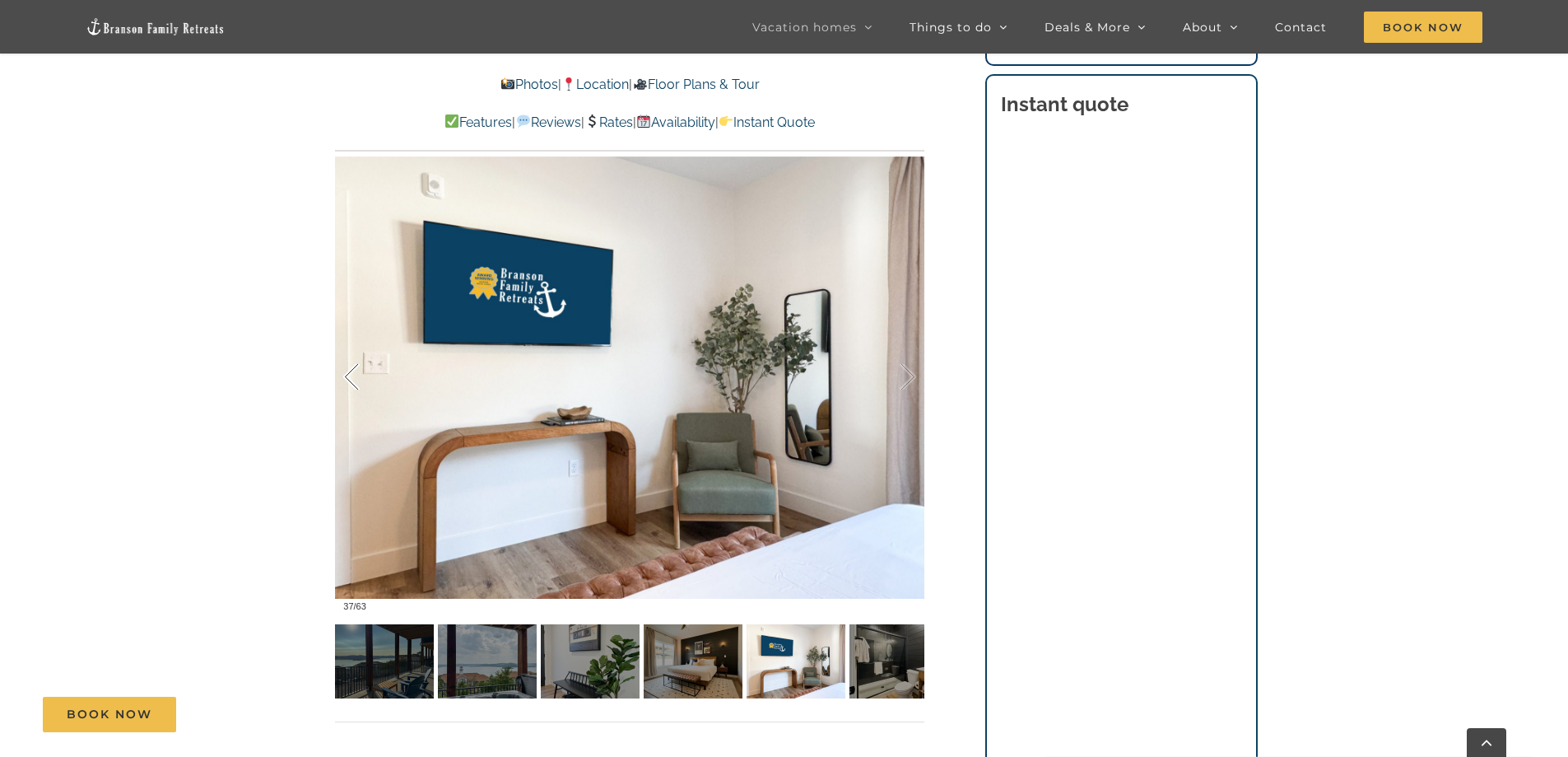
click at [356, 387] on div at bounding box center [369, 377] width 51 height 102
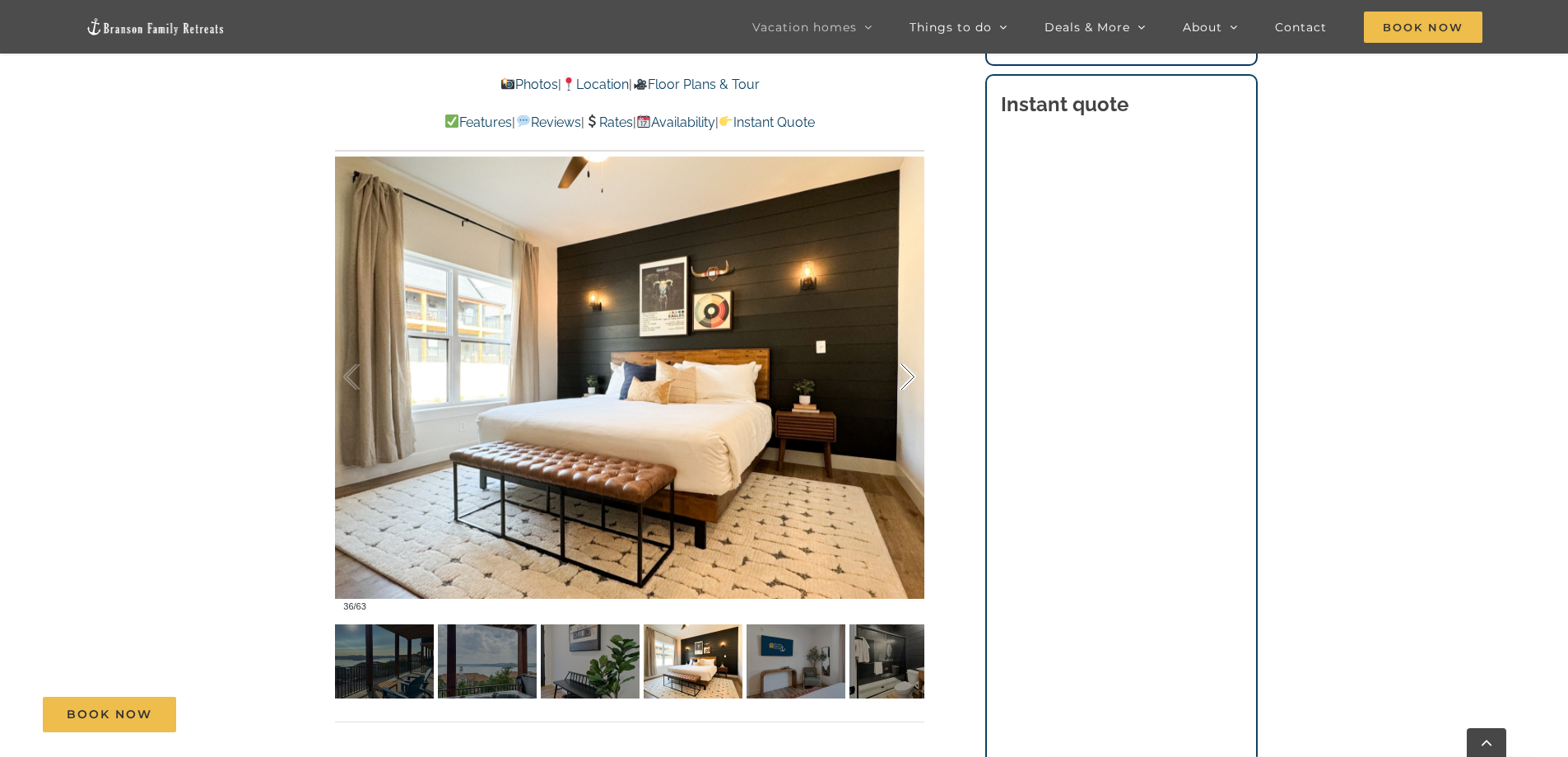
click at [905, 373] on div at bounding box center [890, 377] width 51 height 102
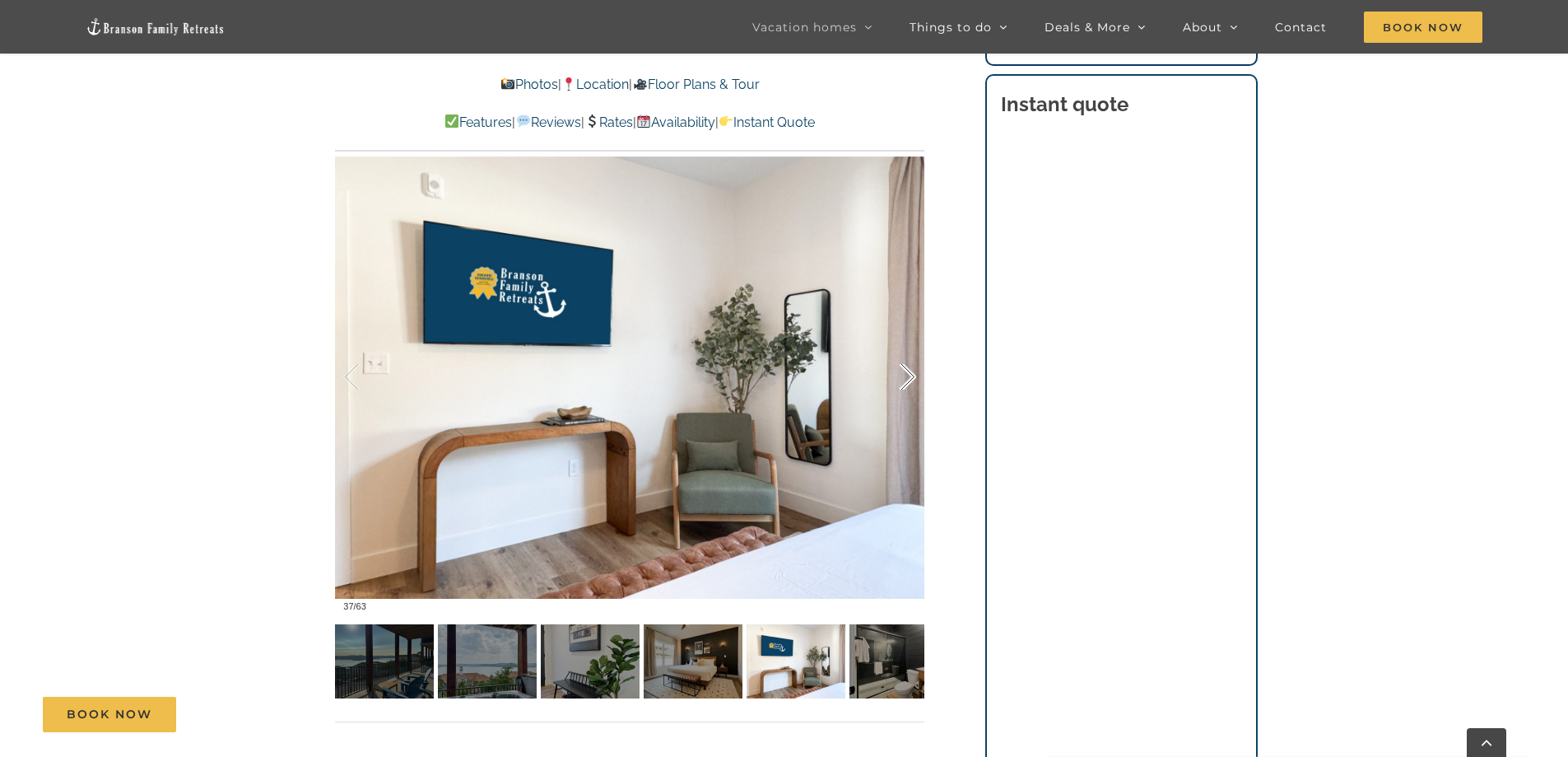
click at [905, 373] on div at bounding box center [890, 377] width 51 height 102
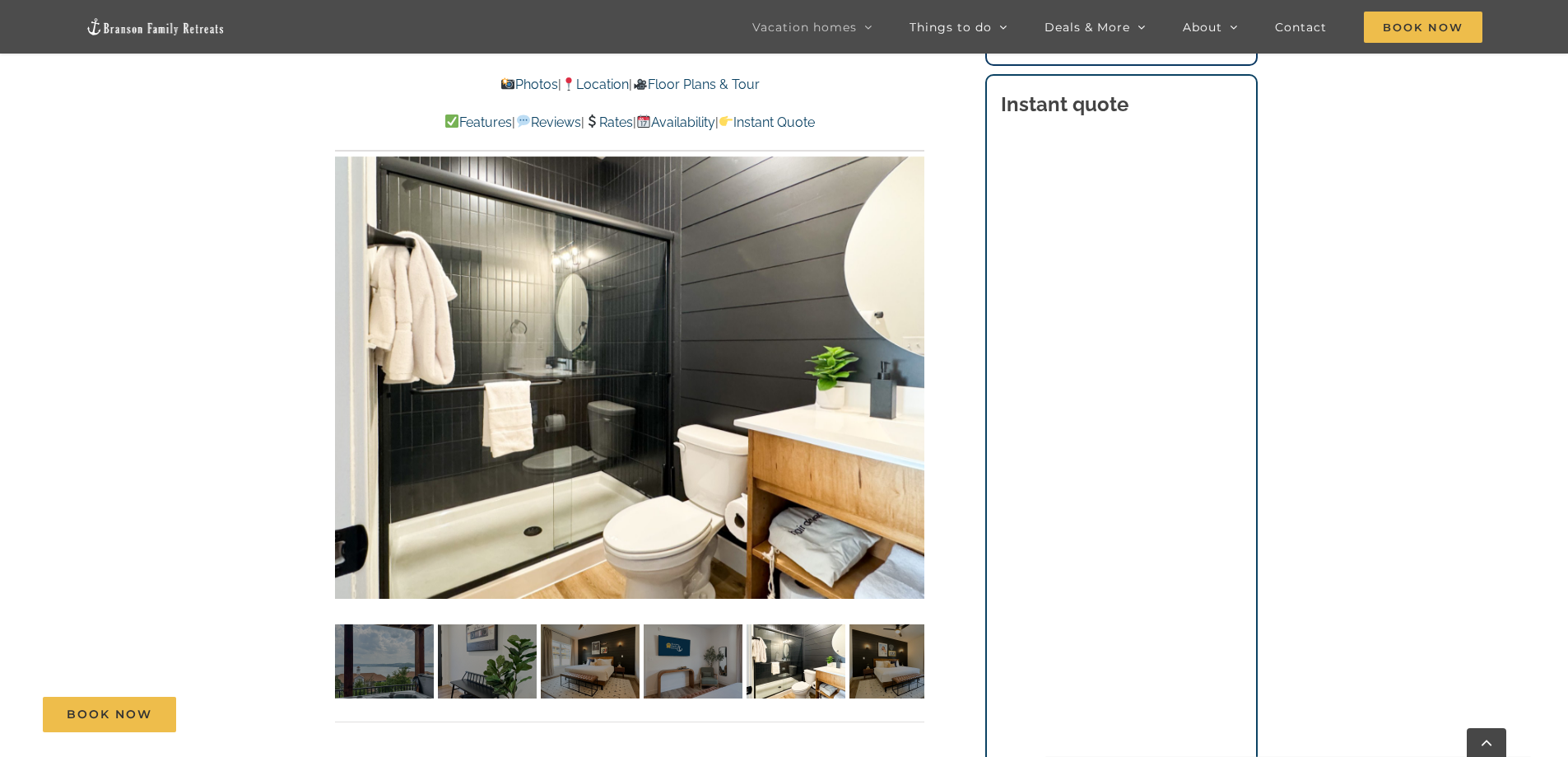
click at [905, 373] on div "38 / 63" at bounding box center [629, 378] width 589 height 484
click at [910, 374] on div at bounding box center [890, 377] width 51 height 102
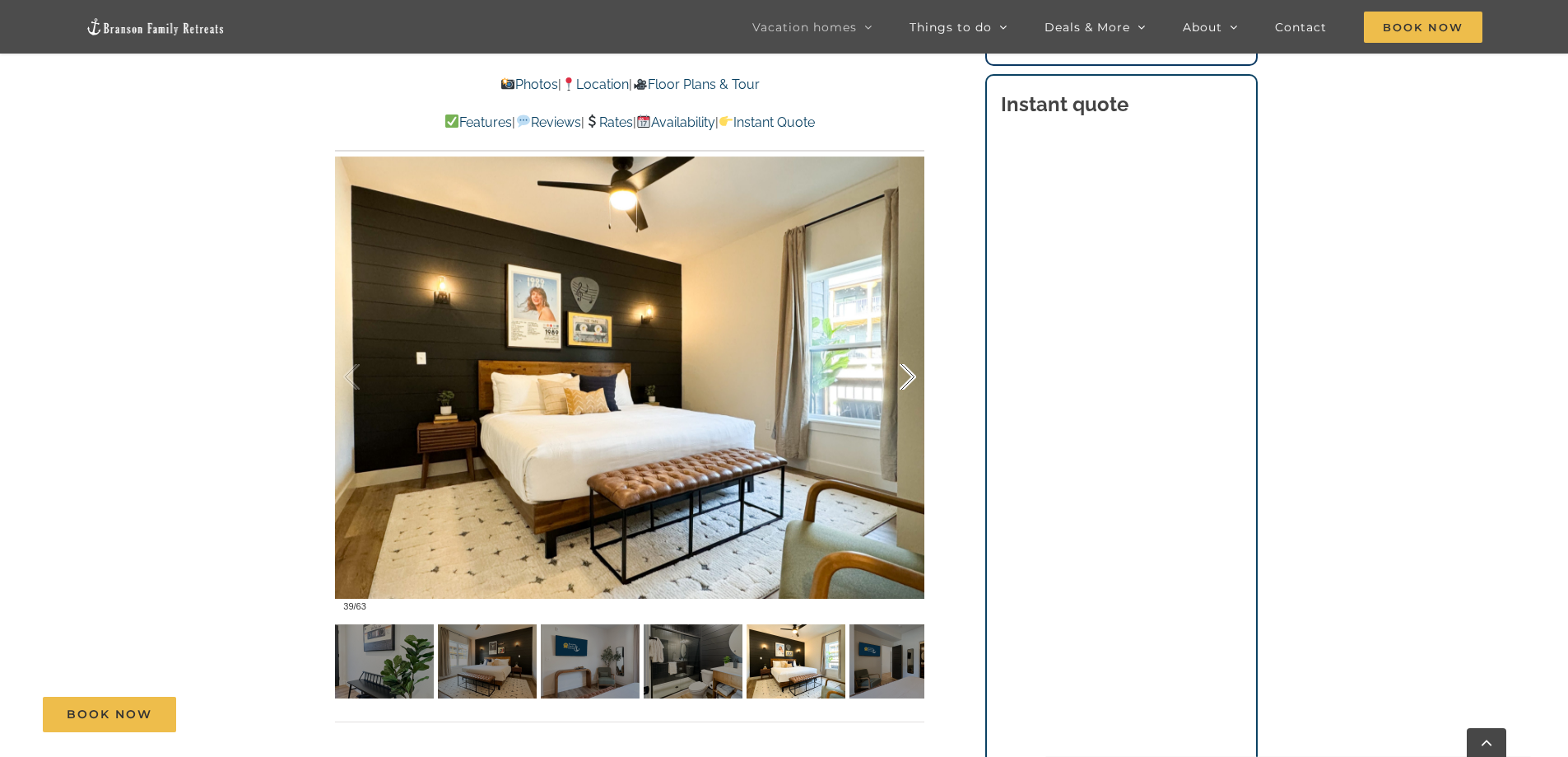
click at [910, 374] on div at bounding box center [890, 377] width 51 height 102
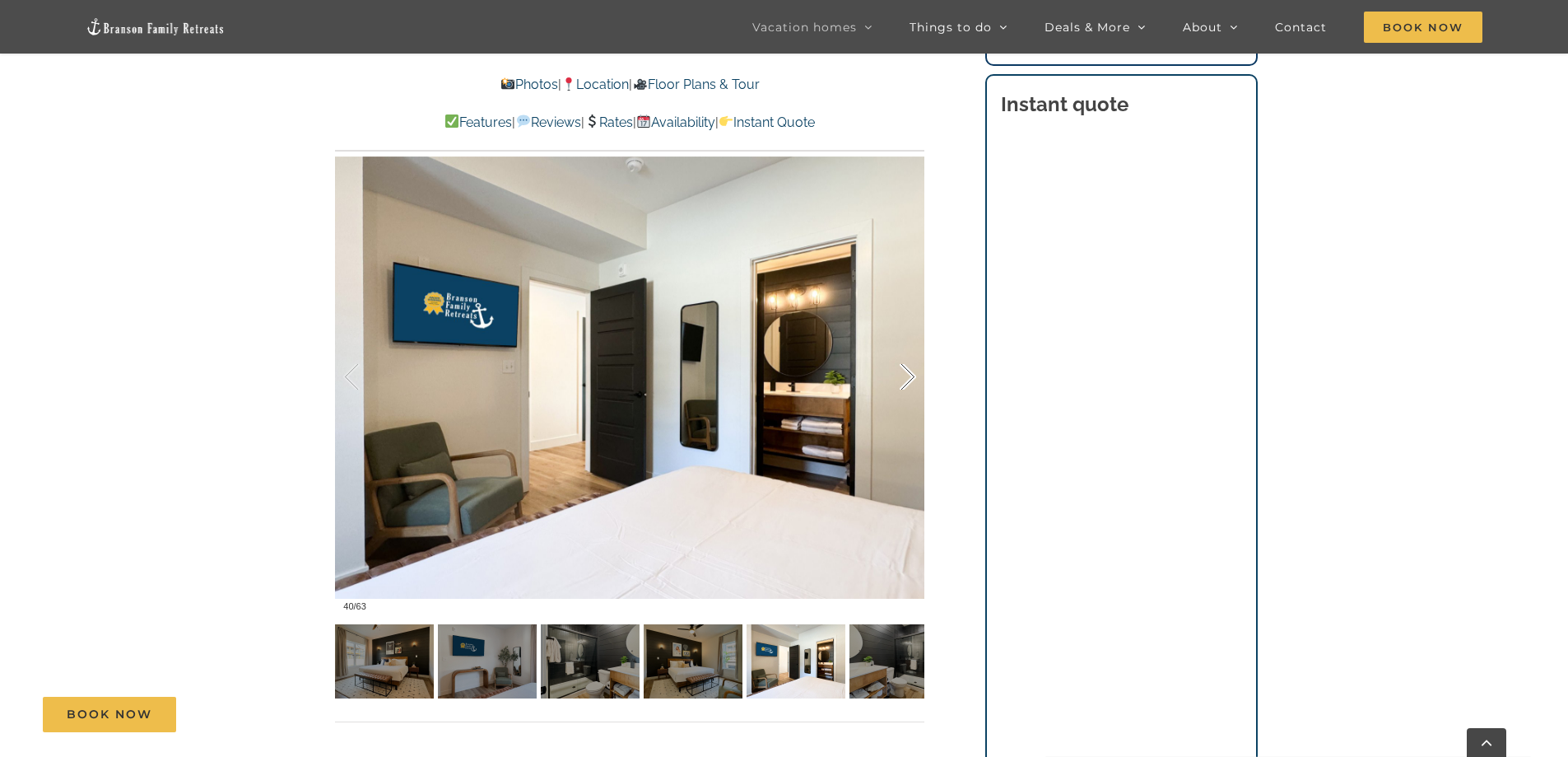
click at [910, 374] on div at bounding box center [890, 377] width 51 height 102
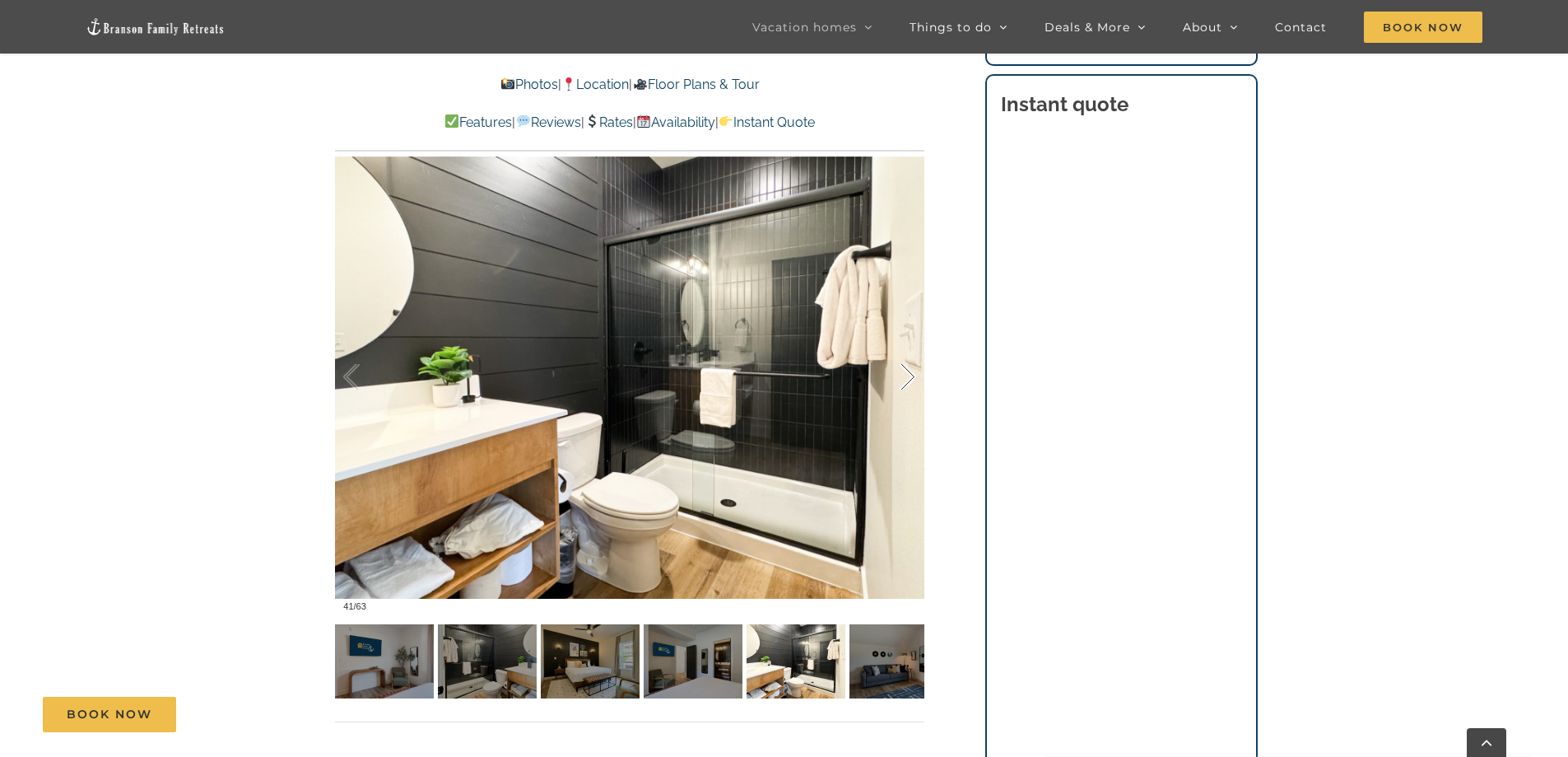
click at [910, 374] on div at bounding box center [890, 377] width 51 height 102
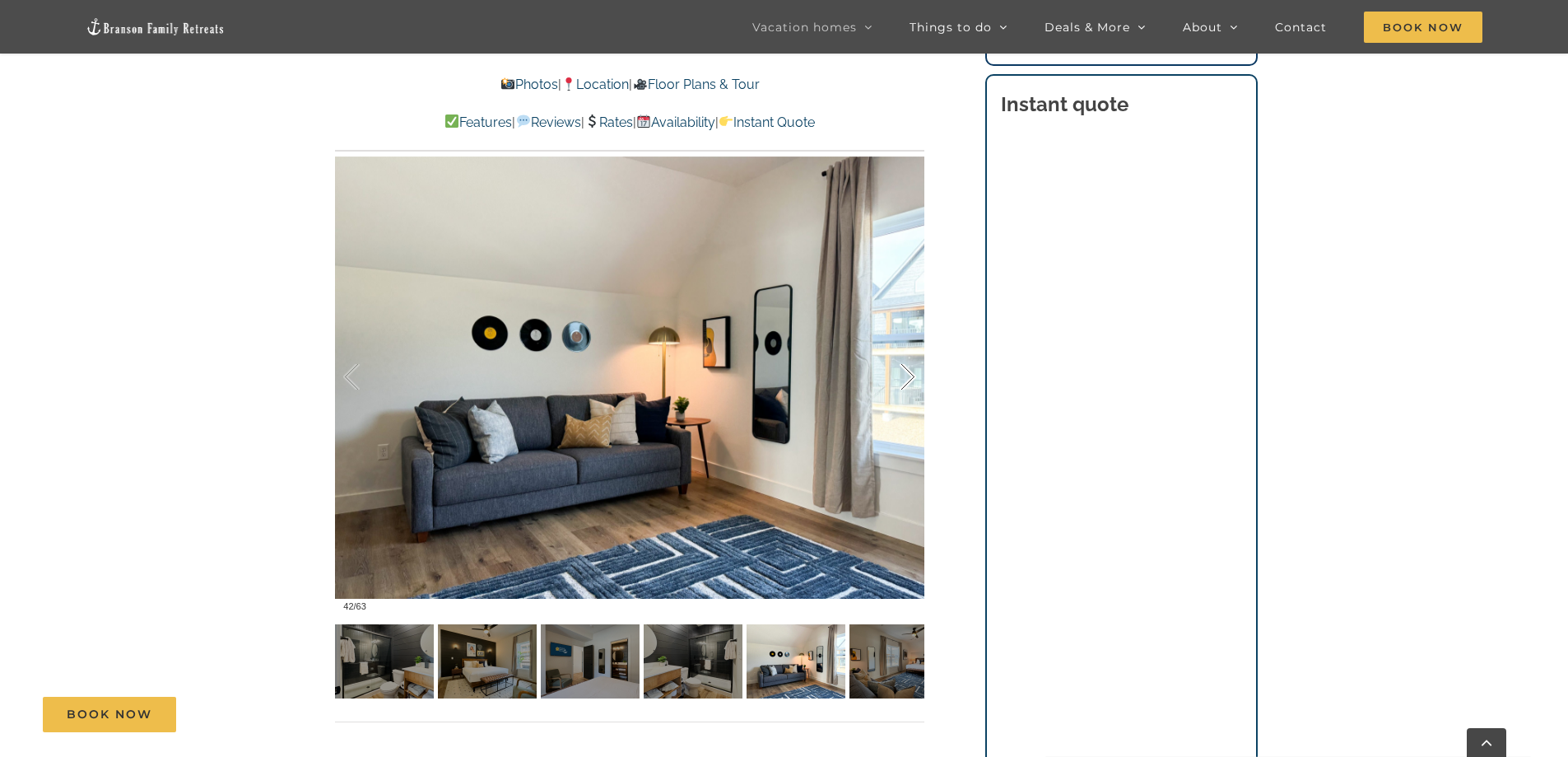
click at [910, 374] on div at bounding box center [890, 377] width 51 height 102
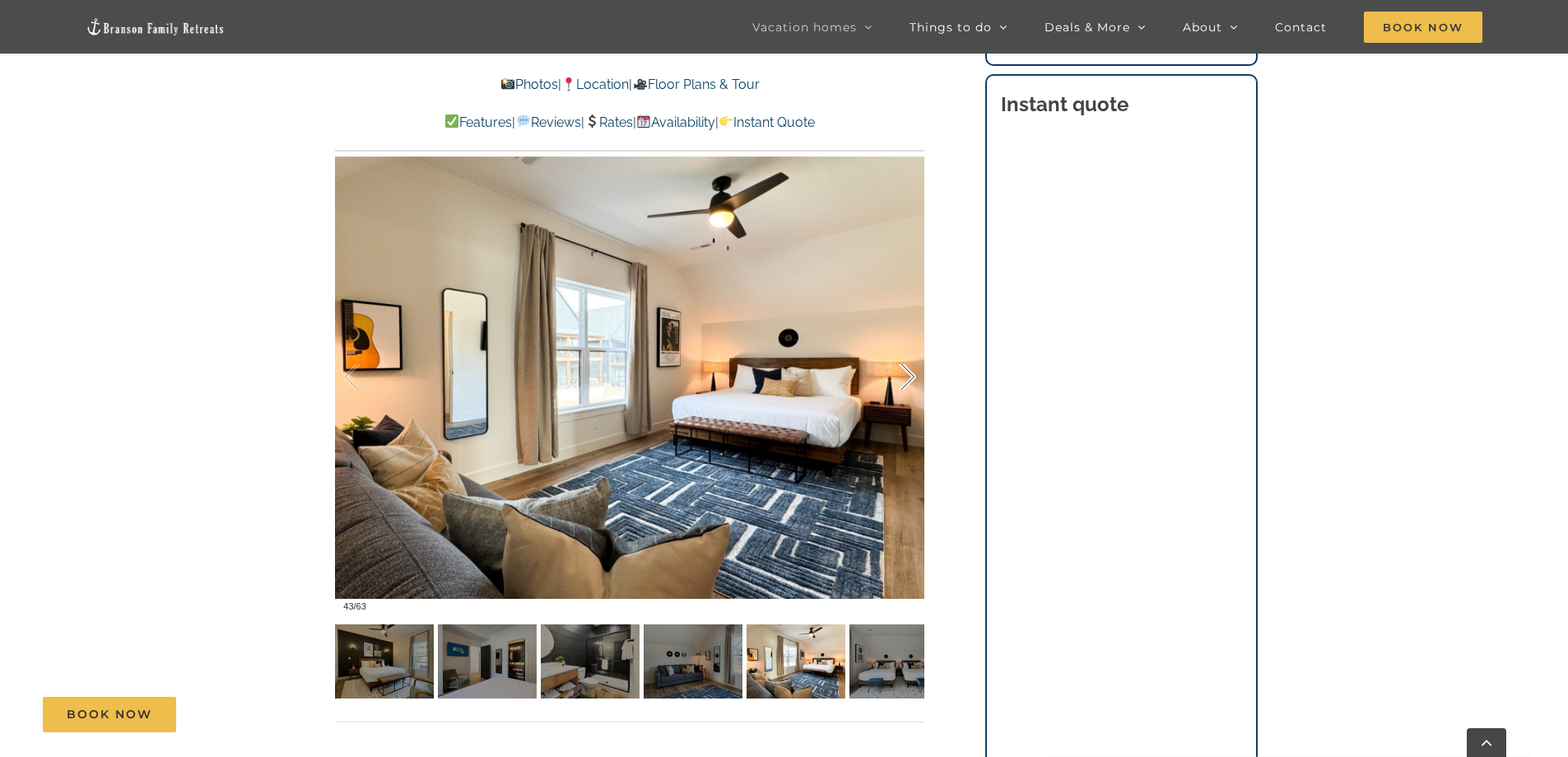
click at [910, 374] on div at bounding box center [890, 377] width 51 height 102
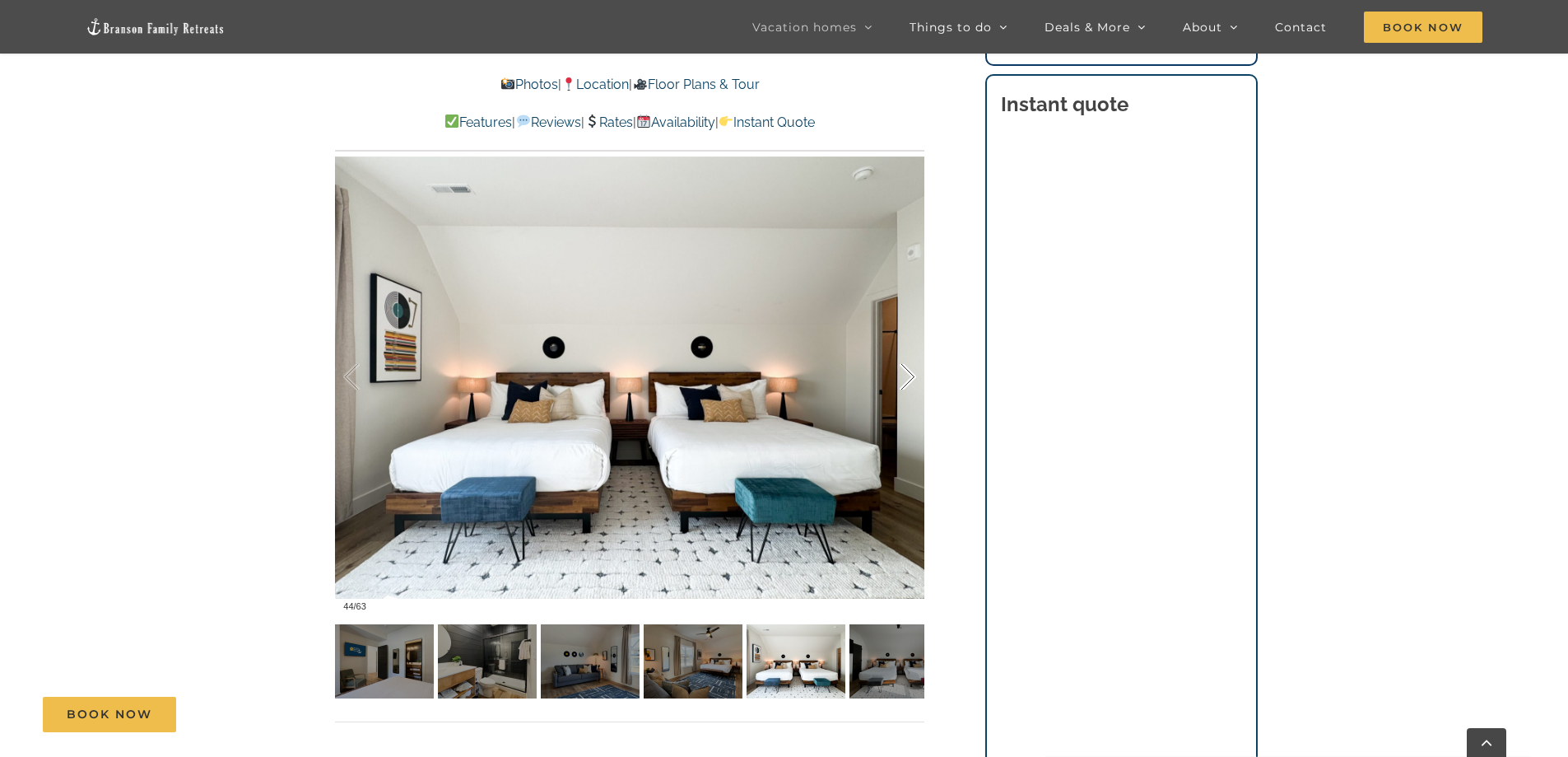
click at [910, 374] on div at bounding box center [890, 377] width 51 height 102
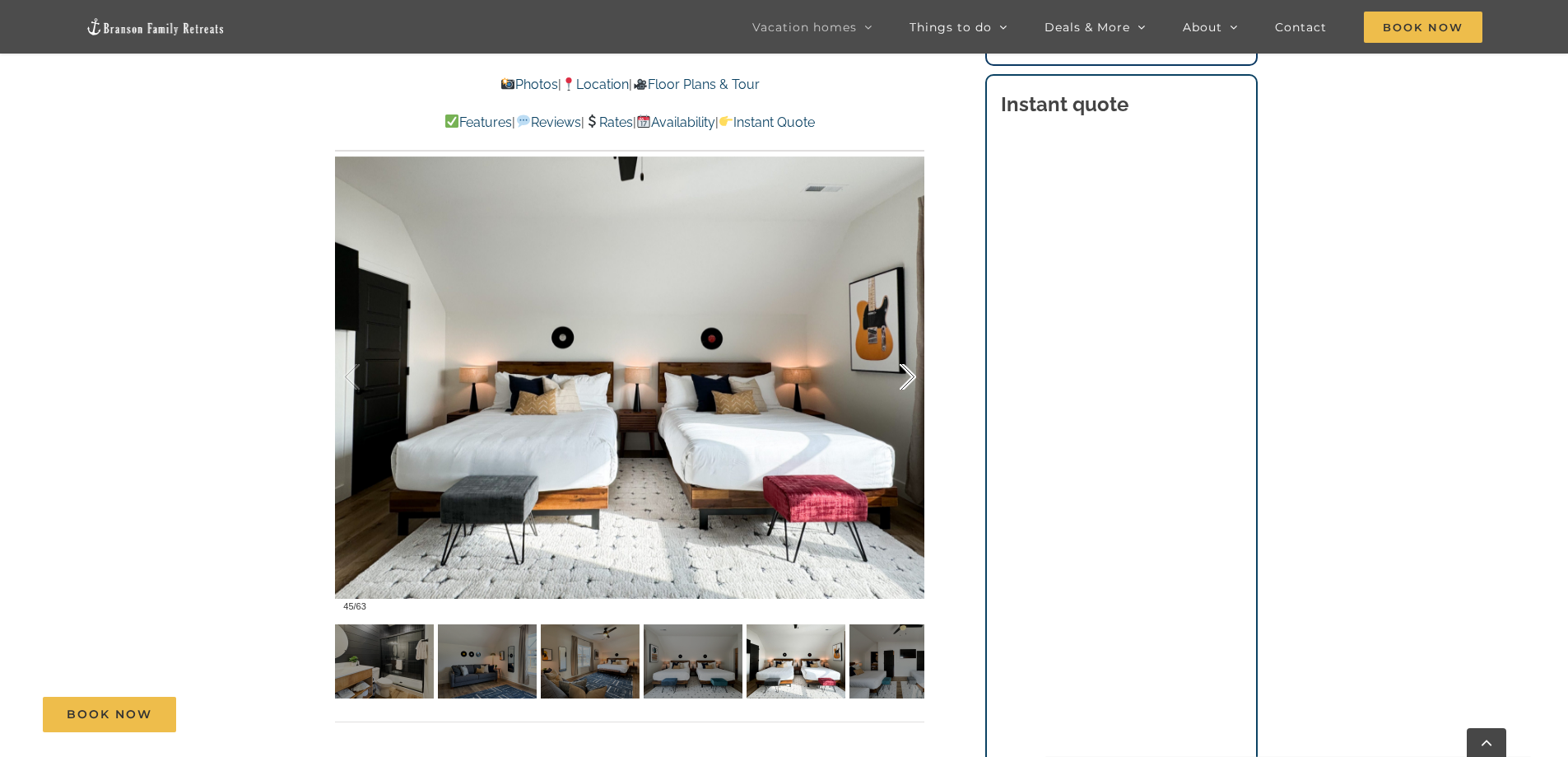
click at [910, 374] on div at bounding box center [890, 377] width 51 height 102
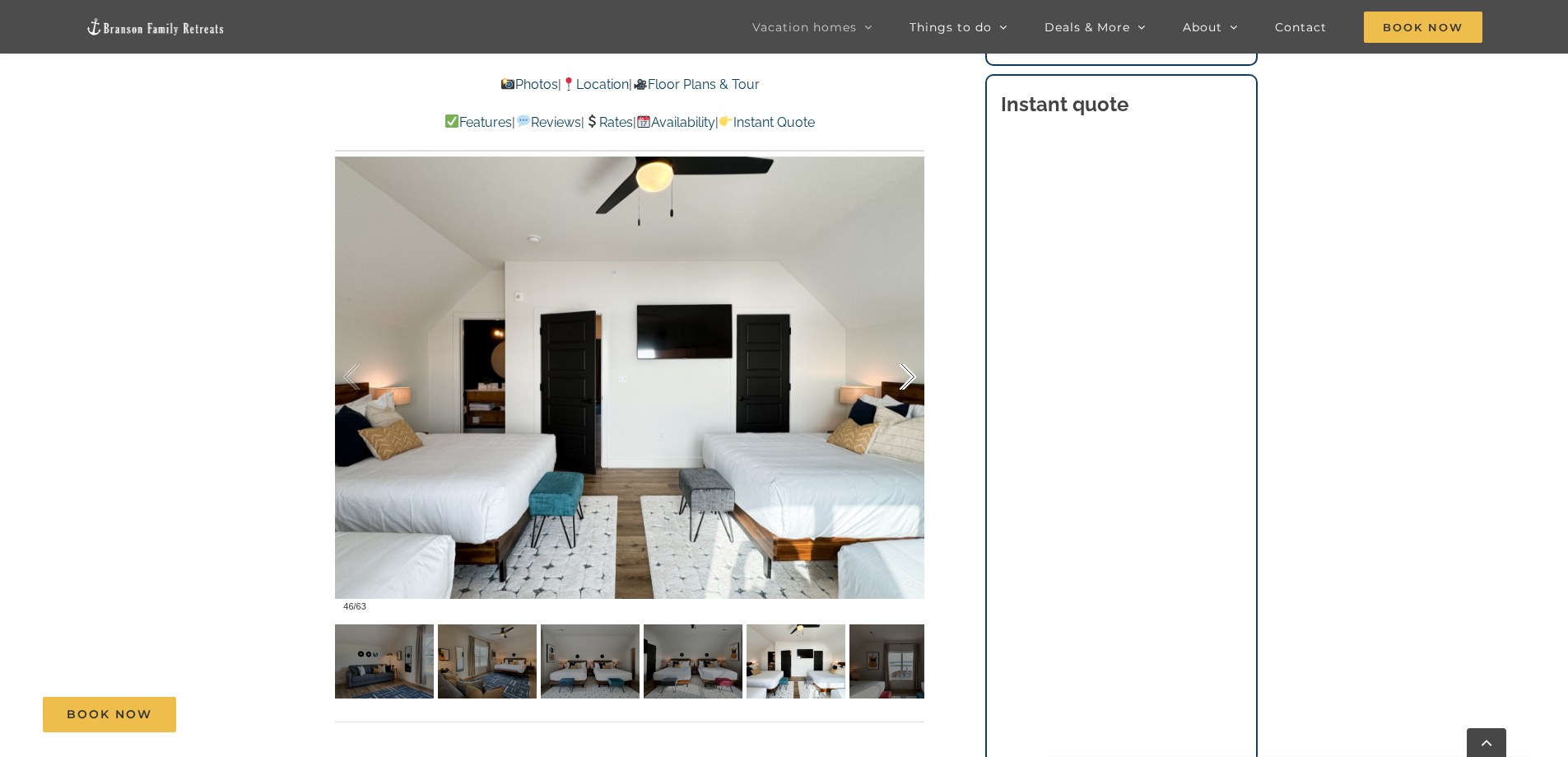
click at [909, 374] on div at bounding box center [890, 377] width 51 height 102
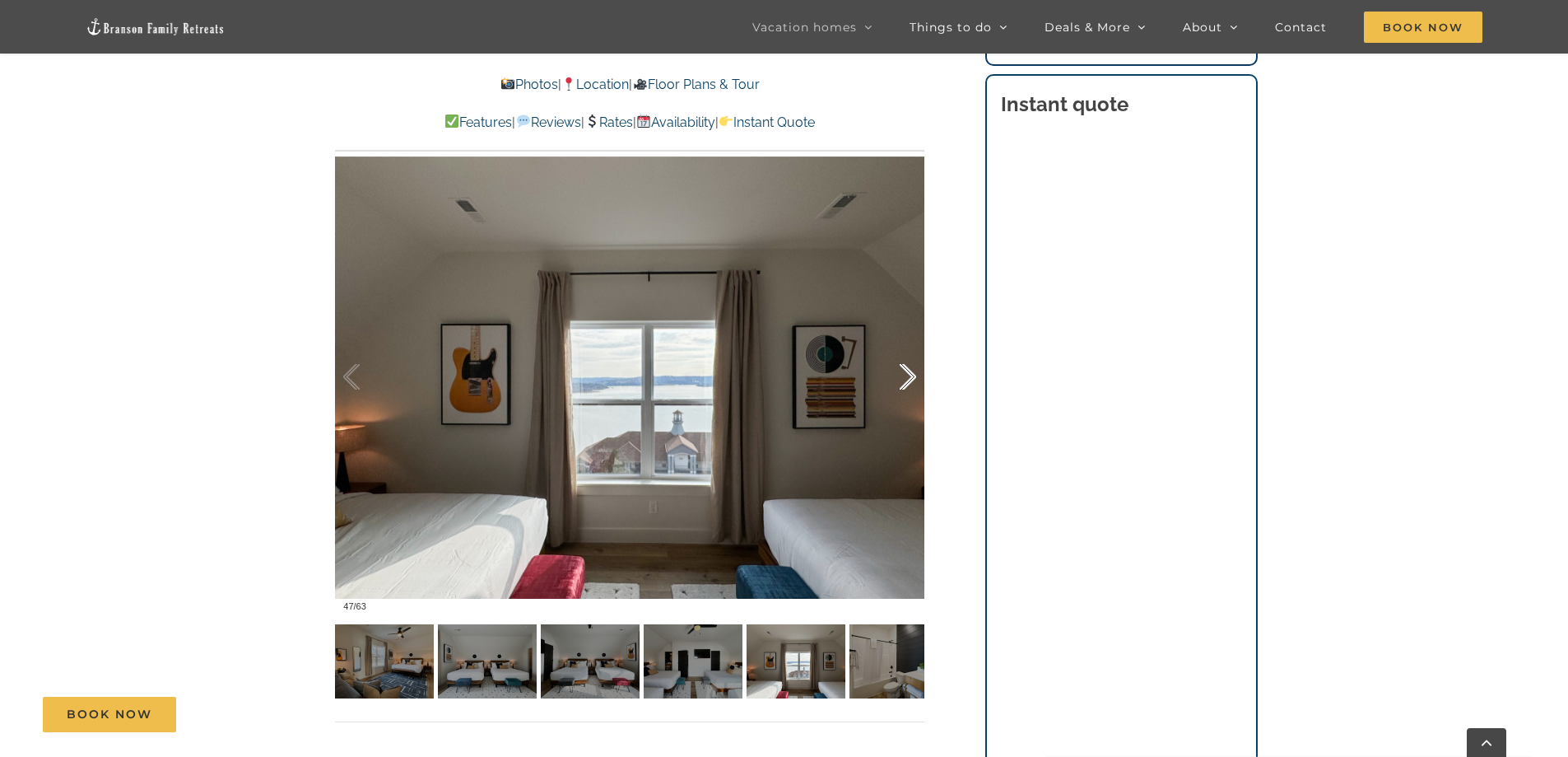
click at [909, 374] on div at bounding box center [890, 377] width 51 height 102
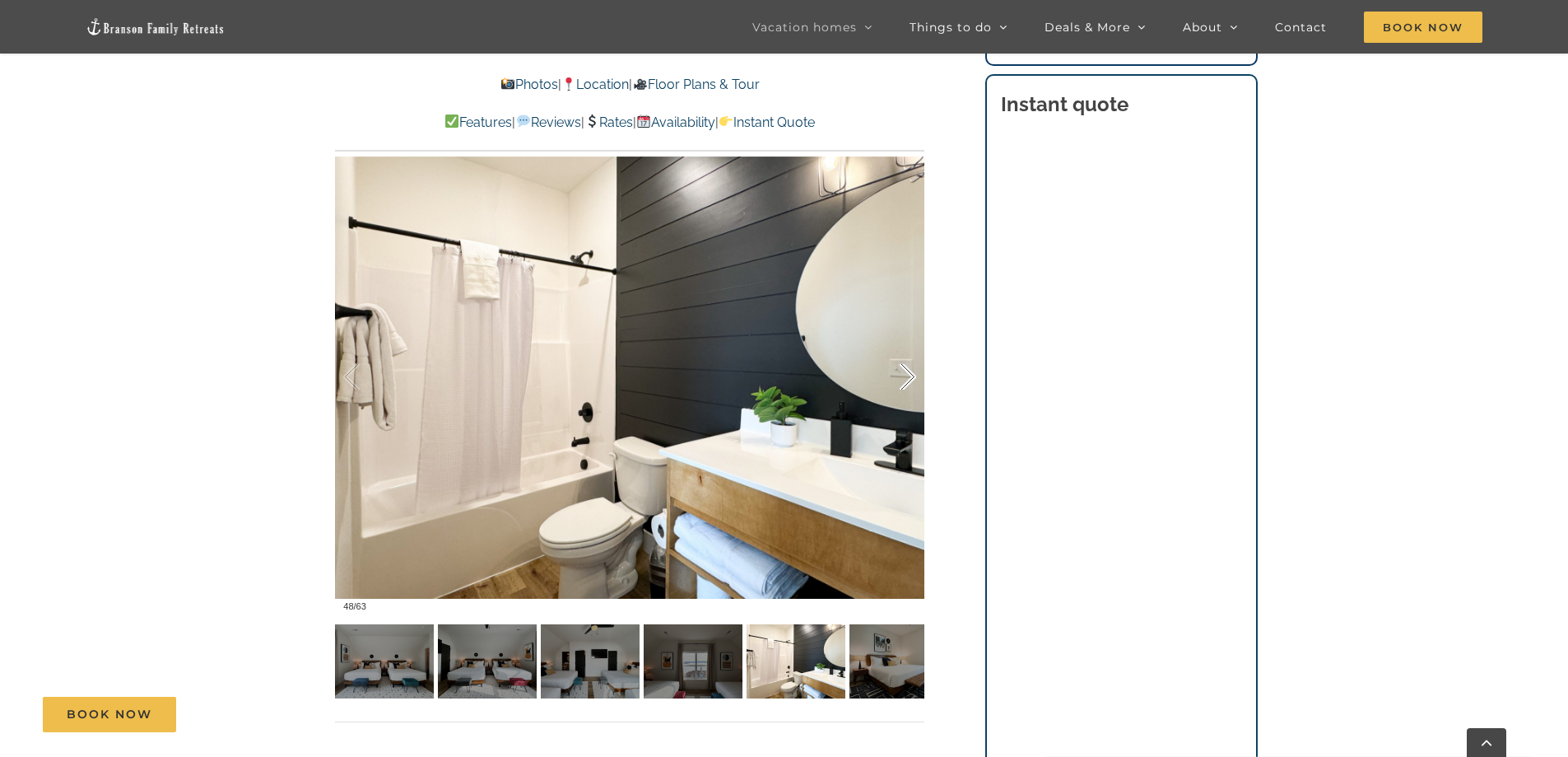
click at [909, 374] on div at bounding box center [890, 377] width 51 height 102
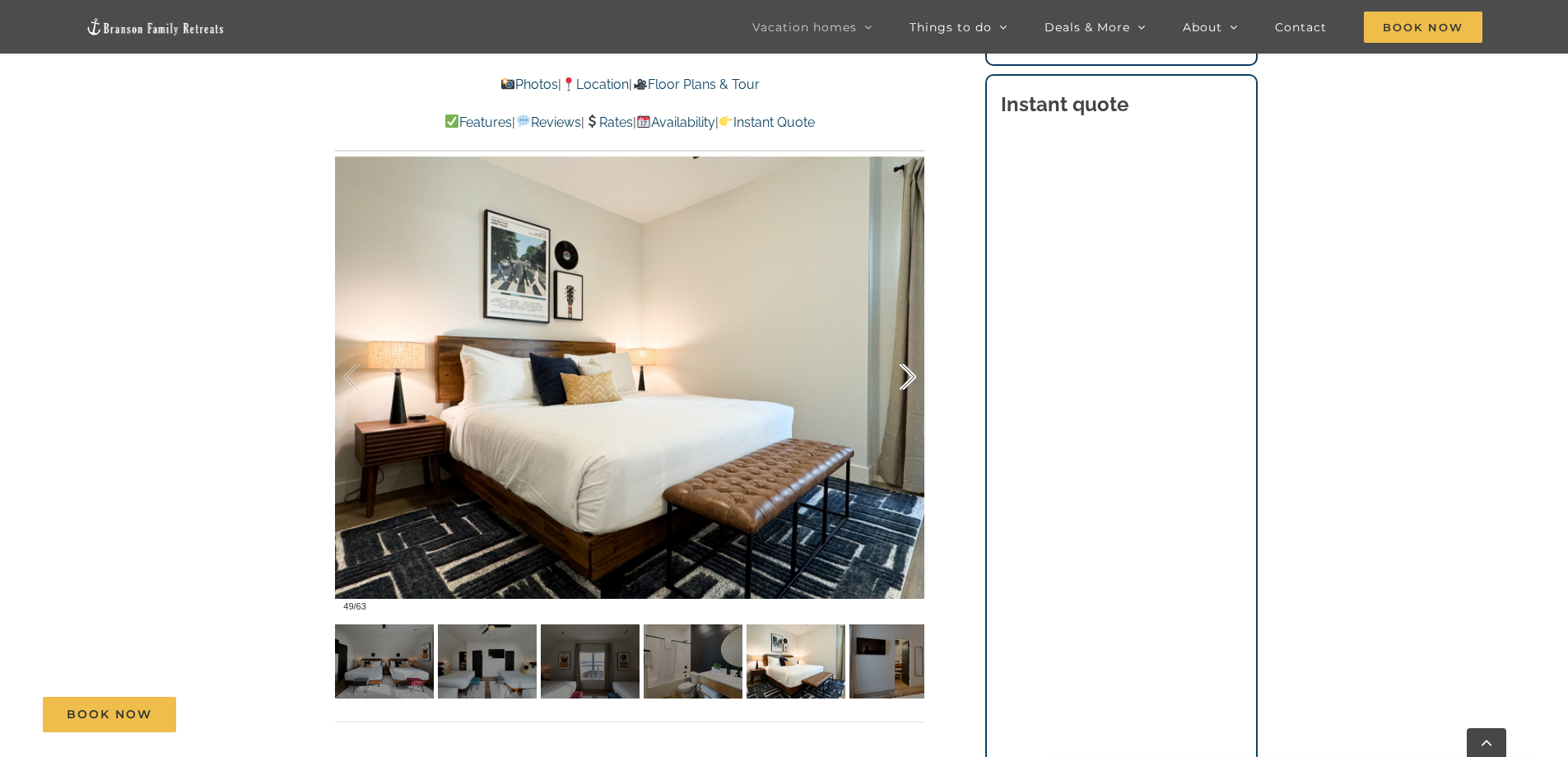
click at [909, 374] on div at bounding box center [890, 377] width 51 height 102
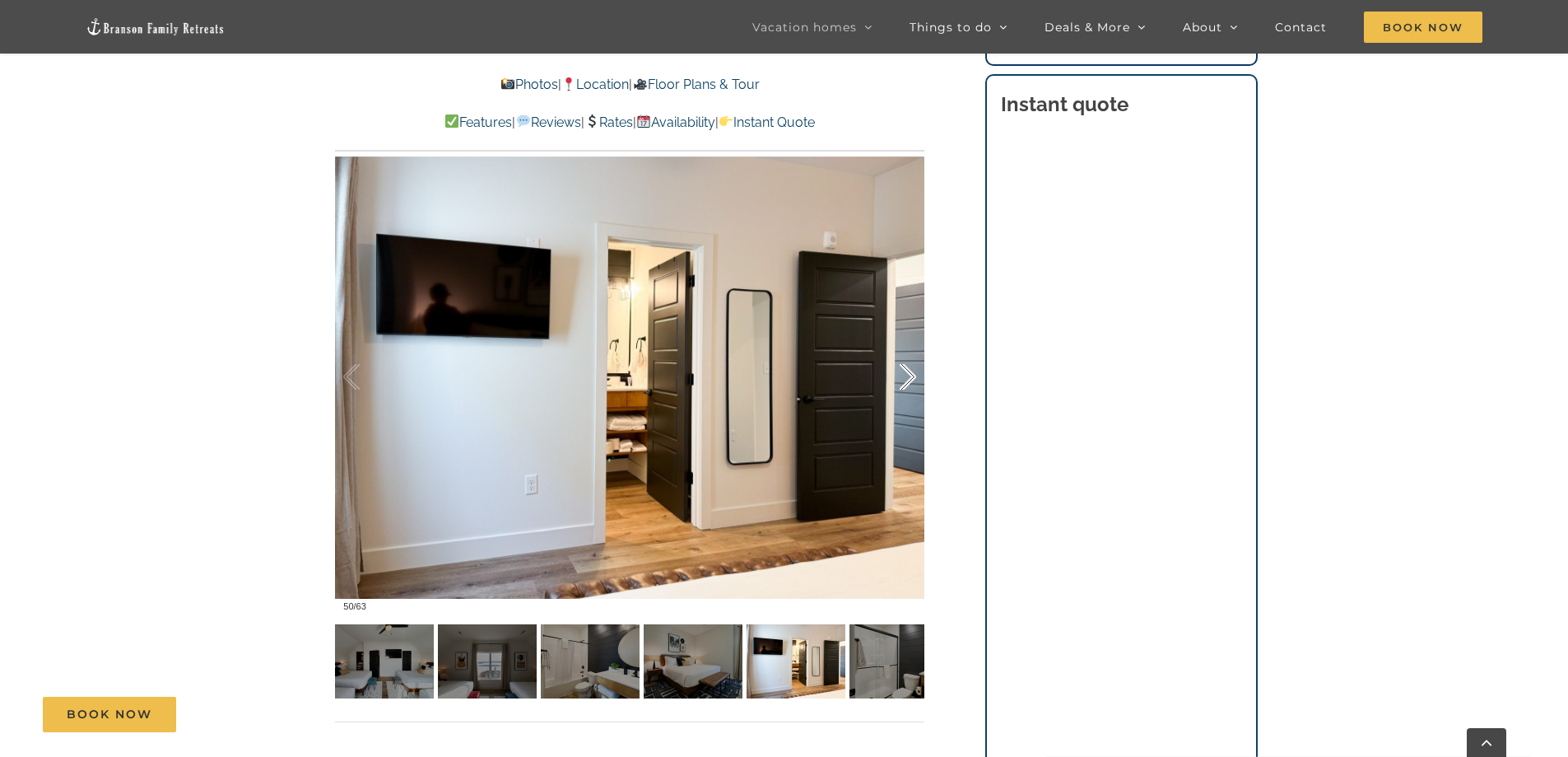
click at [909, 374] on div at bounding box center [890, 377] width 51 height 102
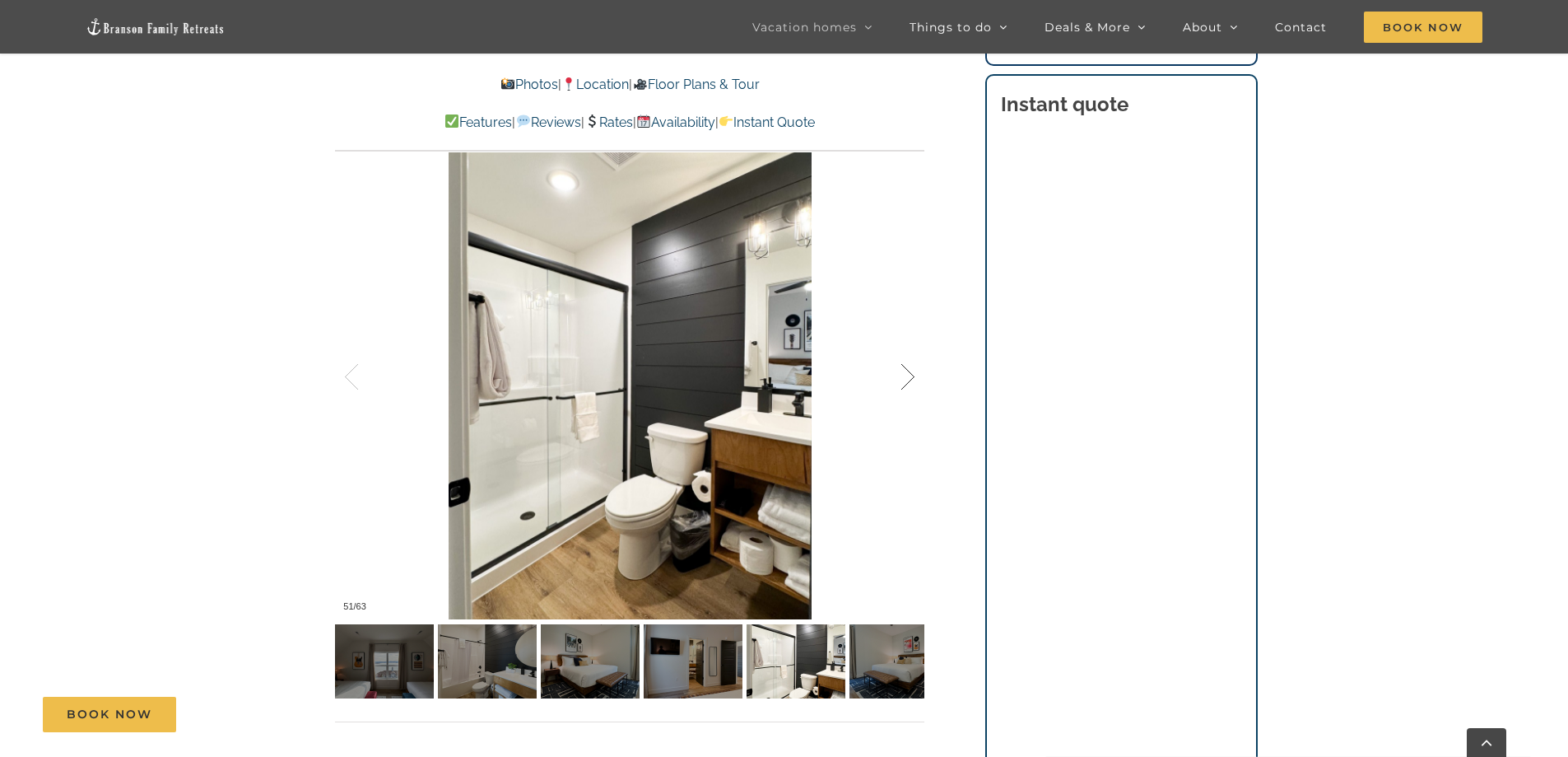
click at [909, 374] on div at bounding box center [890, 377] width 51 height 102
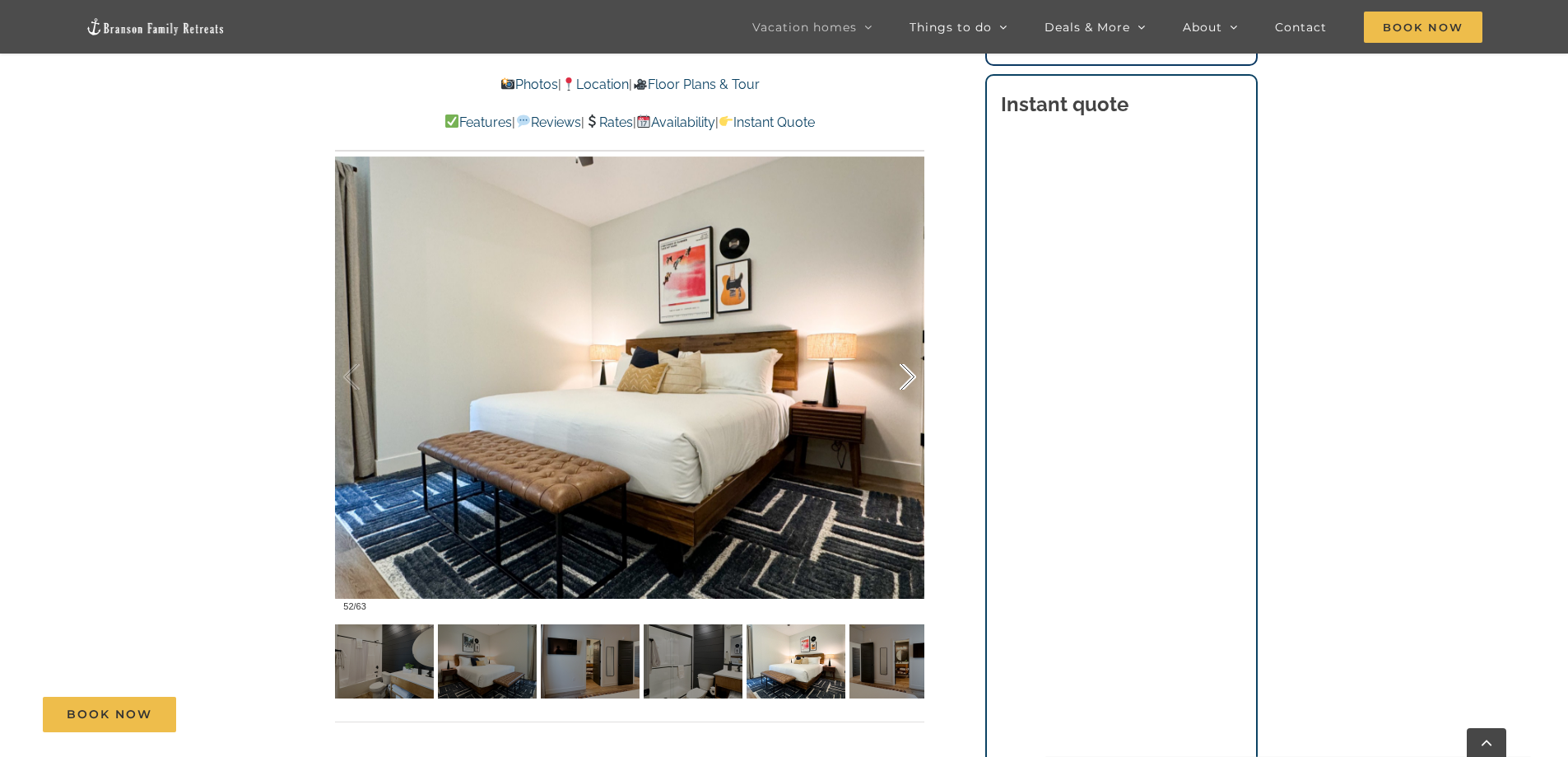
click at [909, 374] on div at bounding box center [890, 377] width 51 height 102
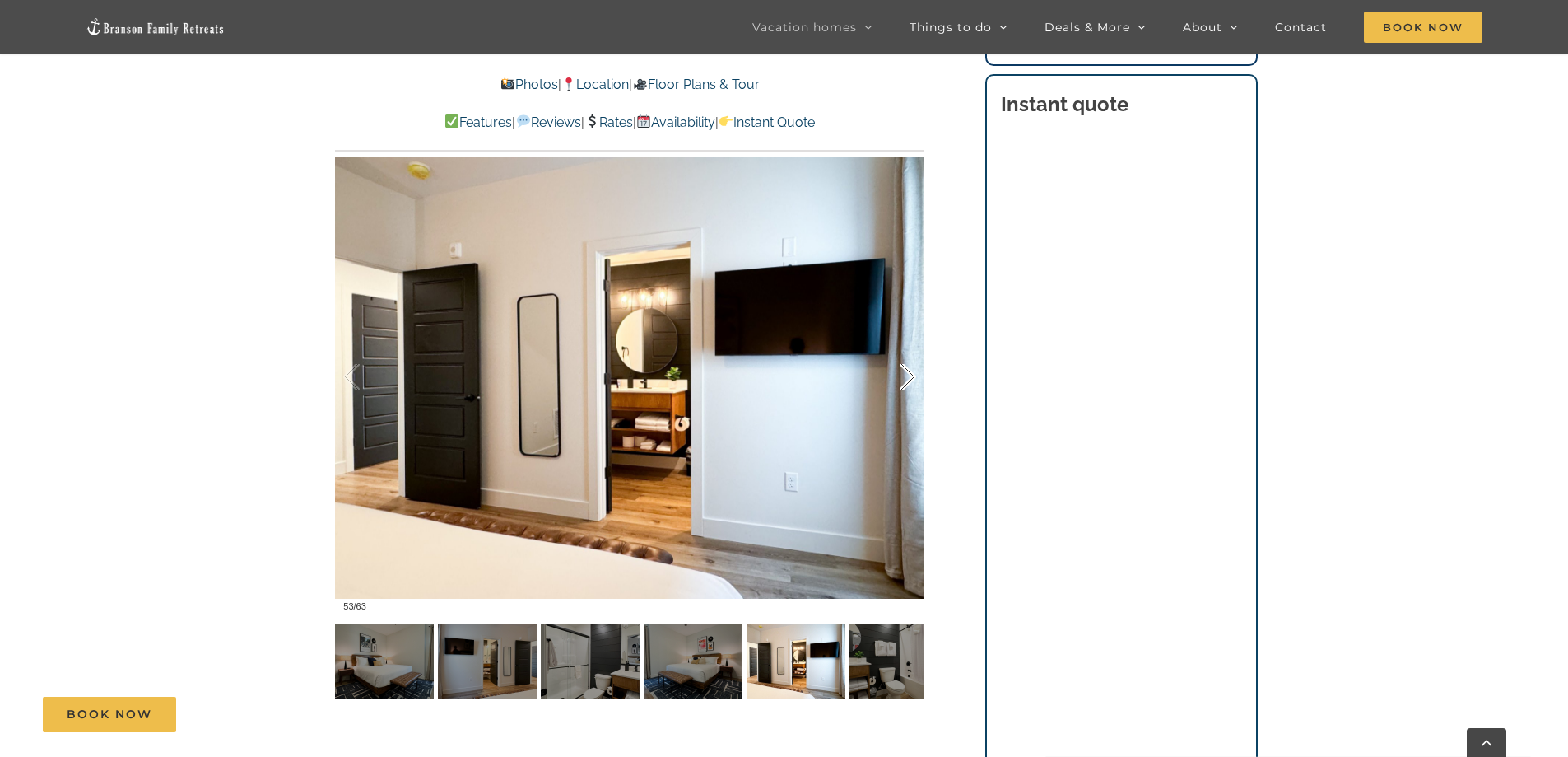
click at [909, 374] on div at bounding box center [890, 377] width 51 height 102
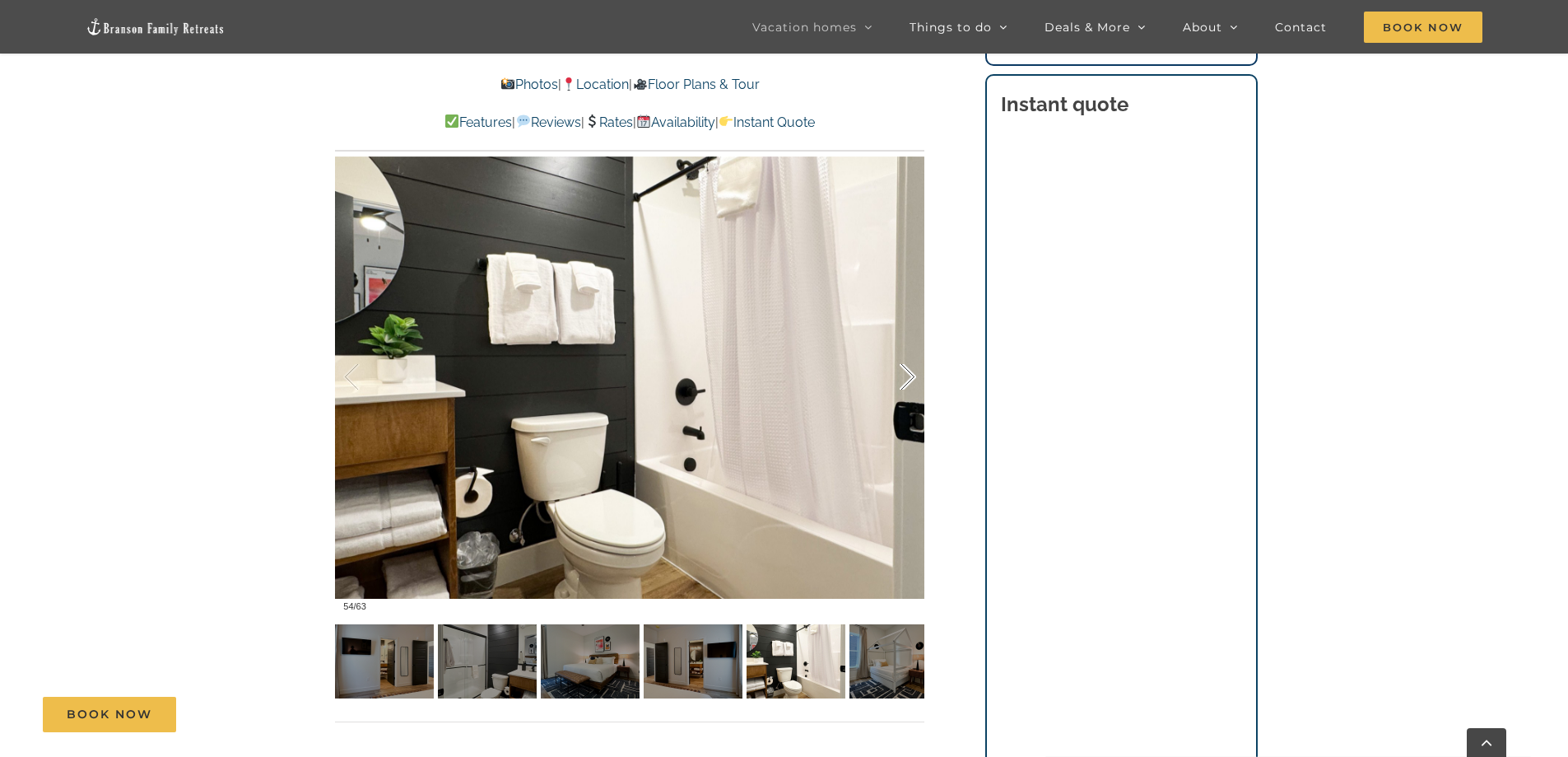
click at [909, 374] on div at bounding box center [890, 377] width 51 height 102
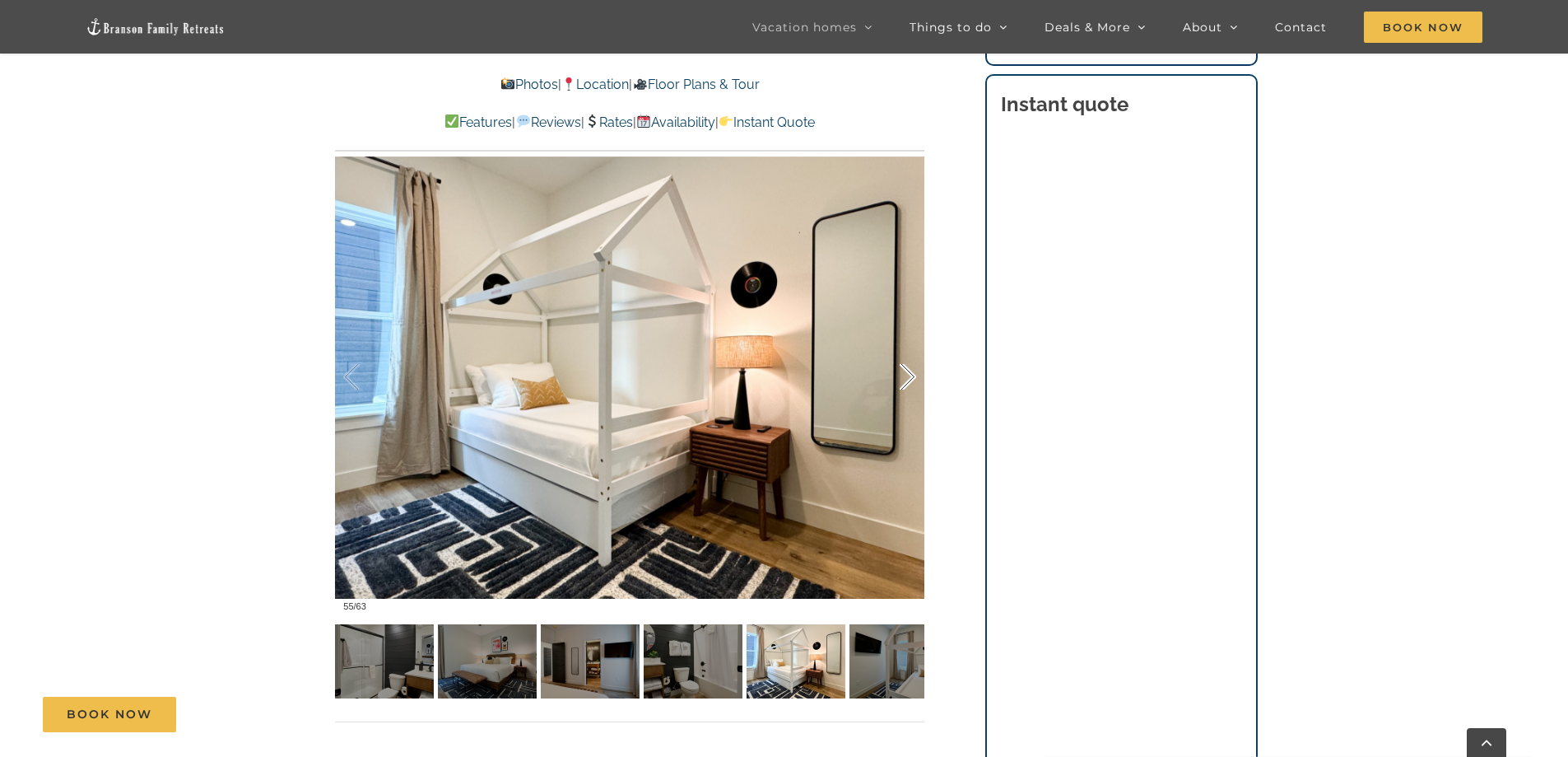
click at [909, 374] on div at bounding box center [890, 377] width 51 height 102
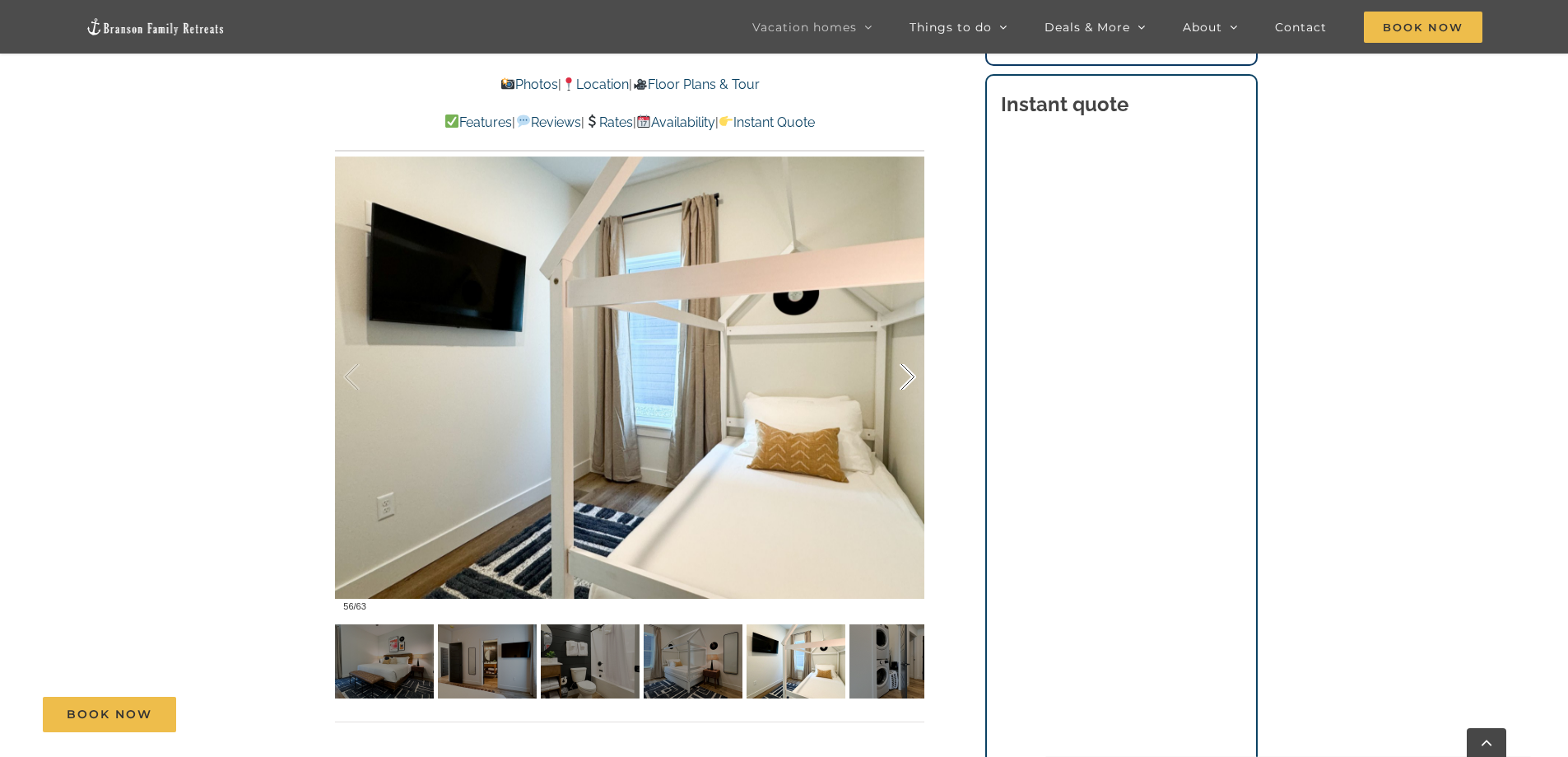
click at [909, 374] on div at bounding box center [890, 377] width 51 height 102
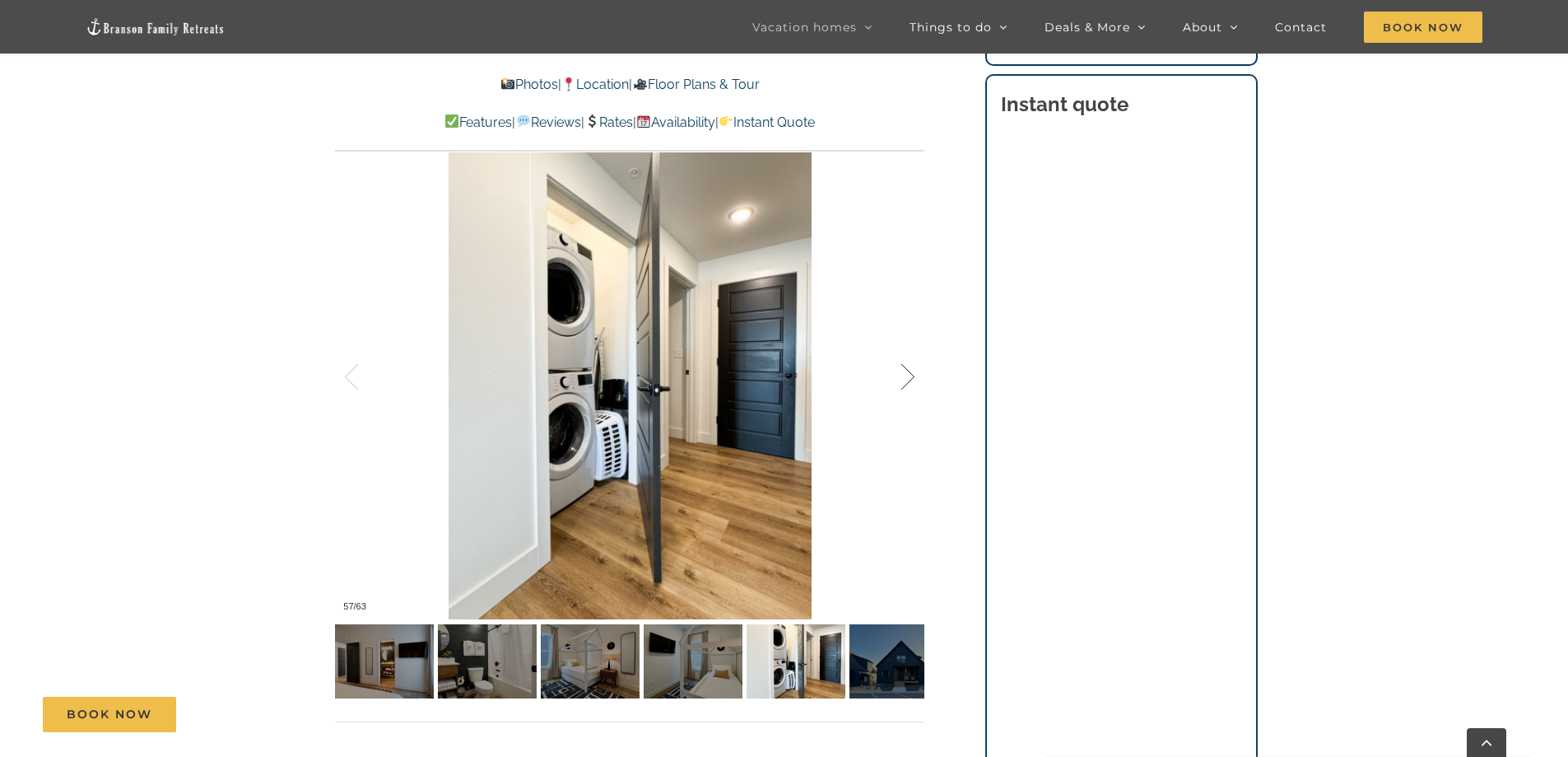
click at [911, 378] on div at bounding box center [890, 377] width 51 height 102
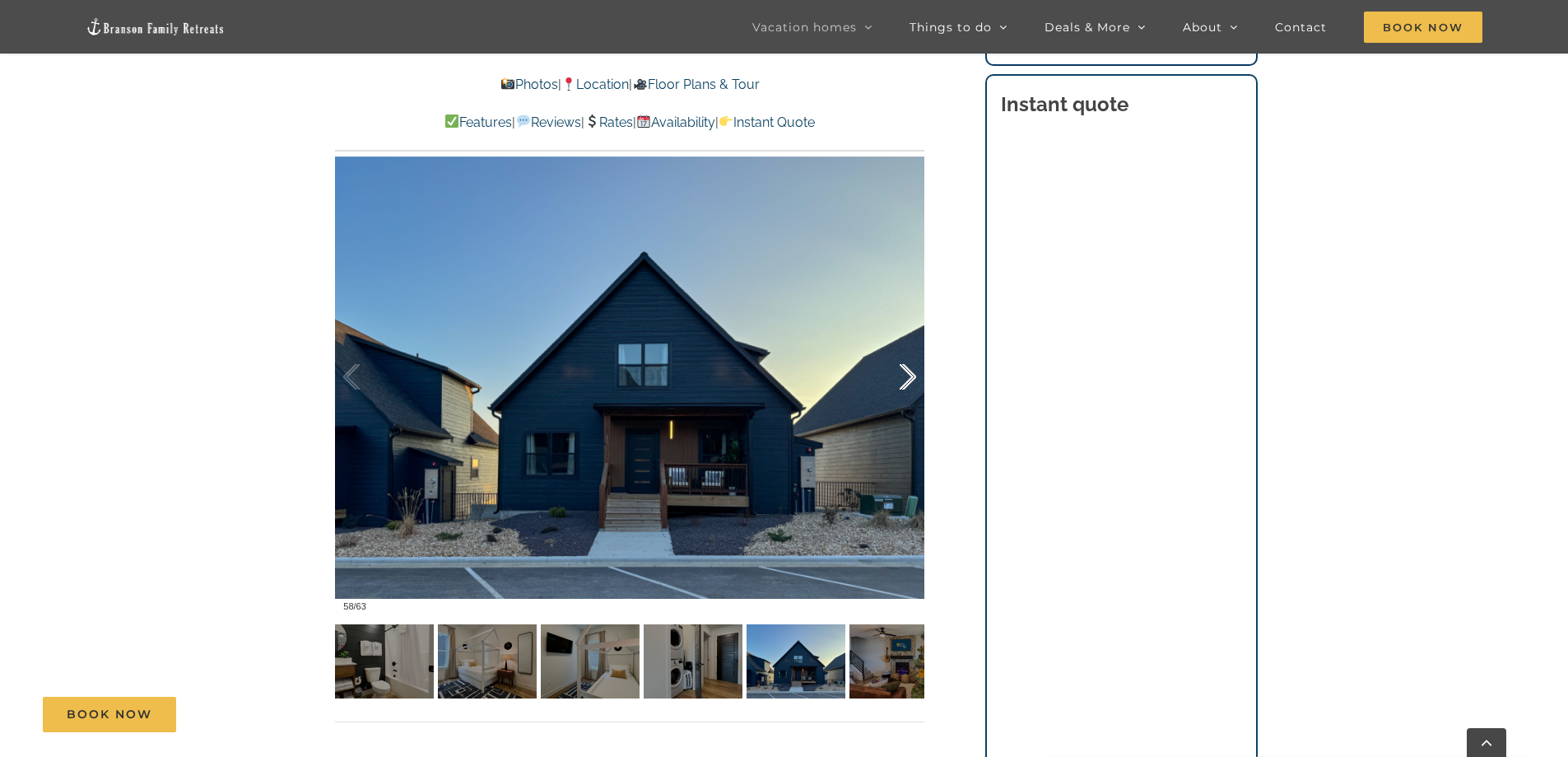
click at [907, 376] on div at bounding box center [890, 377] width 51 height 102
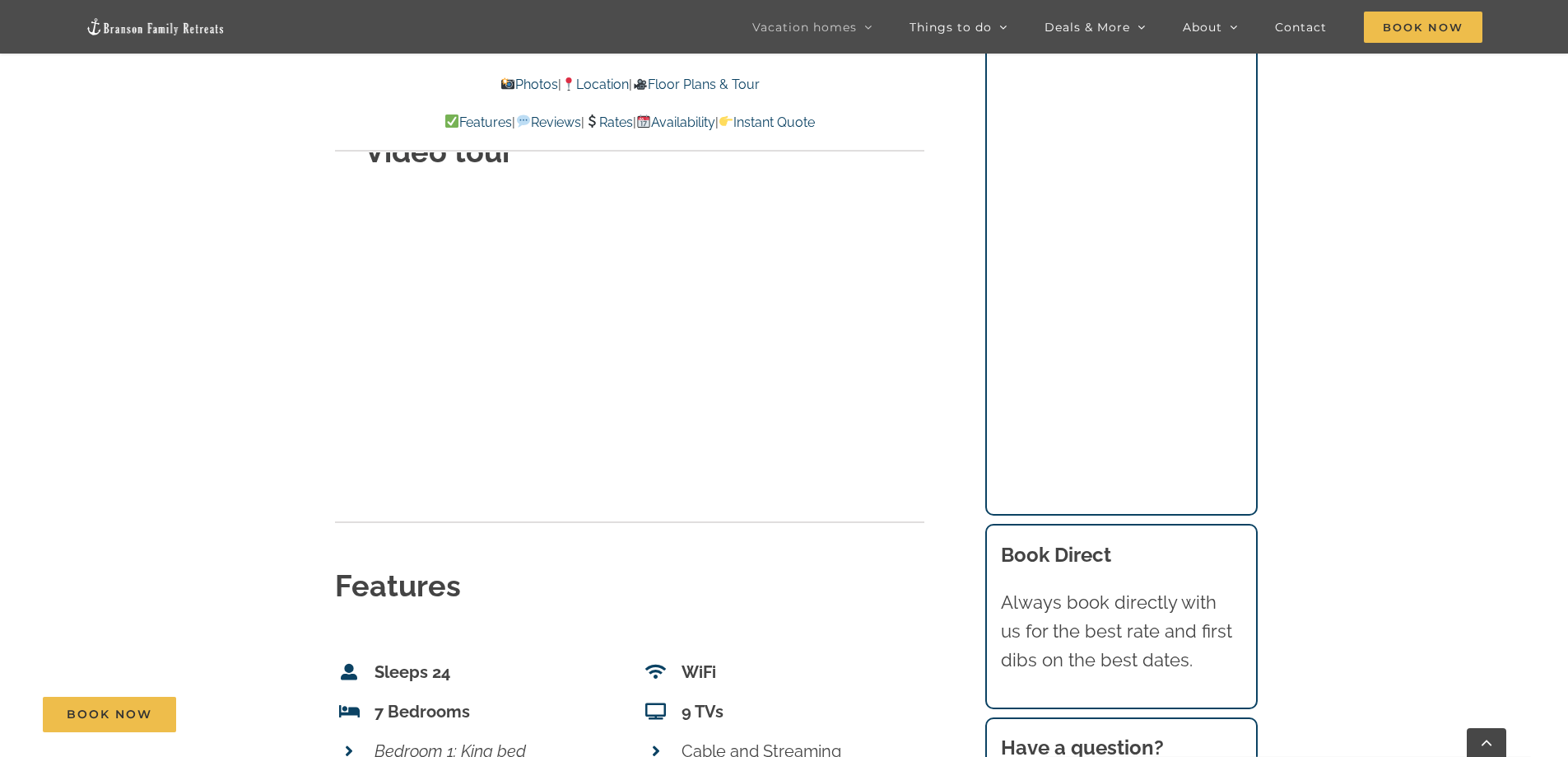
scroll to position [6010, 0]
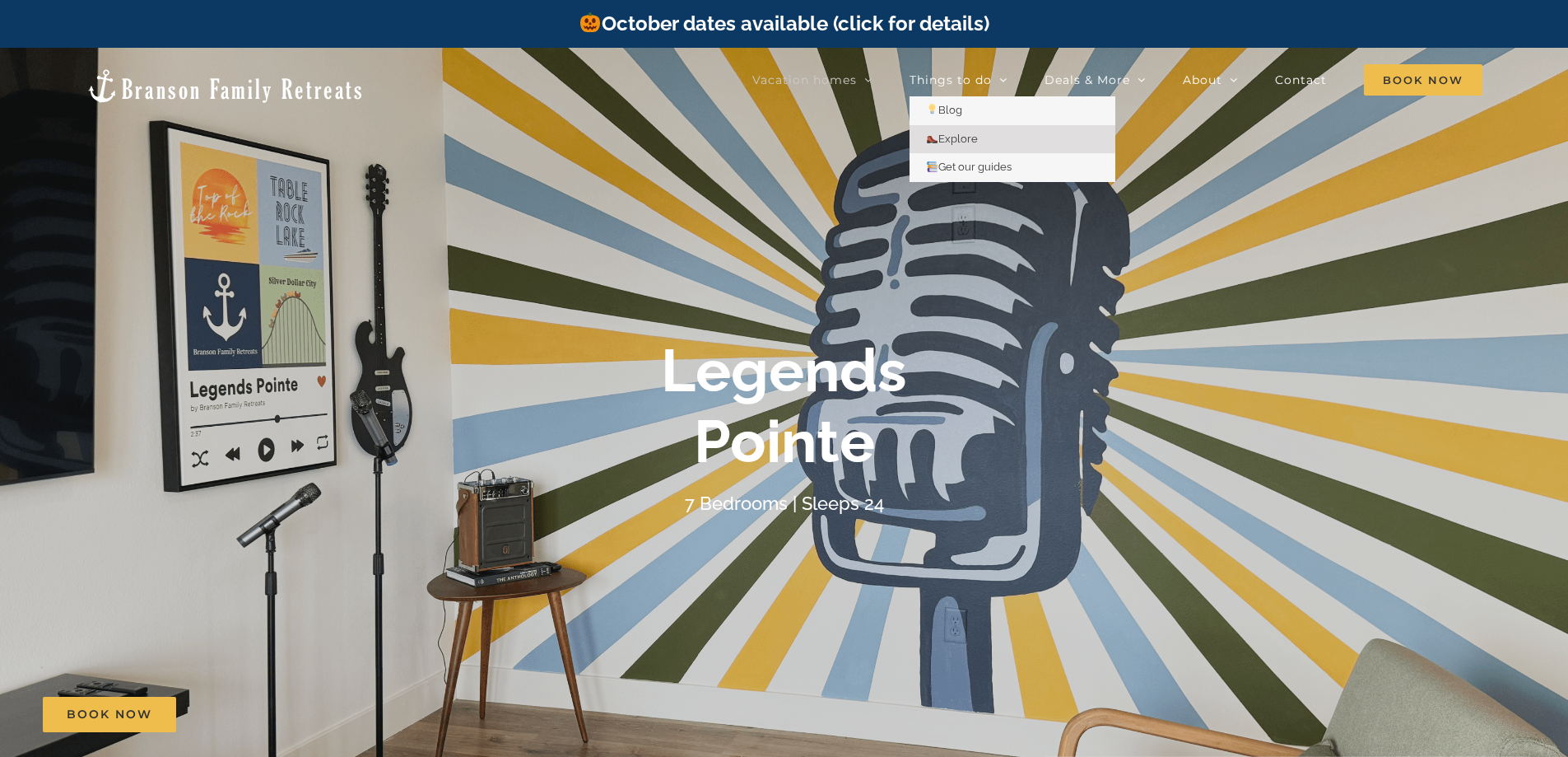
click at [957, 136] on span "Explore" at bounding box center [951, 138] width 51 height 12
